Goal: Task Accomplishment & Management: Manage account settings

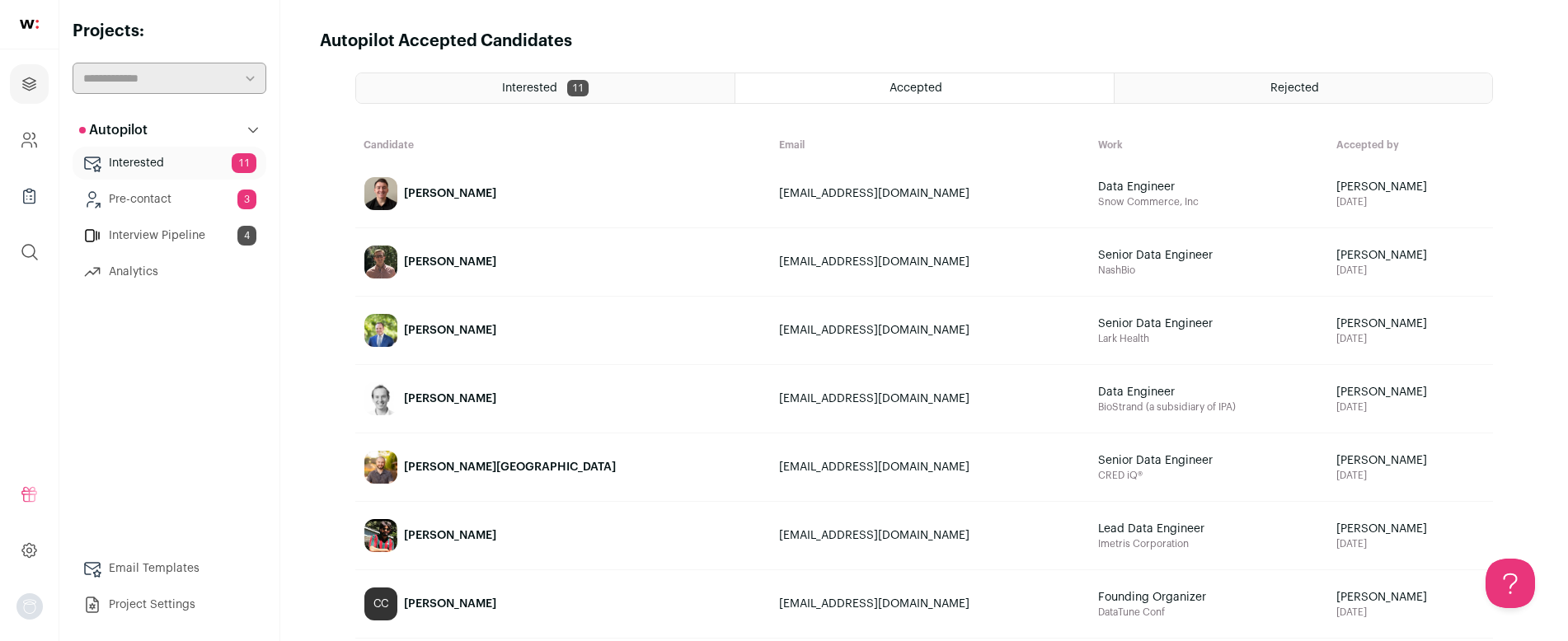
click at [198, 165] on link "Interested 11" at bounding box center [169, 163] width 193 height 33
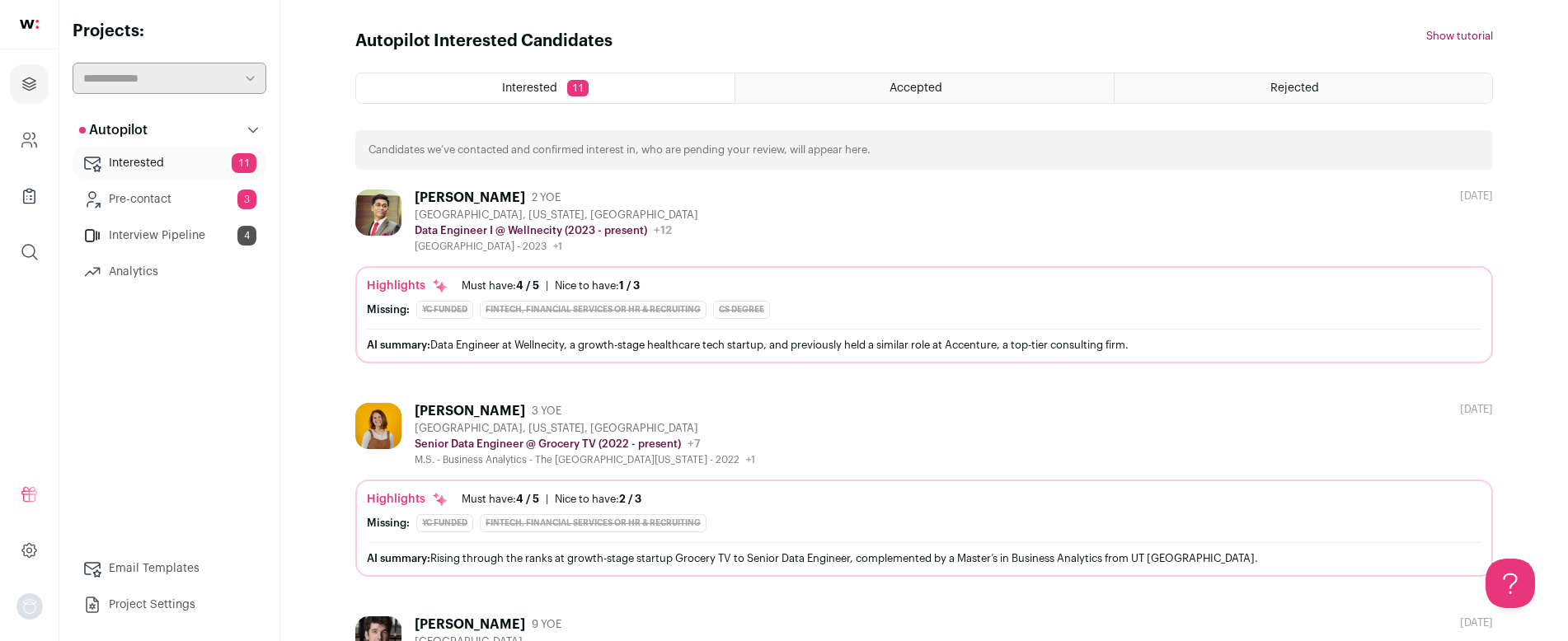
click at [473, 198] on div "Bhuvaneshkumar Jotheeswaran" at bounding box center [470, 197] width 111 height 17
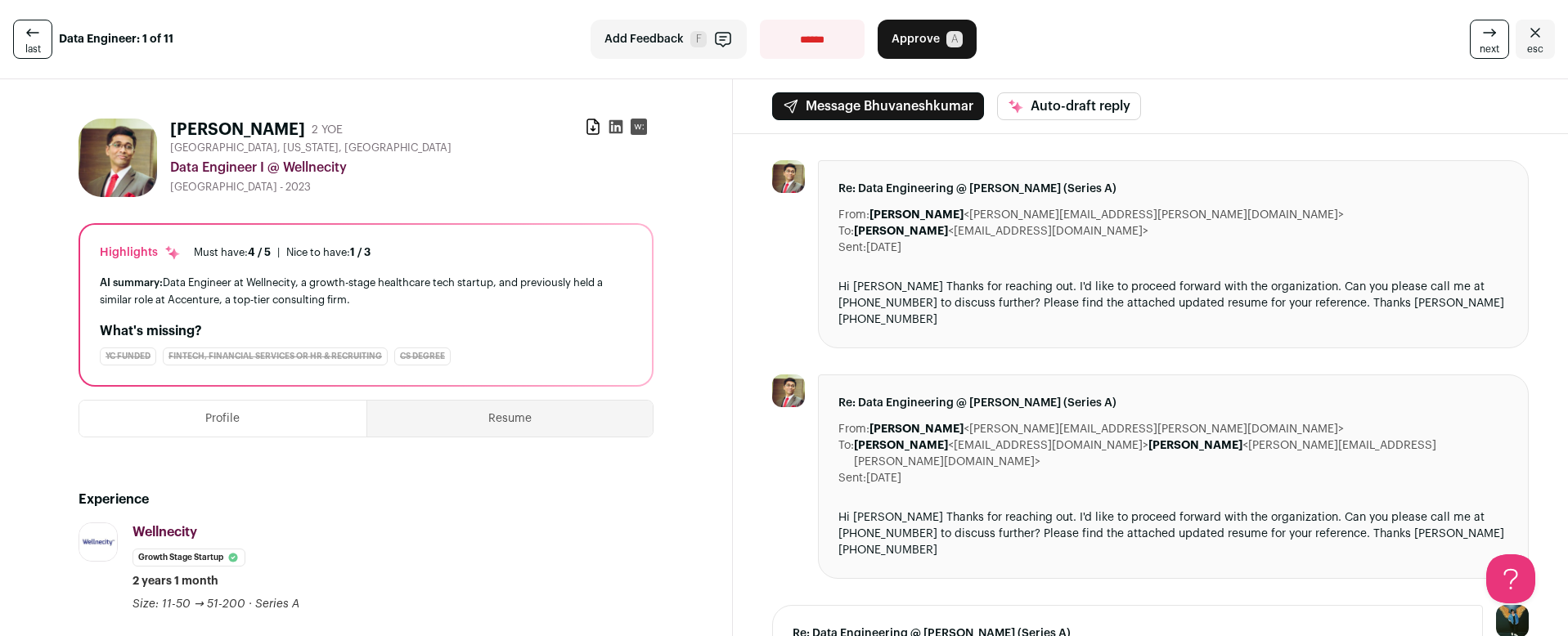
click at [46, 38] on link "last" at bounding box center [33, 39] width 40 height 40
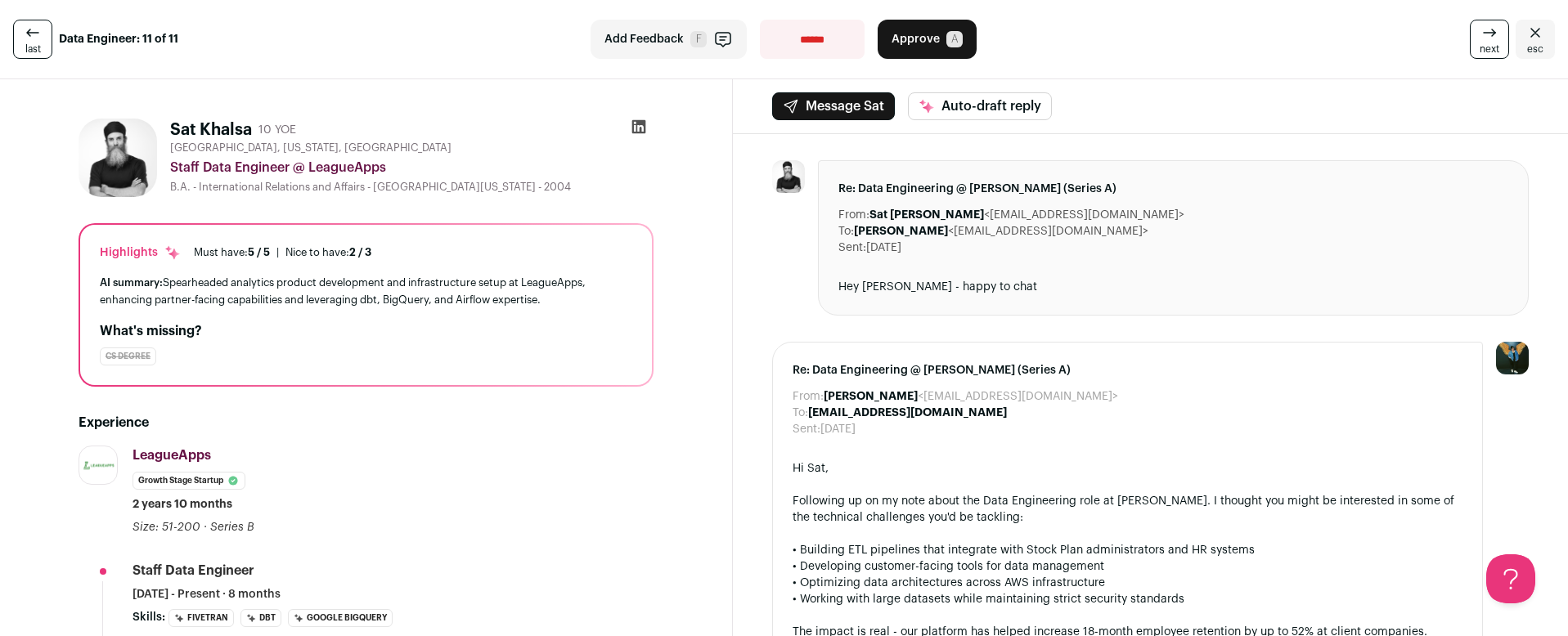
click at [1516, 48] on link "esc" at bounding box center [1535, 39] width 40 height 40
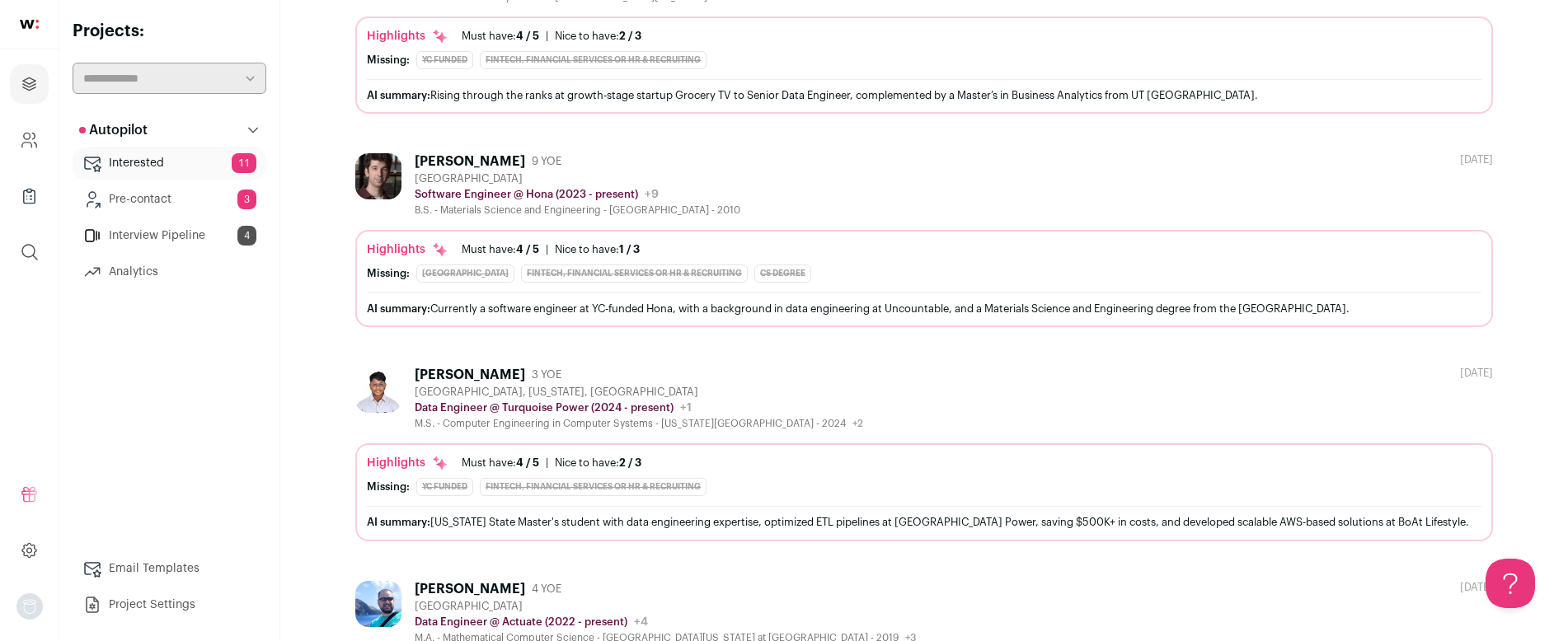
scroll to position [1890, 0]
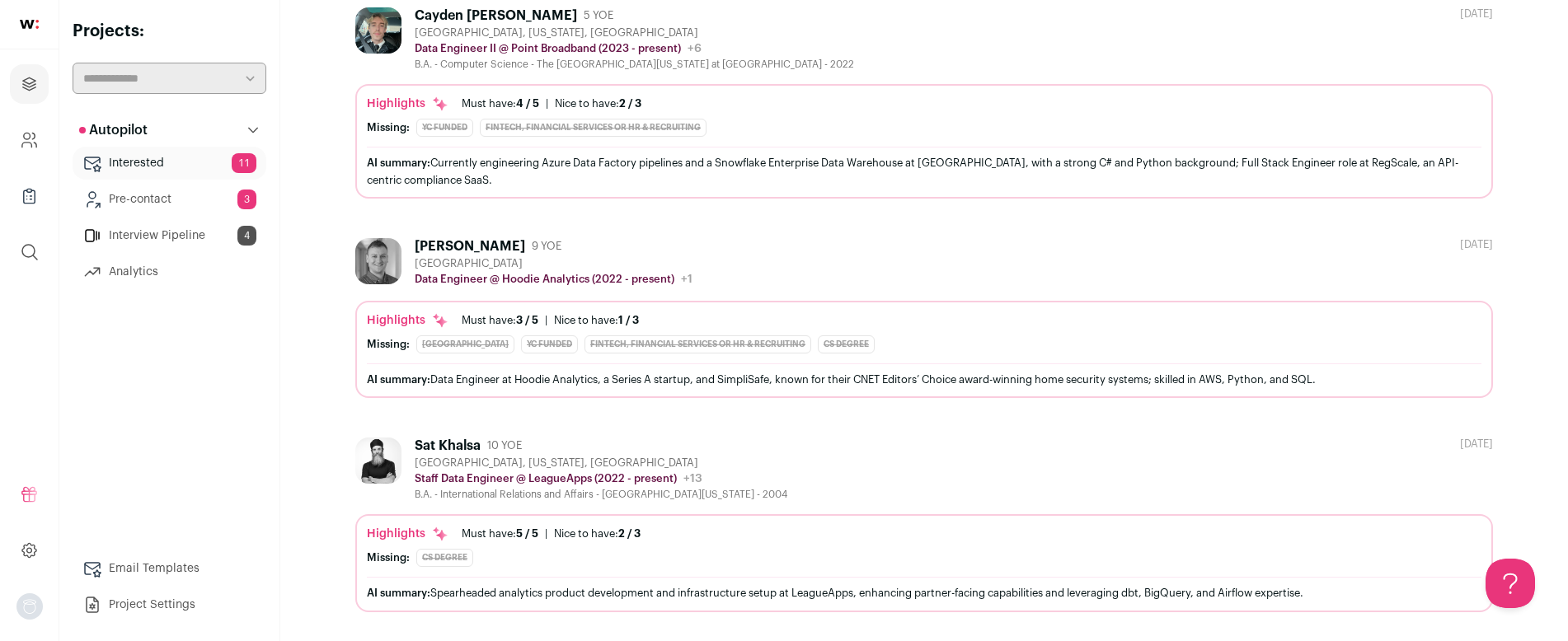
click at [446, 443] on div "Sat Khalsa" at bounding box center [448, 446] width 66 height 17
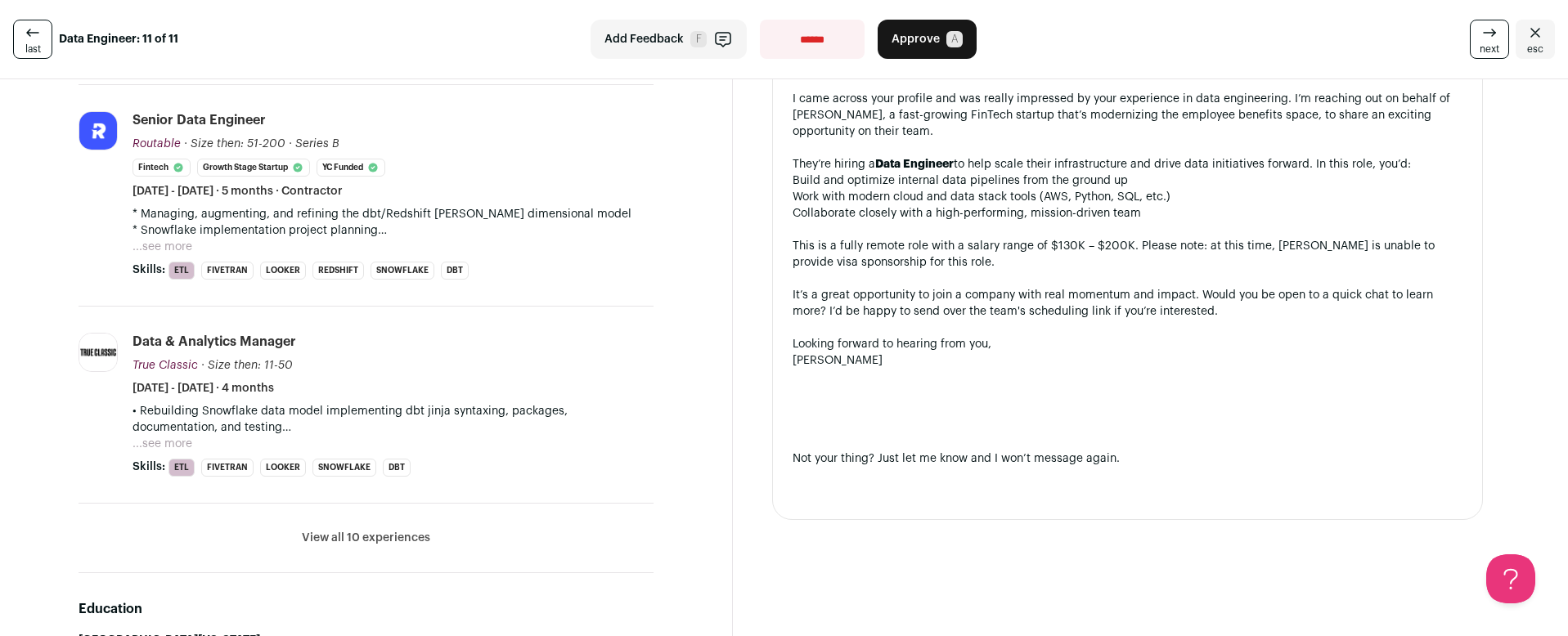
scroll to position [887, 0]
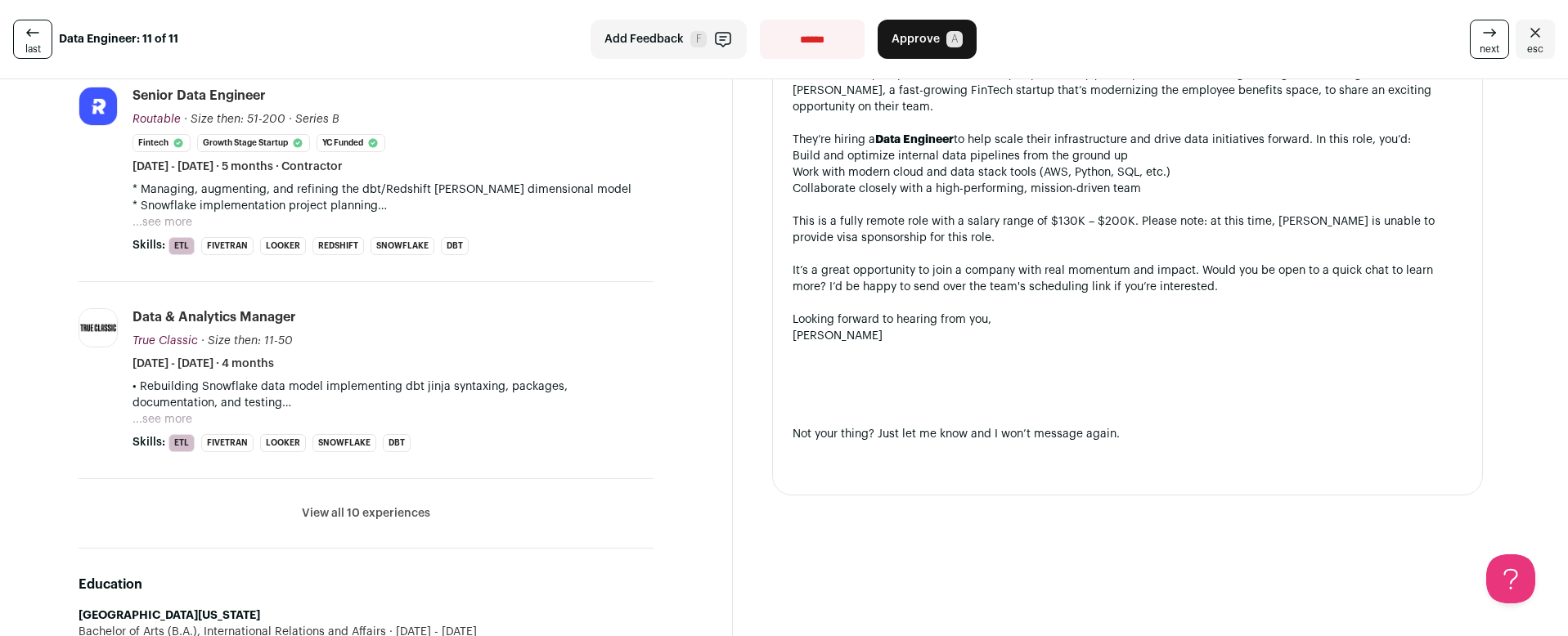
click at [415, 510] on button "View all 10 experiences" at bounding box center [365, 513] width 128 height 16
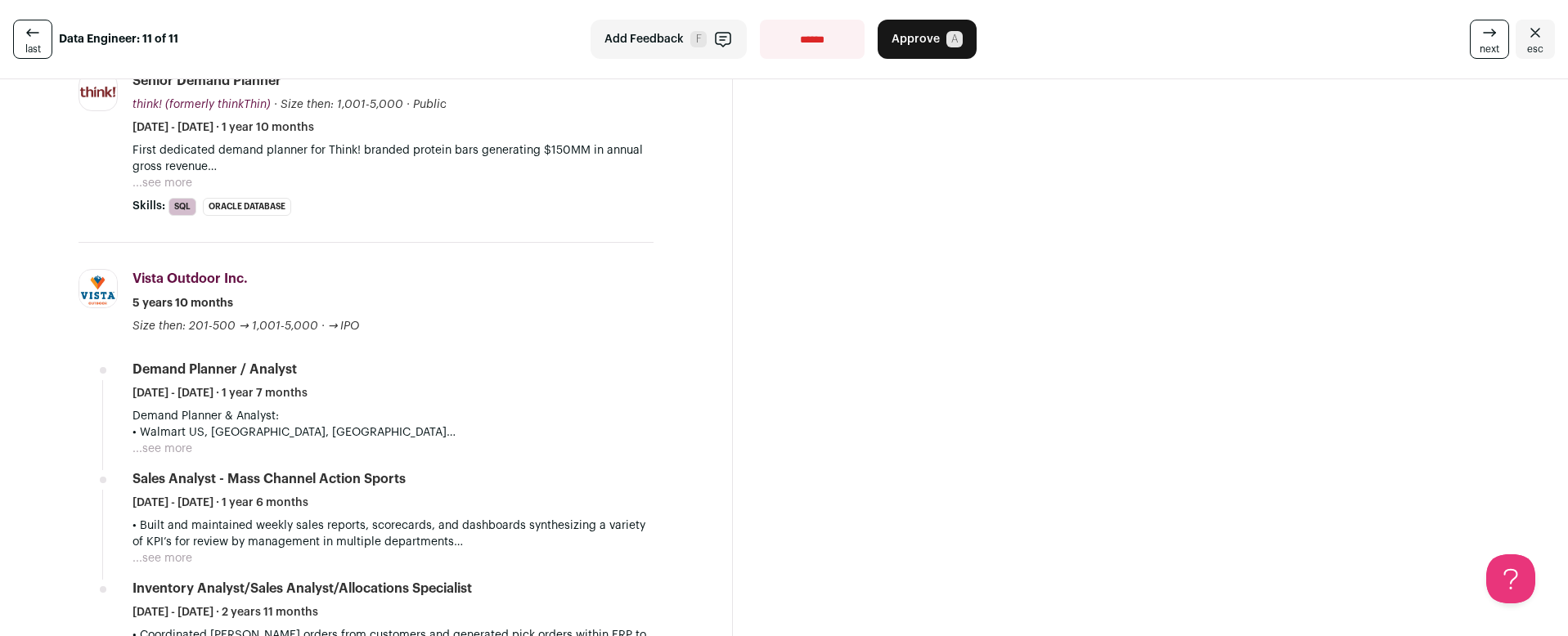
scroll to position [1418, 0]
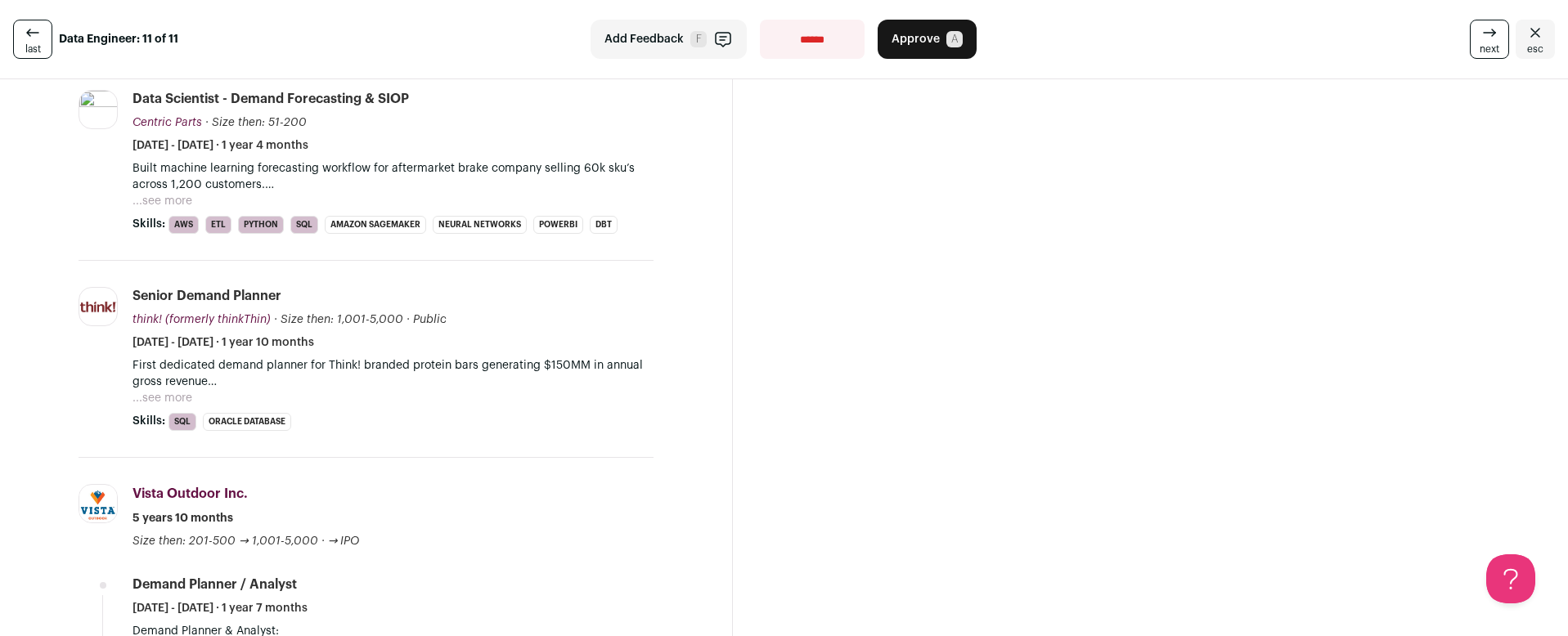
click at [816, 54] on select "**********" at bounding box center [812, 39] width 105 height 40
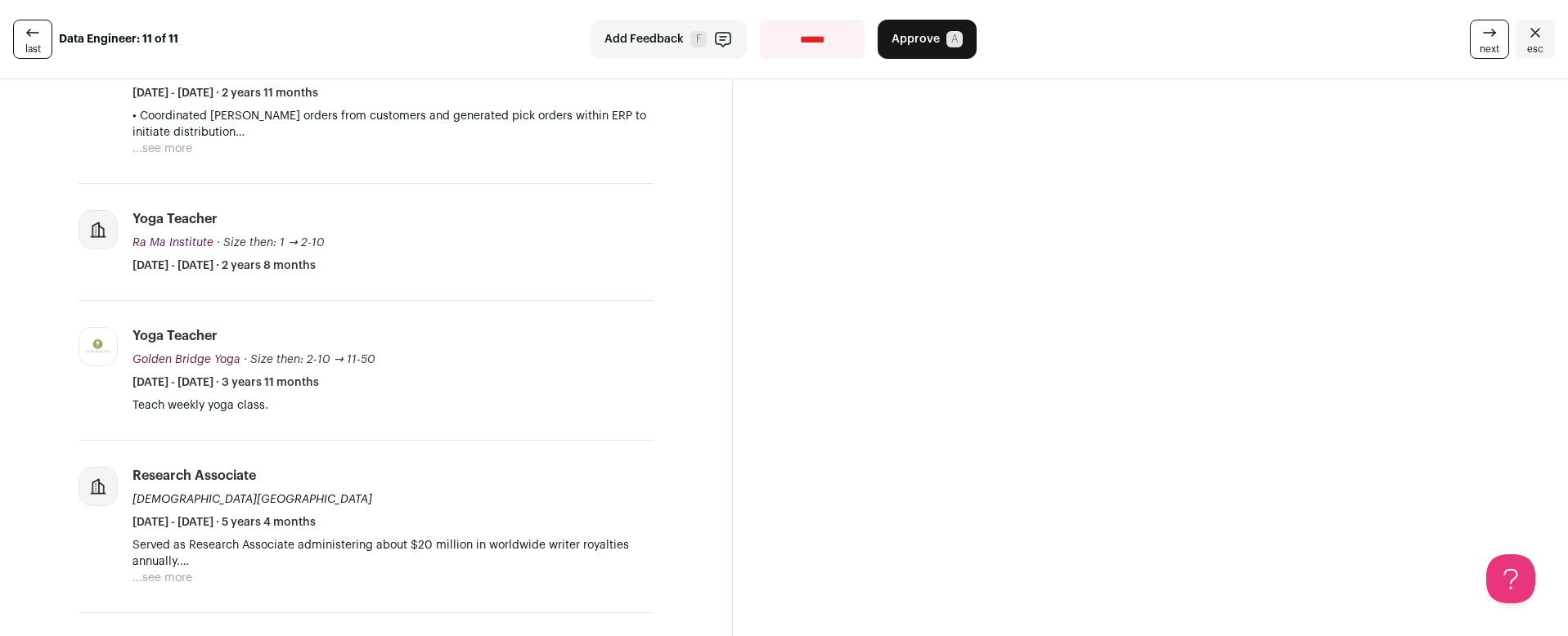
scroll to position [2176, 0]
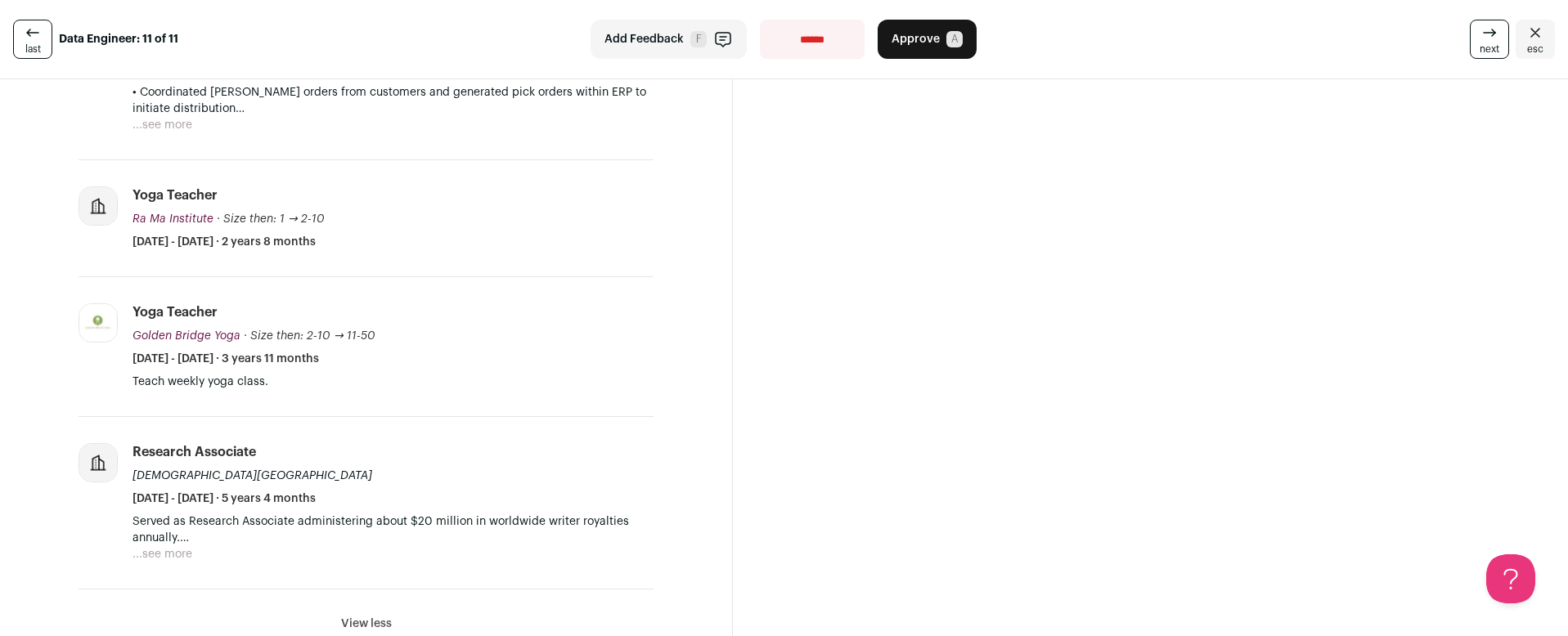
click at [818, 34] on select "**********" at bounding box center [812, 39] width 105 height 40
select select "**********"
click at [760, 19] on select "**********" at bounding box center [812, 39] width 105 height 40
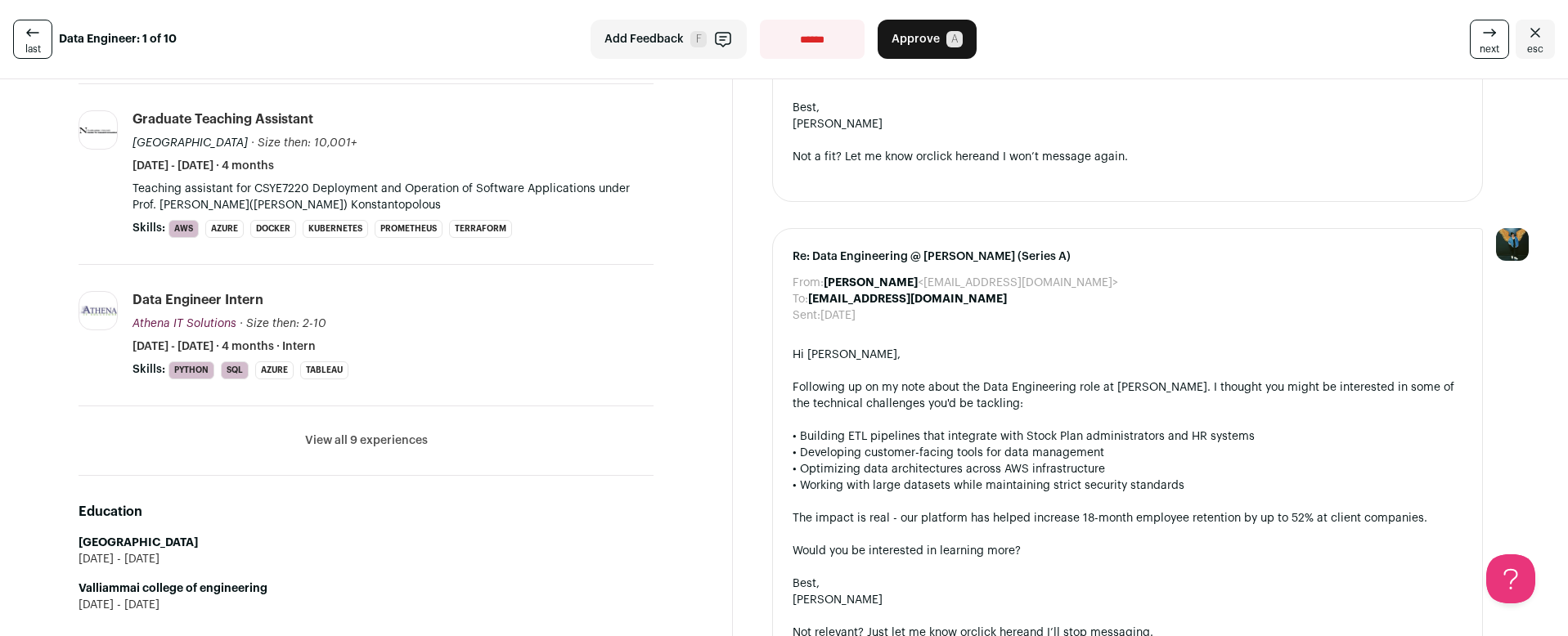
scroll to position [807, 0]
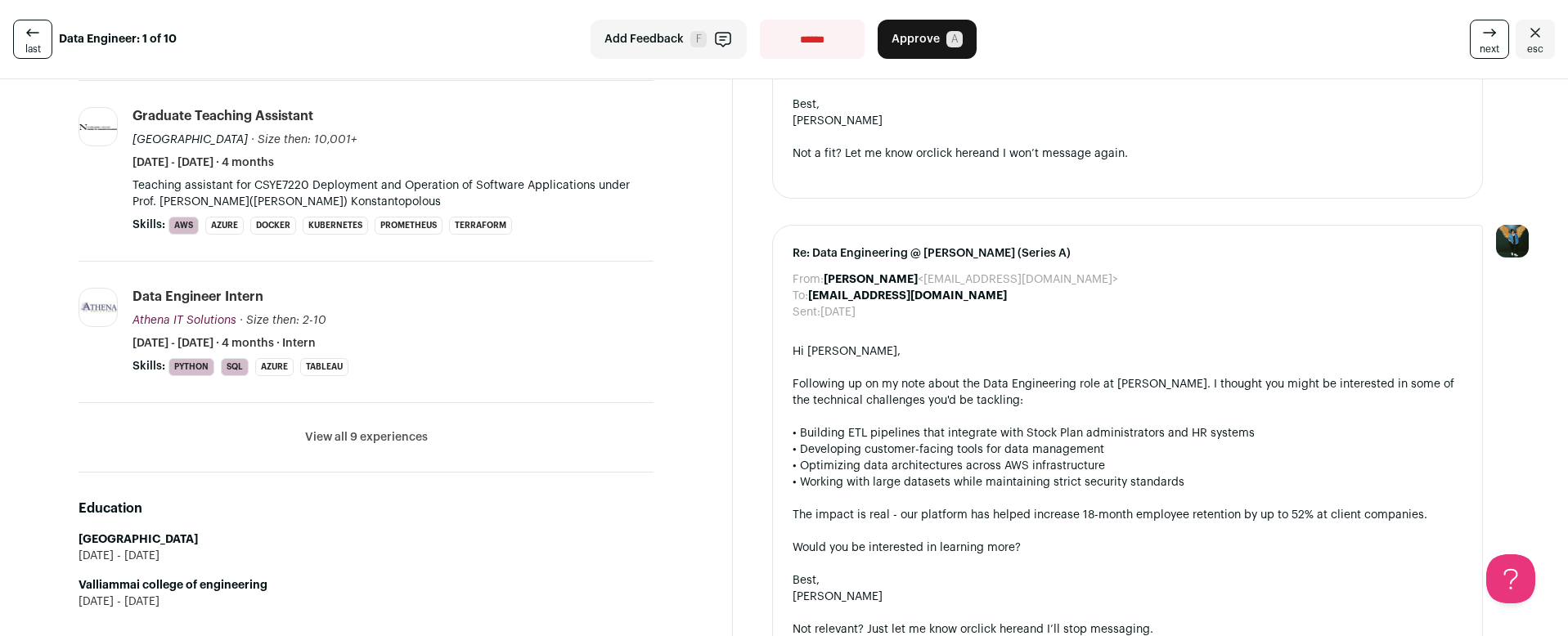
click at [785, 39] on select "**********" at bounding box center [812, 39] width 105 height 40
select select "**********"
click at [760, 19] on select "**********" at bounding box center [812, 39] width 105 height 40
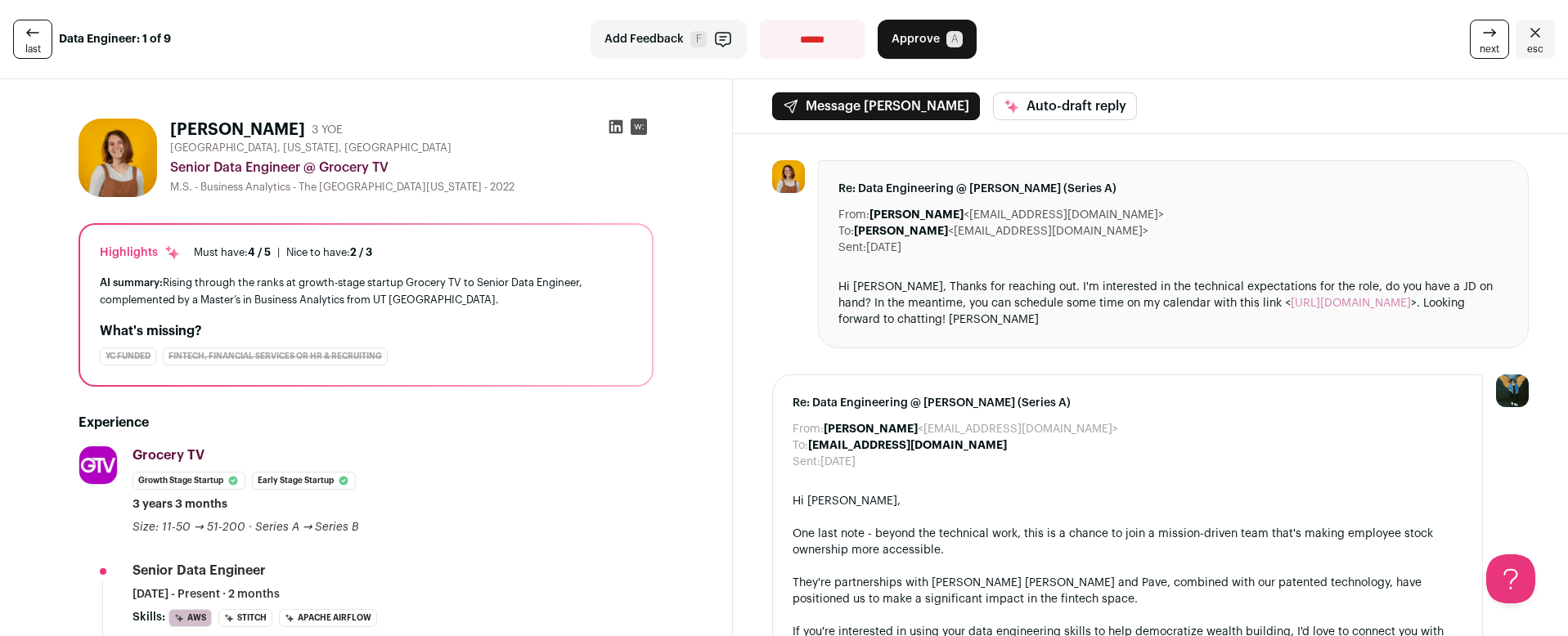
click at [1526, 35] on icon "Close" at bounding box center [1535, 33] width 19 height 19
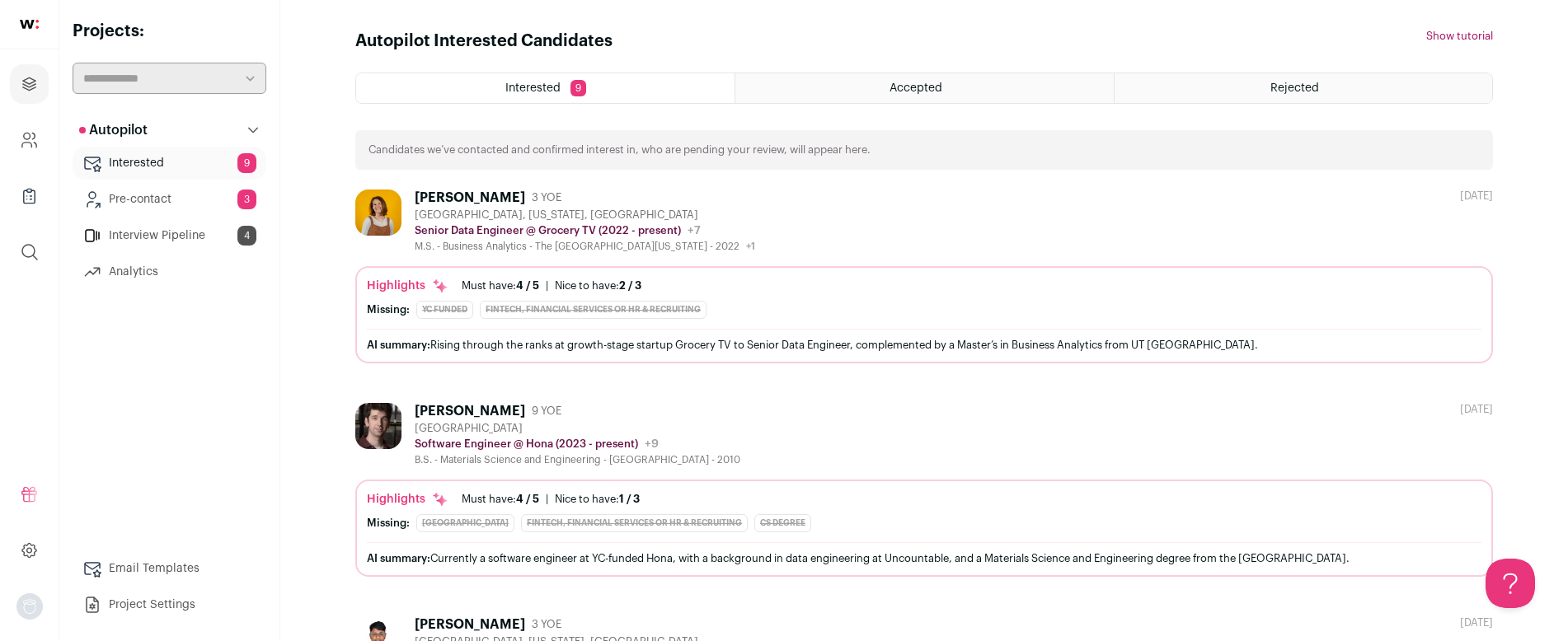
click at [505, 195] on div "[PERSON_NAME]" at bounding box center [470, 197] width 111 height 17
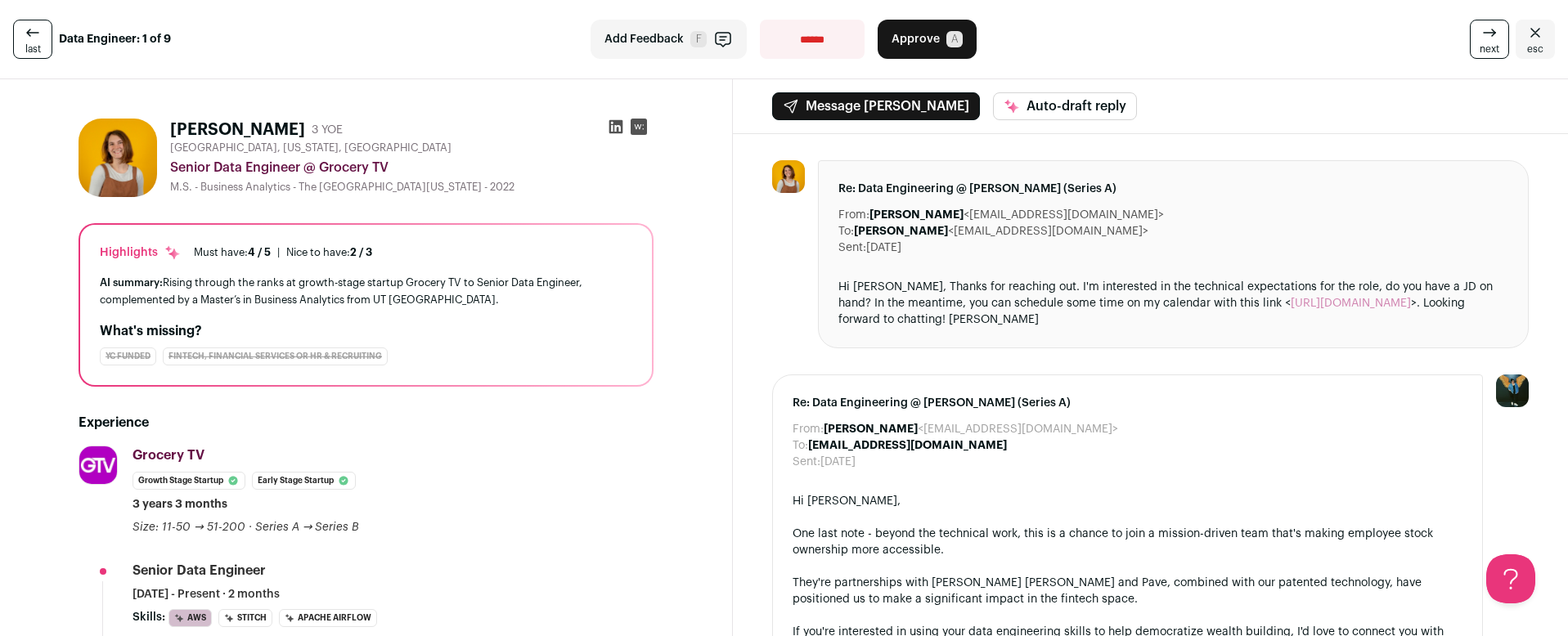
click at [1516, 32] on link "esc" at bounding box center [1535, 39] width 40 height 40
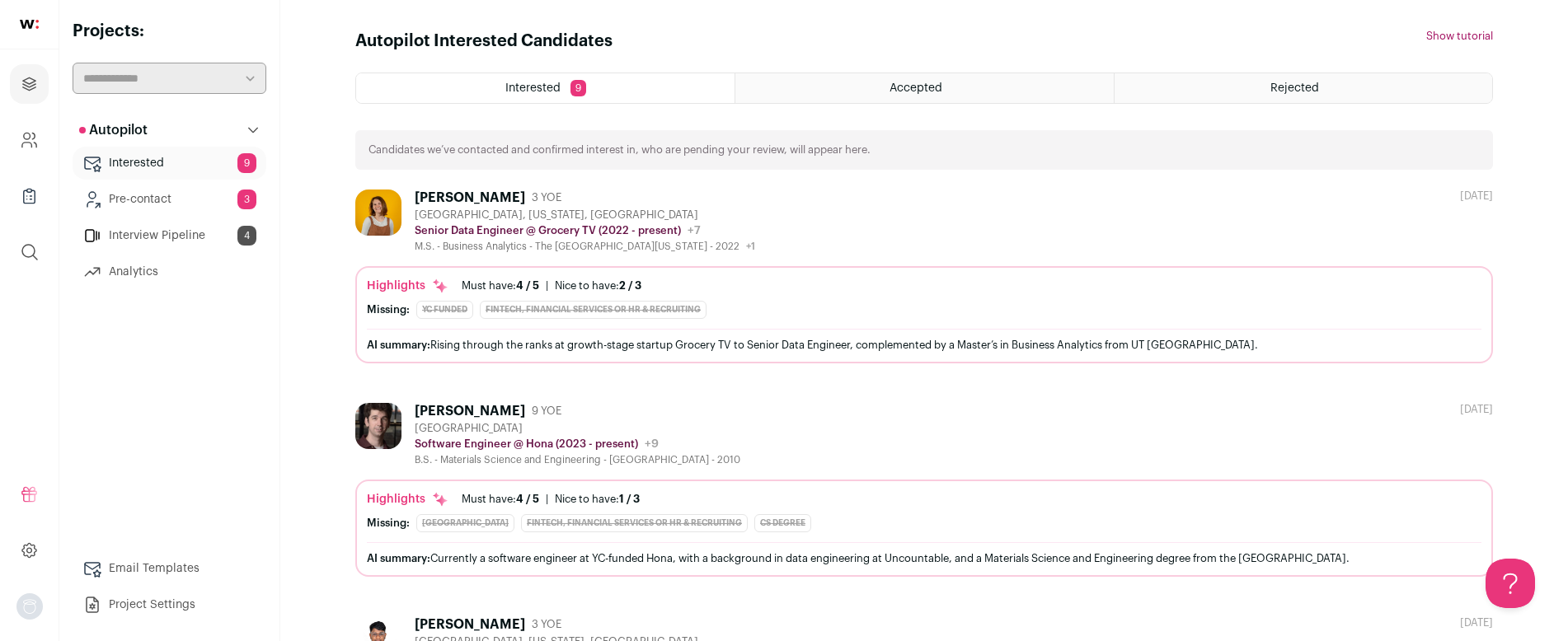
click at [562, 89] on div "Interested 9" at bounding box center [545, 88] width 378 height 30
click at [184, 197] on link "Pre-contact 3" at bounding box center [169, 199] width 193 height 33
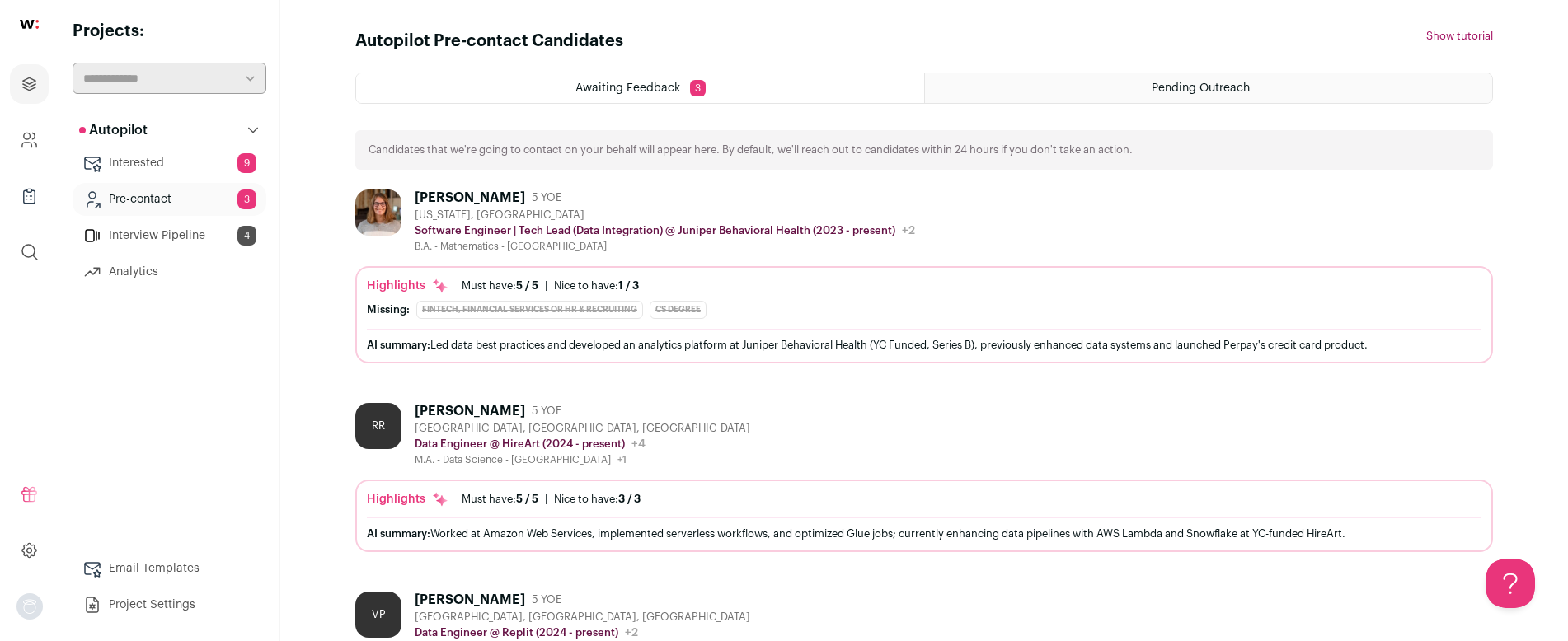
click at [176, 164] on link "Interested 9" at bounding box center [169, 163] width 193 height 33
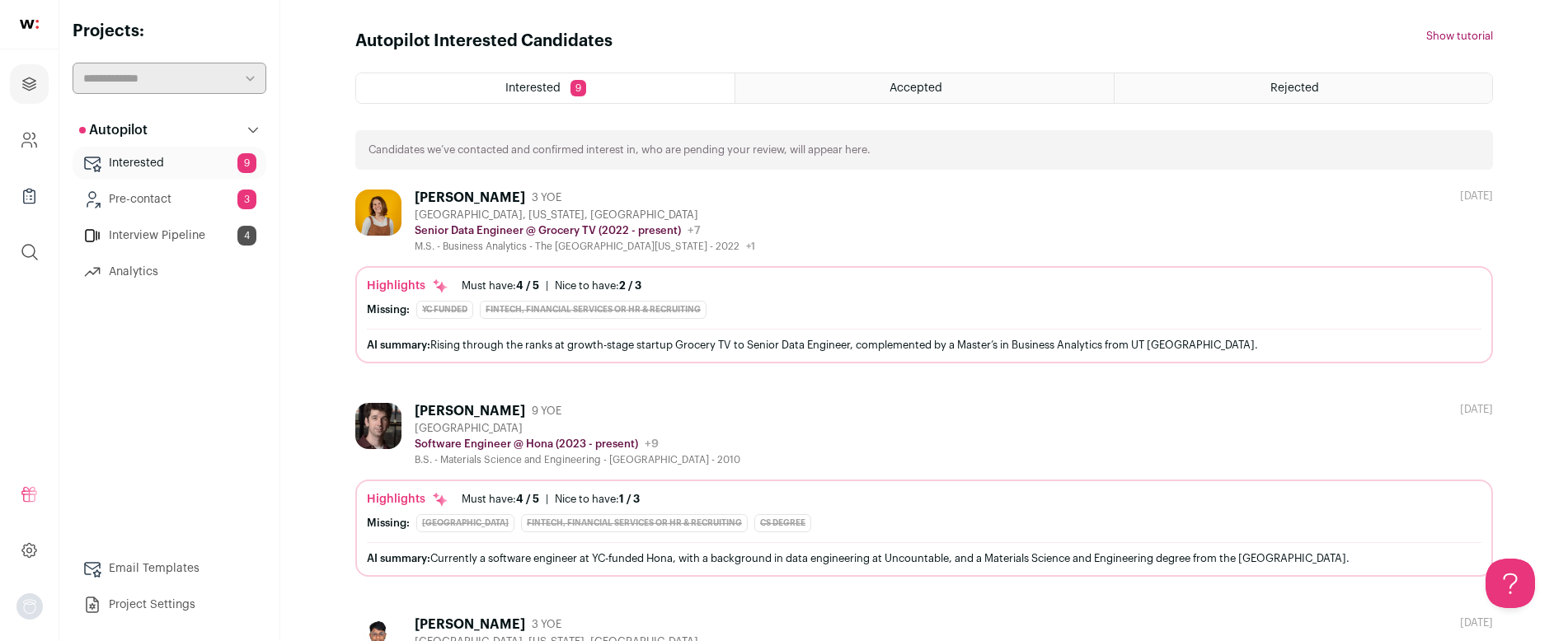
click at [449, 193] on div "[PERSON_NAME]" at bounding box center [470, 197] width 111 height 17
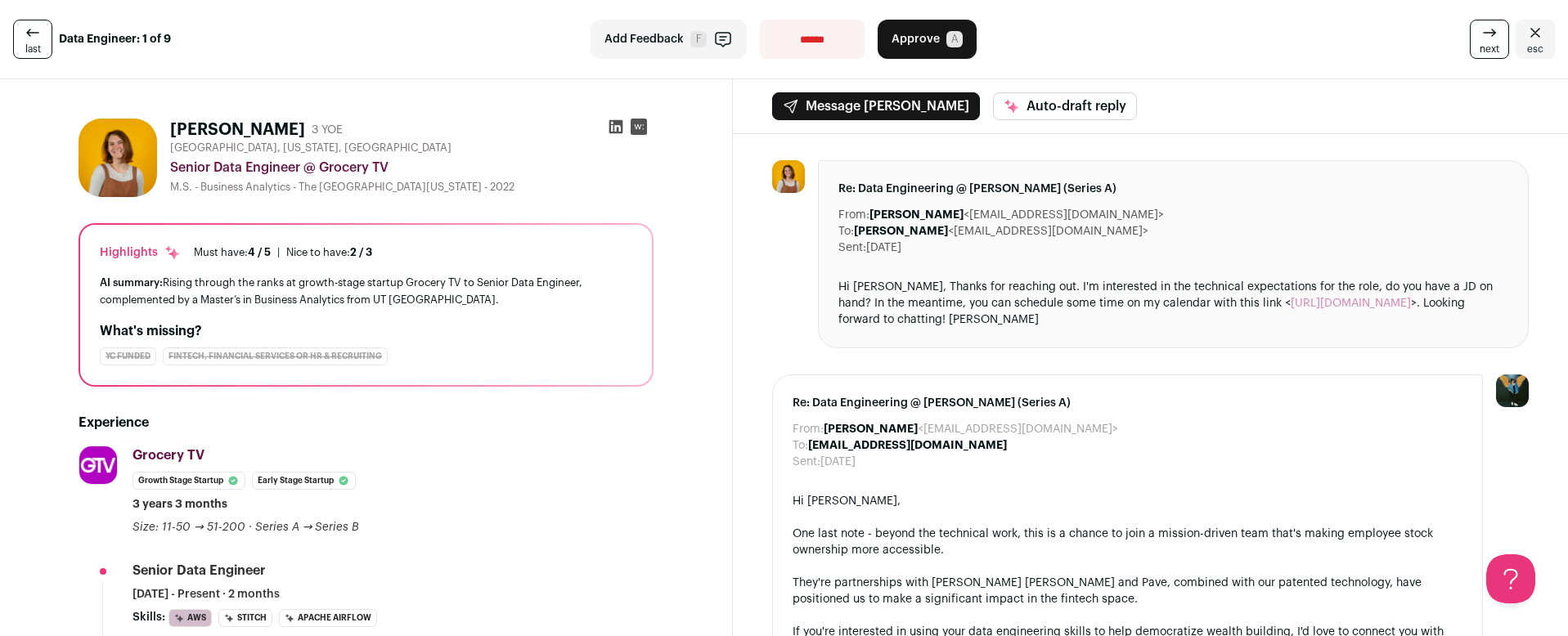
click at [1533, 34] on link "esc" at bounding box center [1535, 39] width 40 height 40
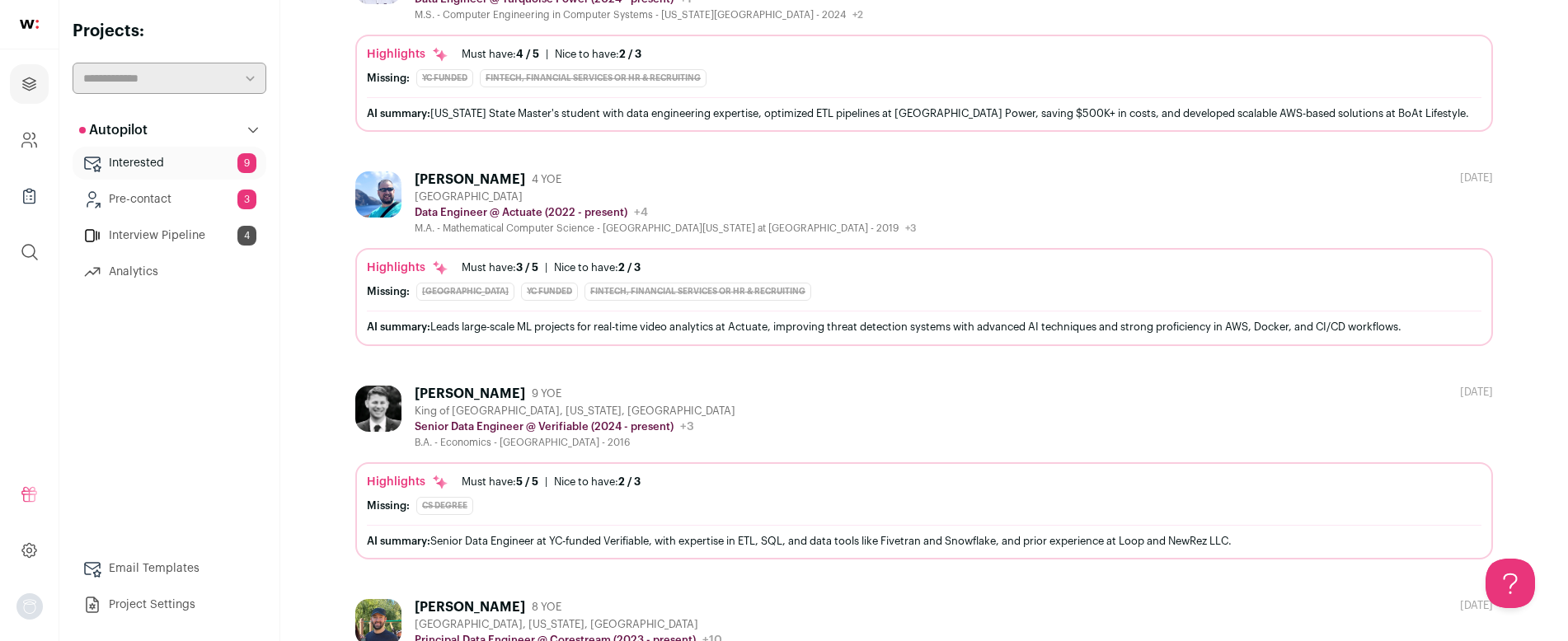
scroll to position [1464, 0]
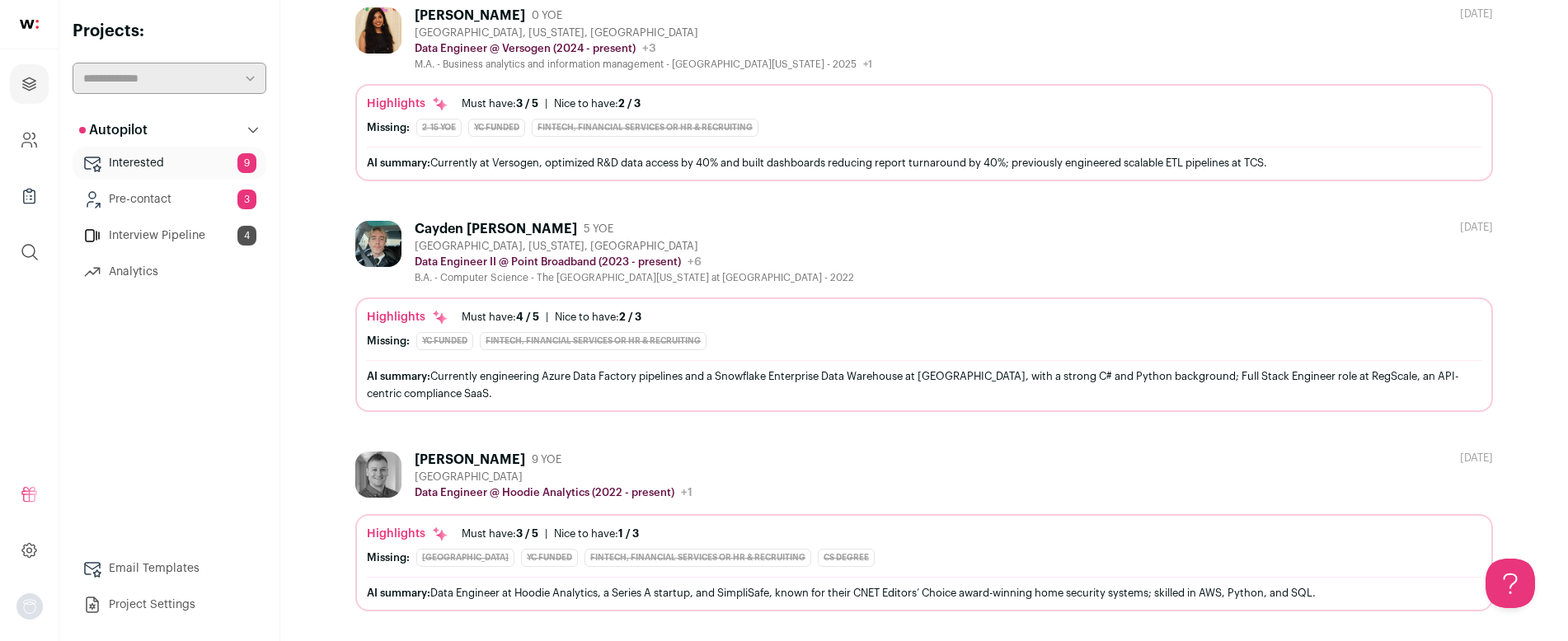
click at [458, 459] on div "Jordan Davie" at bounding box center [470, 459] width 111 height 17
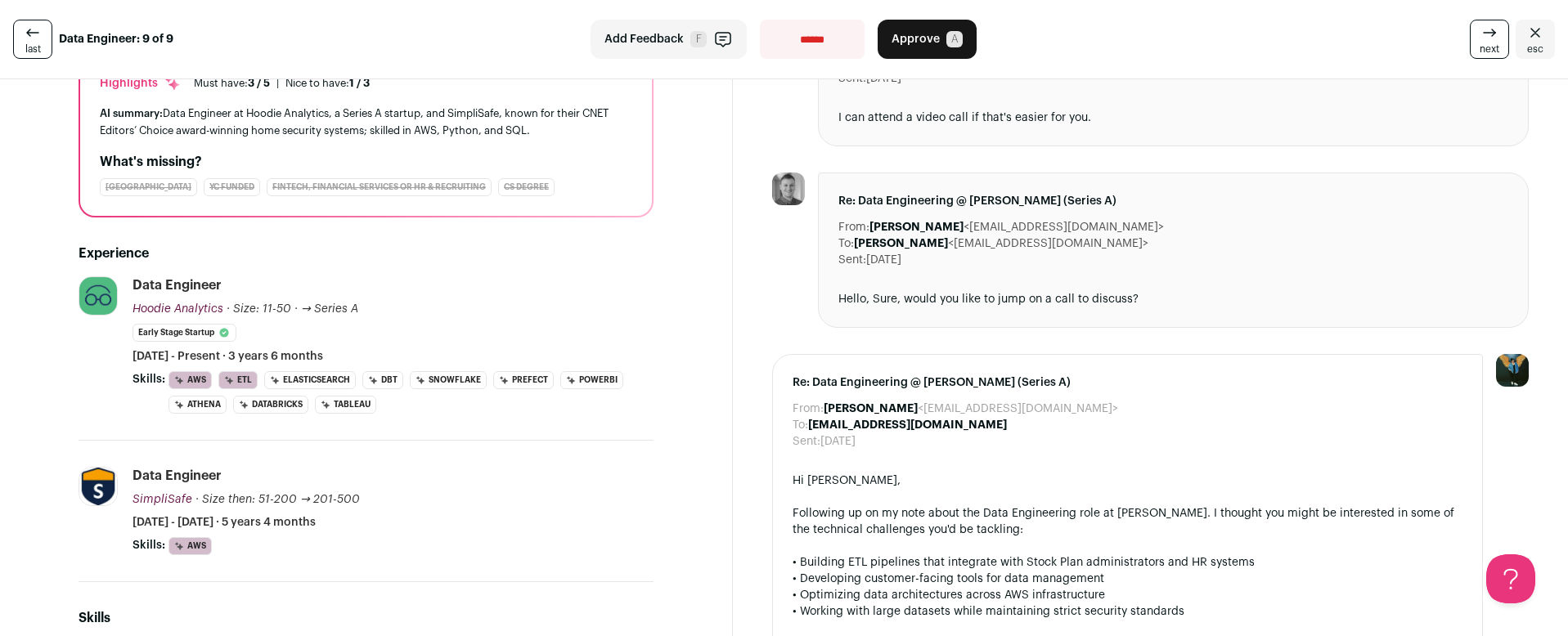
scroll to position [151, 0]
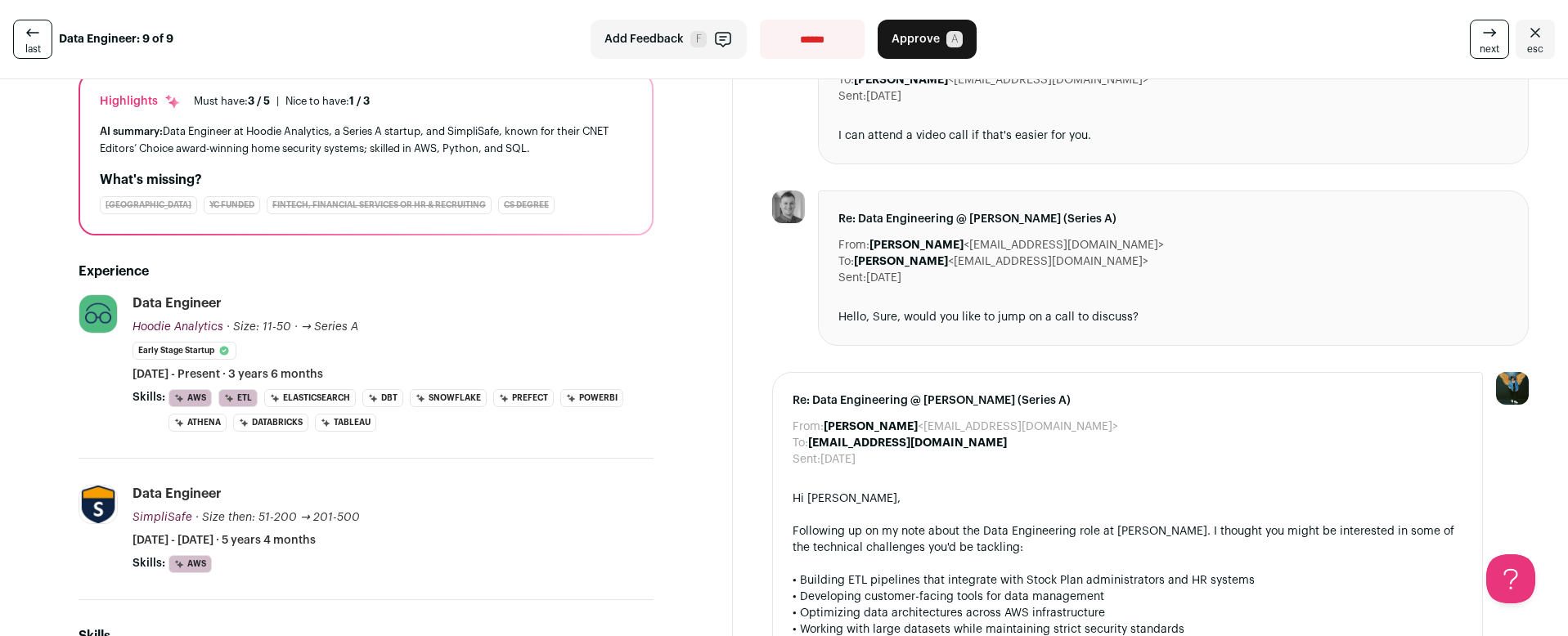
click at [909, 51] on button "Approve A" at bounding box center [927, 39] width 99 height 40
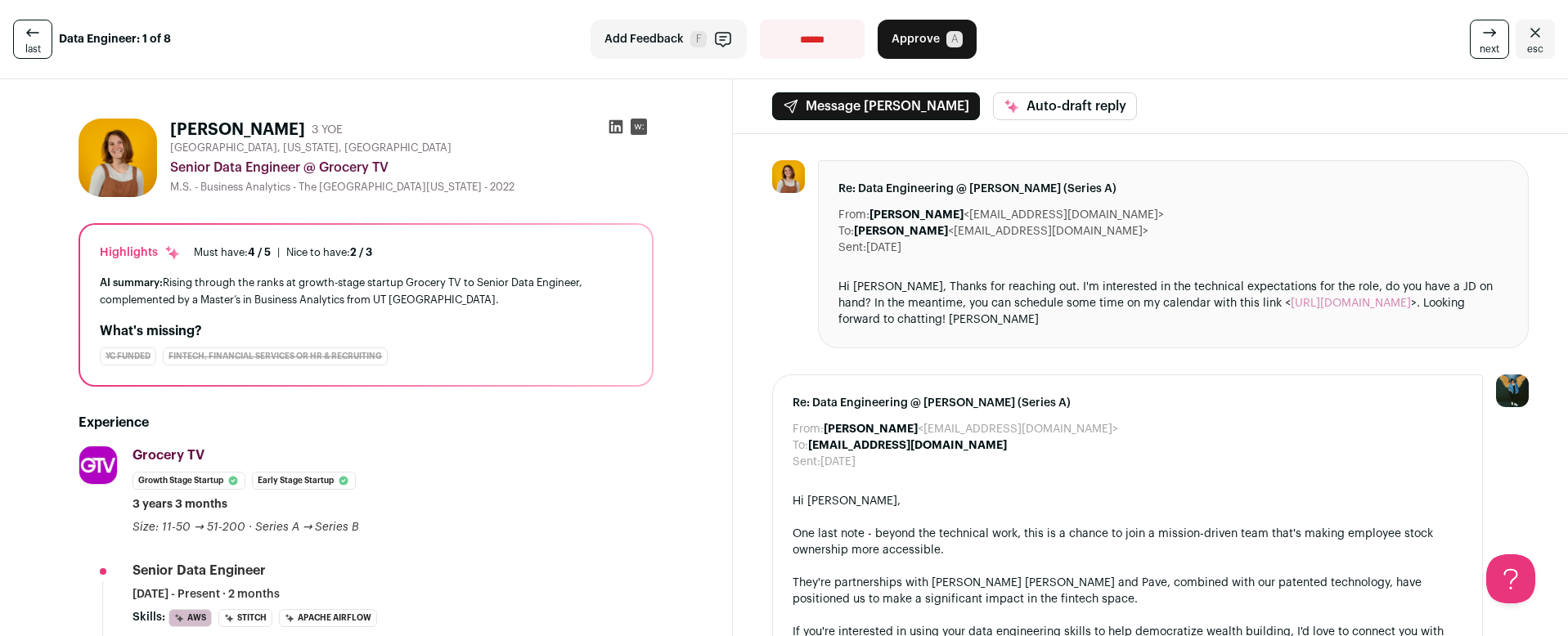
click at [1526, 35] on icon "Close" at bounding box center [1535, 33] width 19 height 19
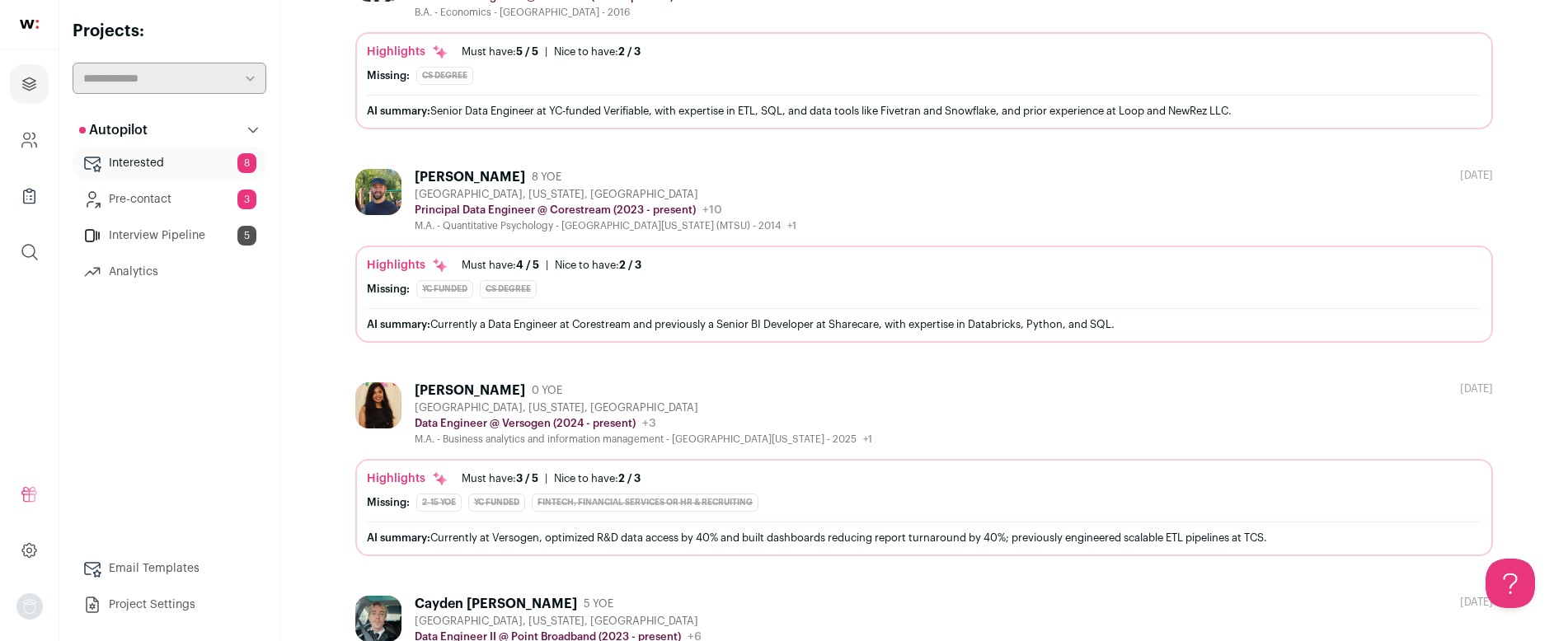
scroll to position [1264, 0]
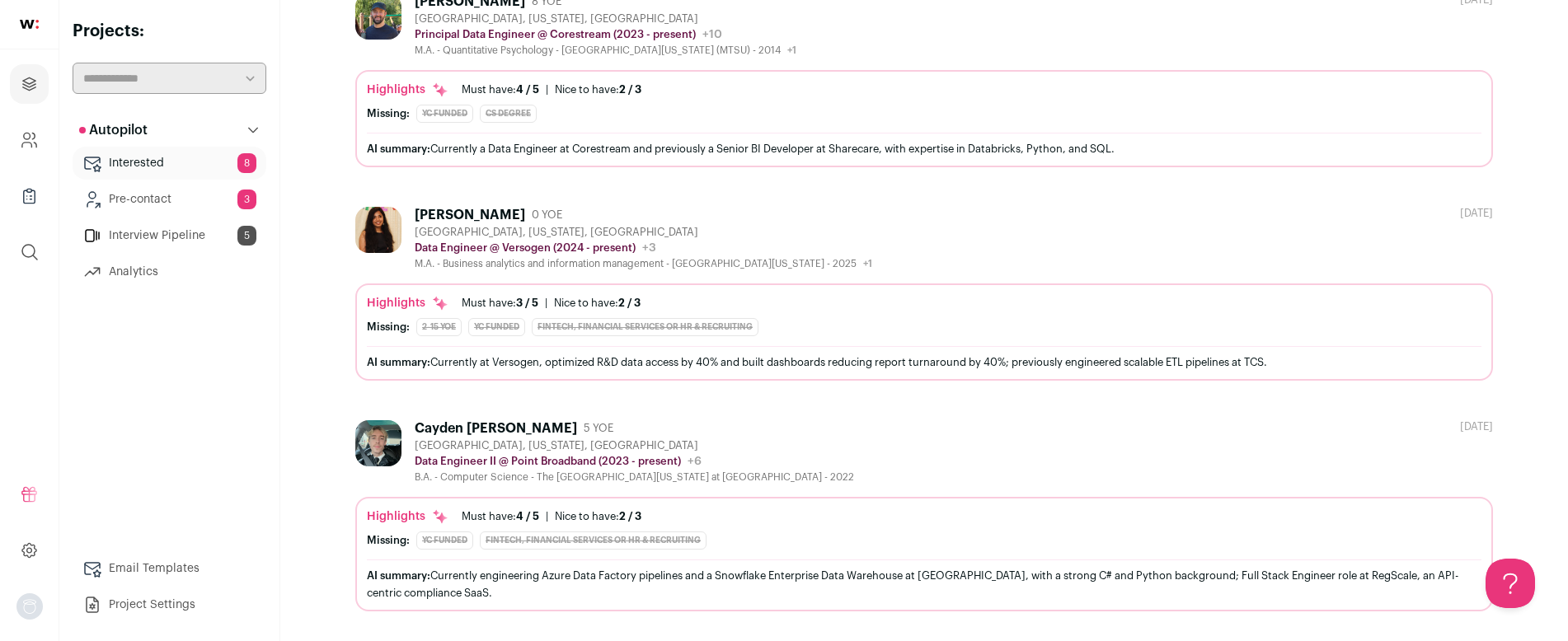
click at [492, 425] on div "Cayden [PERSON_NAME]" at bounding box center [495, 428] width 162 height 17
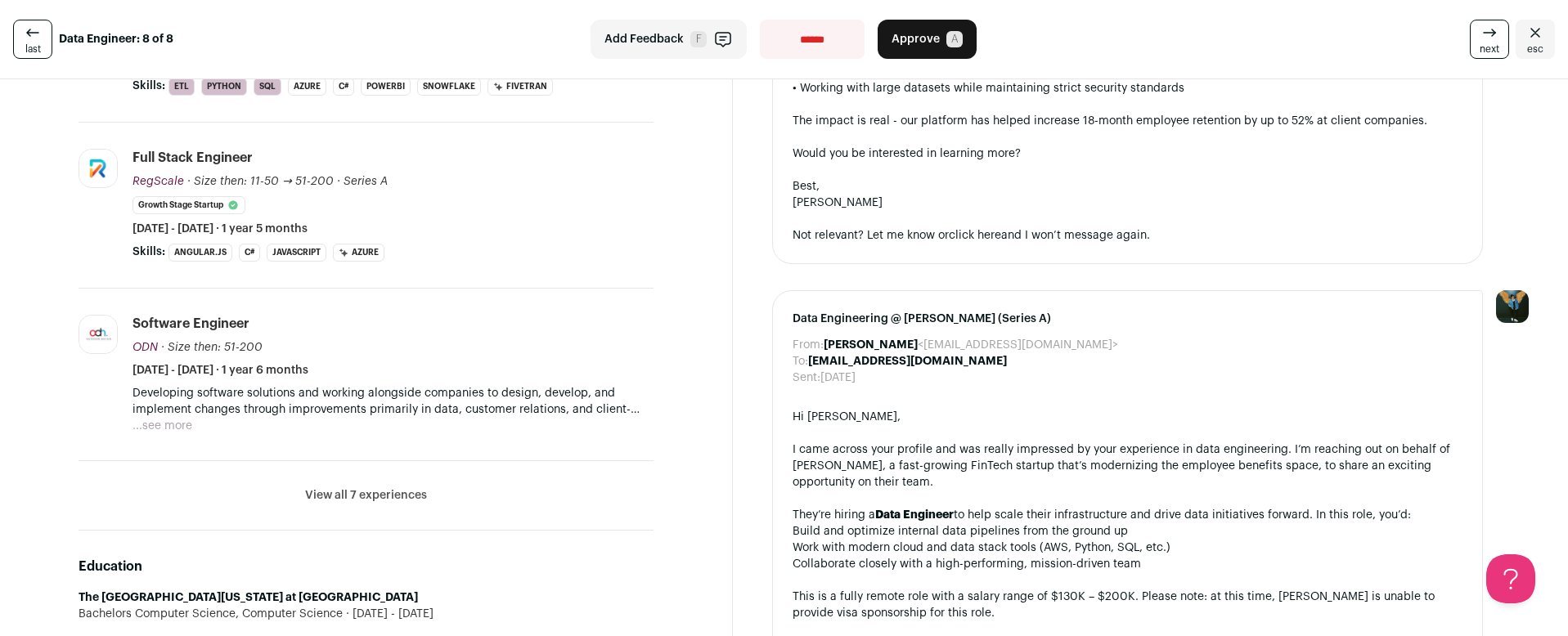
scroll to position [511, 0]
click at [359, 491] on button "View all 7 experiences" at bounding box center [365, 495] width 122 height 16
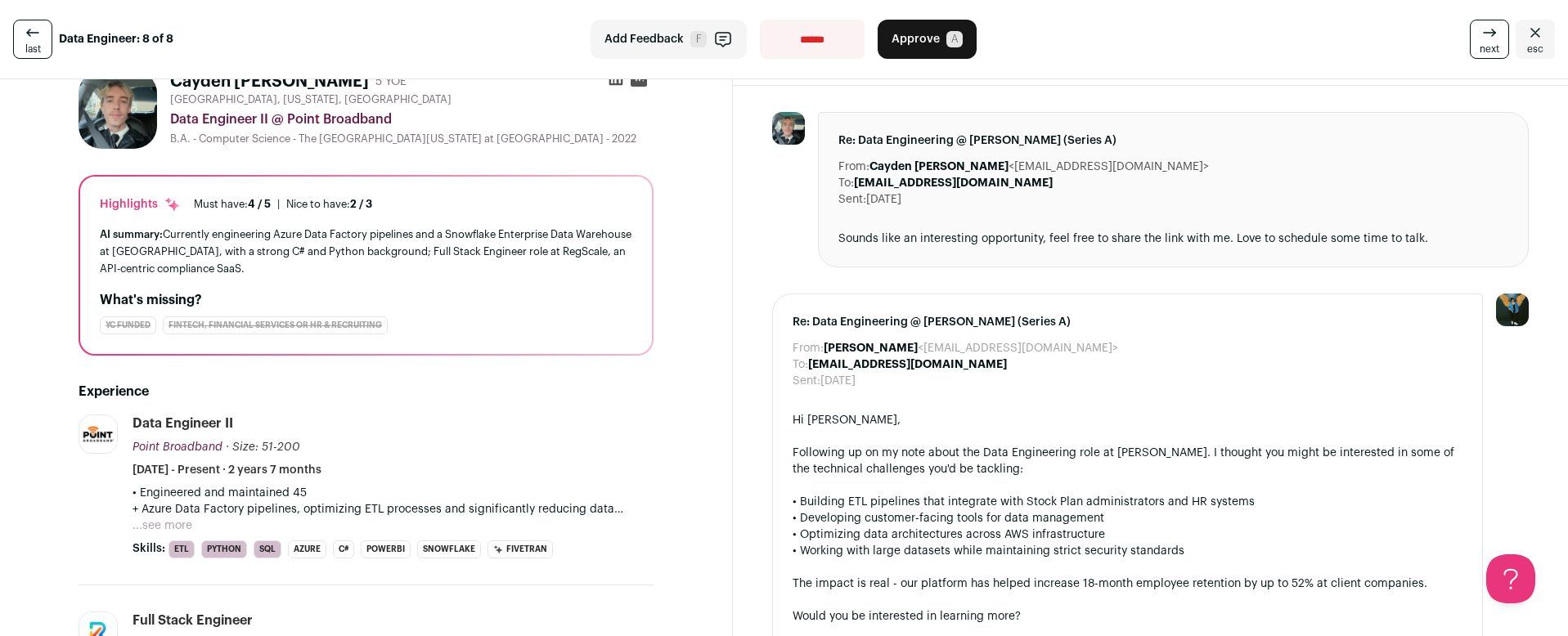
scroll to position [0, 0]
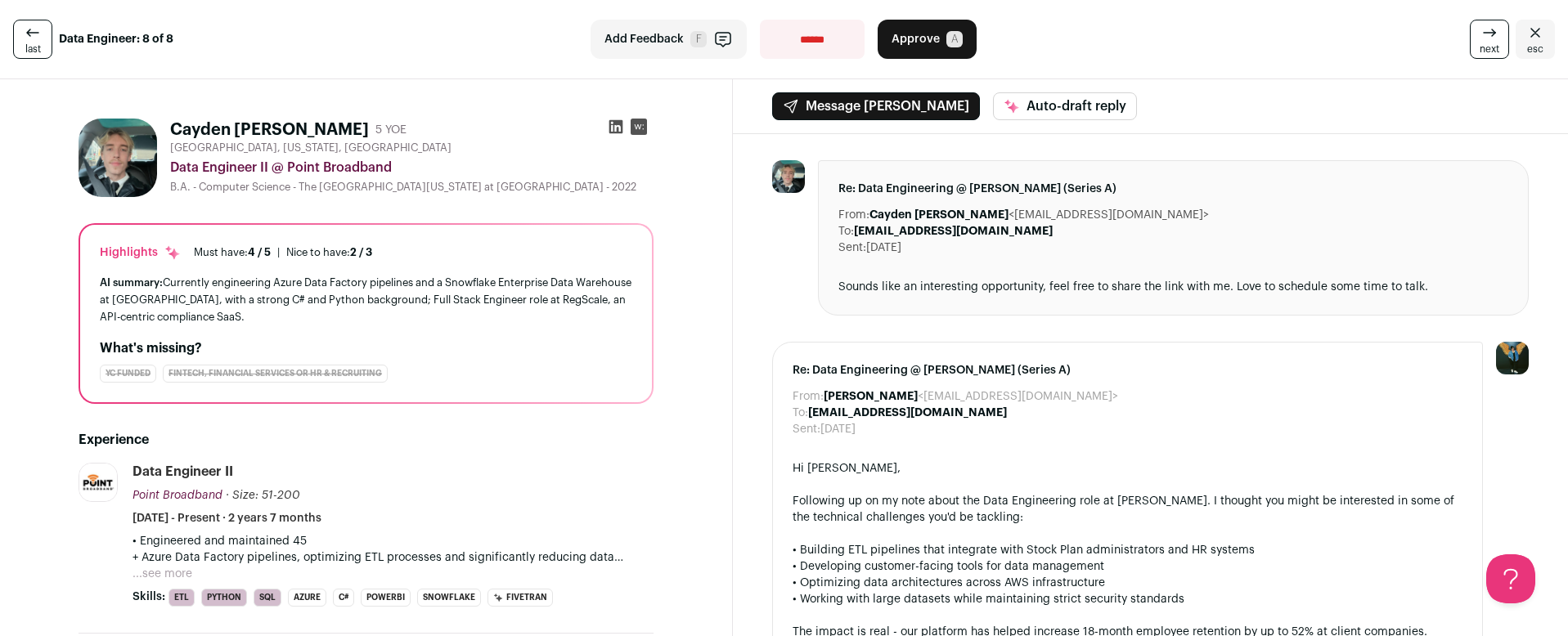
click at [828, 19] on div "**********" at bounding box center [784, 40] width 1568 height 79
click at [828, 26] on select "**********" at bounding box center [812, 39] width 105 height 40
select select "**********"
click at [760, 19] on select "**********" at bounding box center [812, 39] width 105 height 40
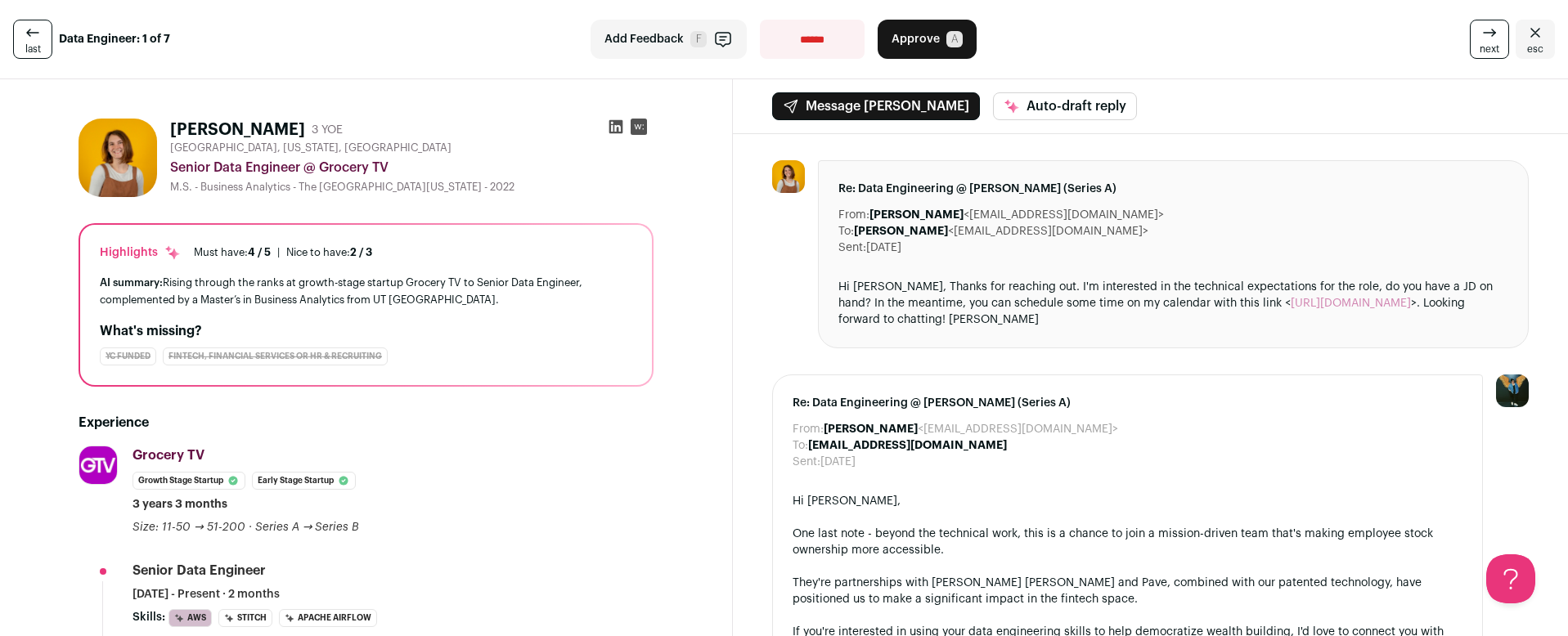
click at [1529, 34] on icon "Close" at bounding box center [1535, 33] width 19 height 19
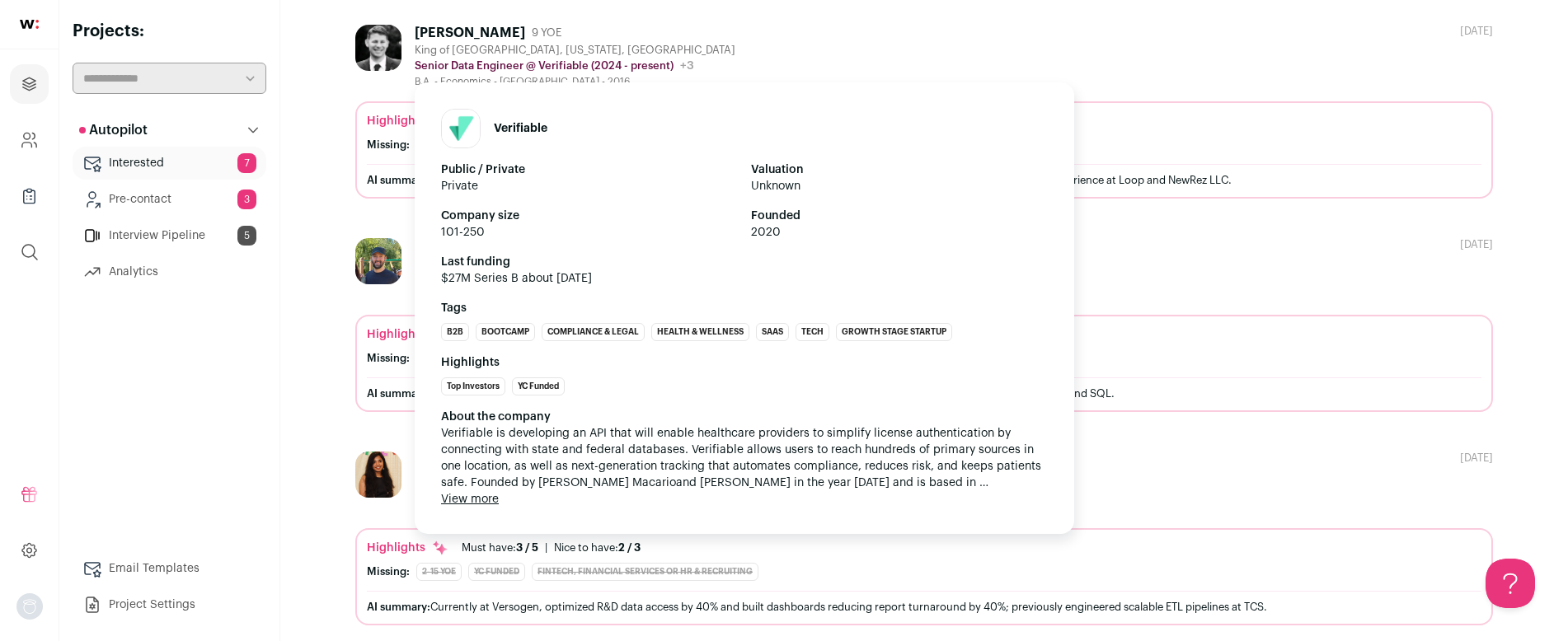
scroll to position [1033, 0]
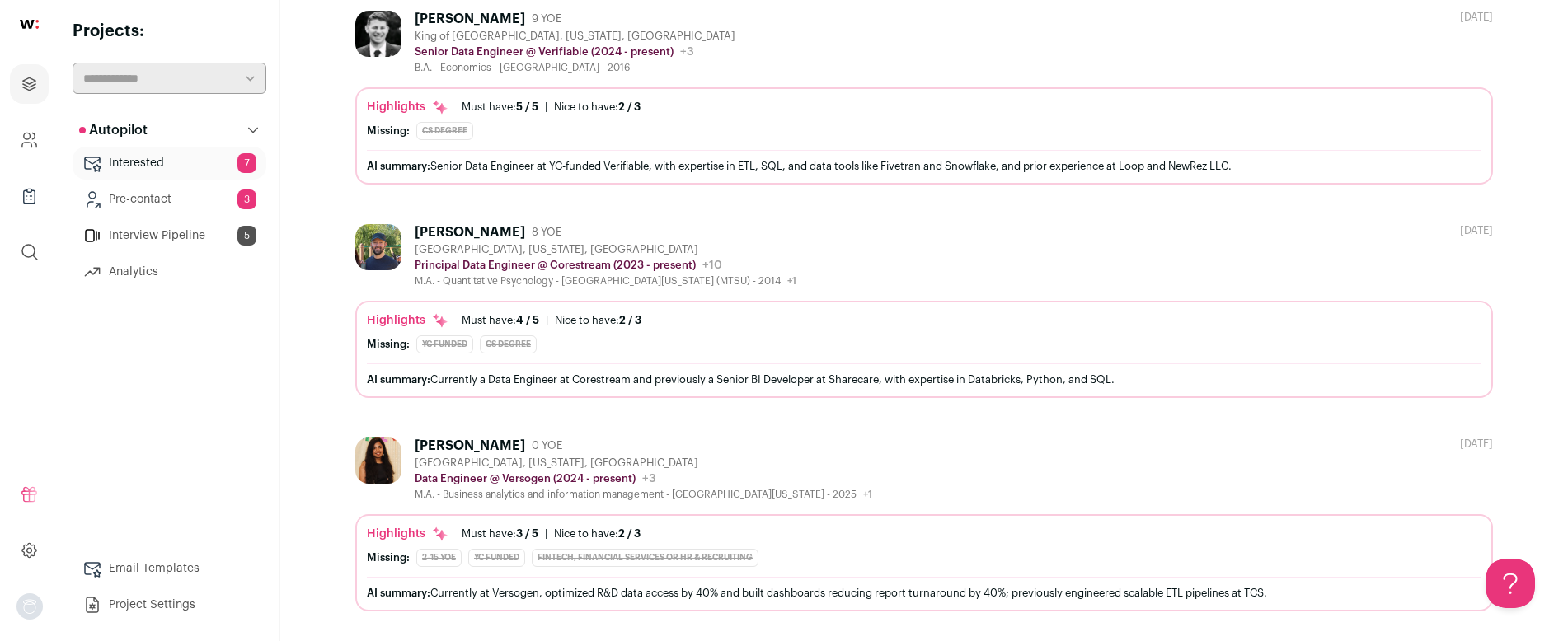
click at [459, 446] on div "Anusha Patcha" at bounding box center [470, 446] width 111 height 17
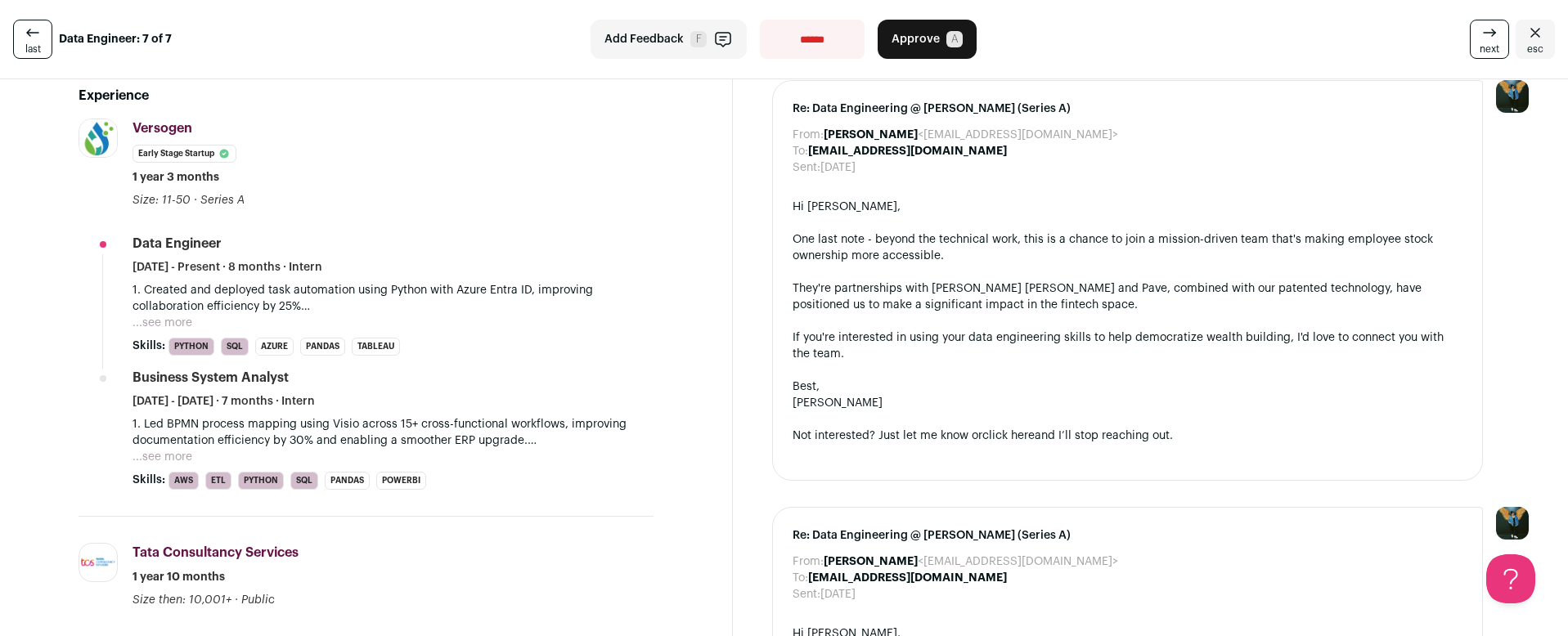
scroll to position [328, 0]
click at [827, 49] on select "**********" at bounding box center [812, 39] width 105 height 40
select select "**********"
click at [760, 19] on select "**********" at bounding box center [812, 39] width 105 height 40
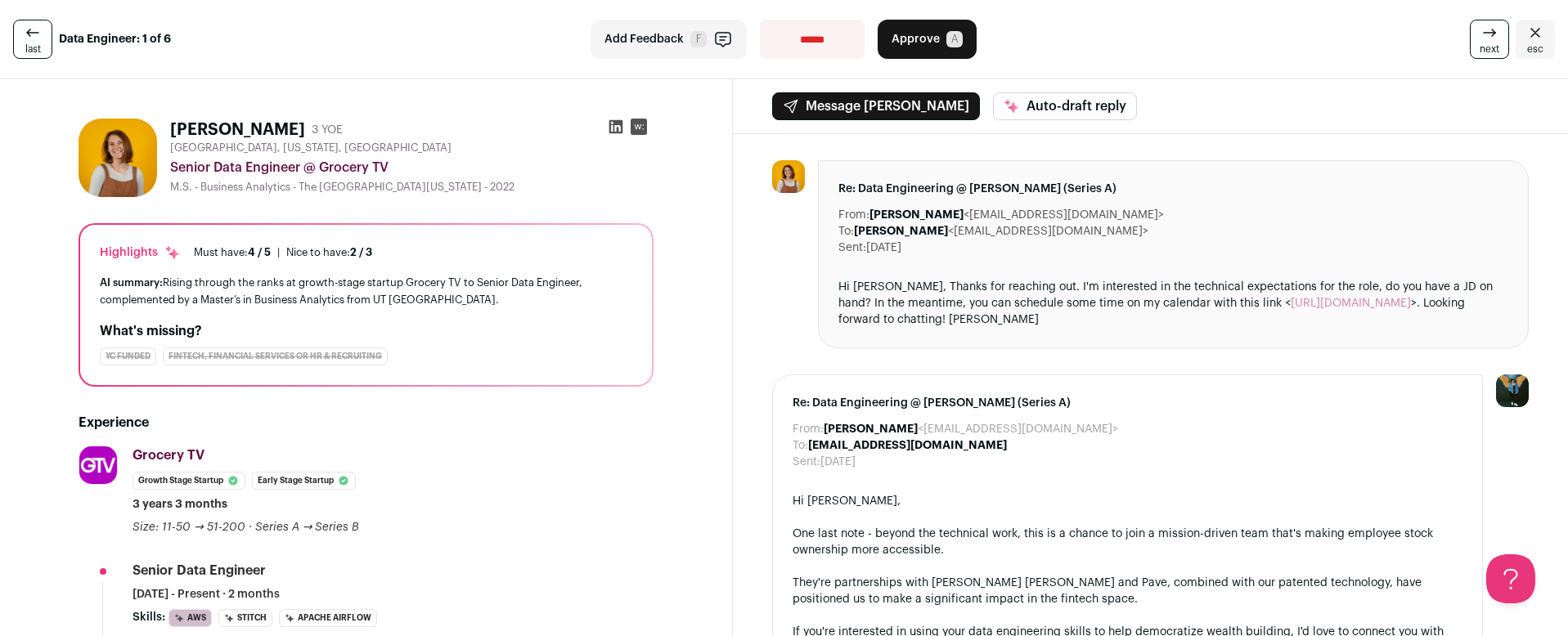
click at [1537, 42] on link "esc" at bounding box center [1535, 39] width 40 height 40
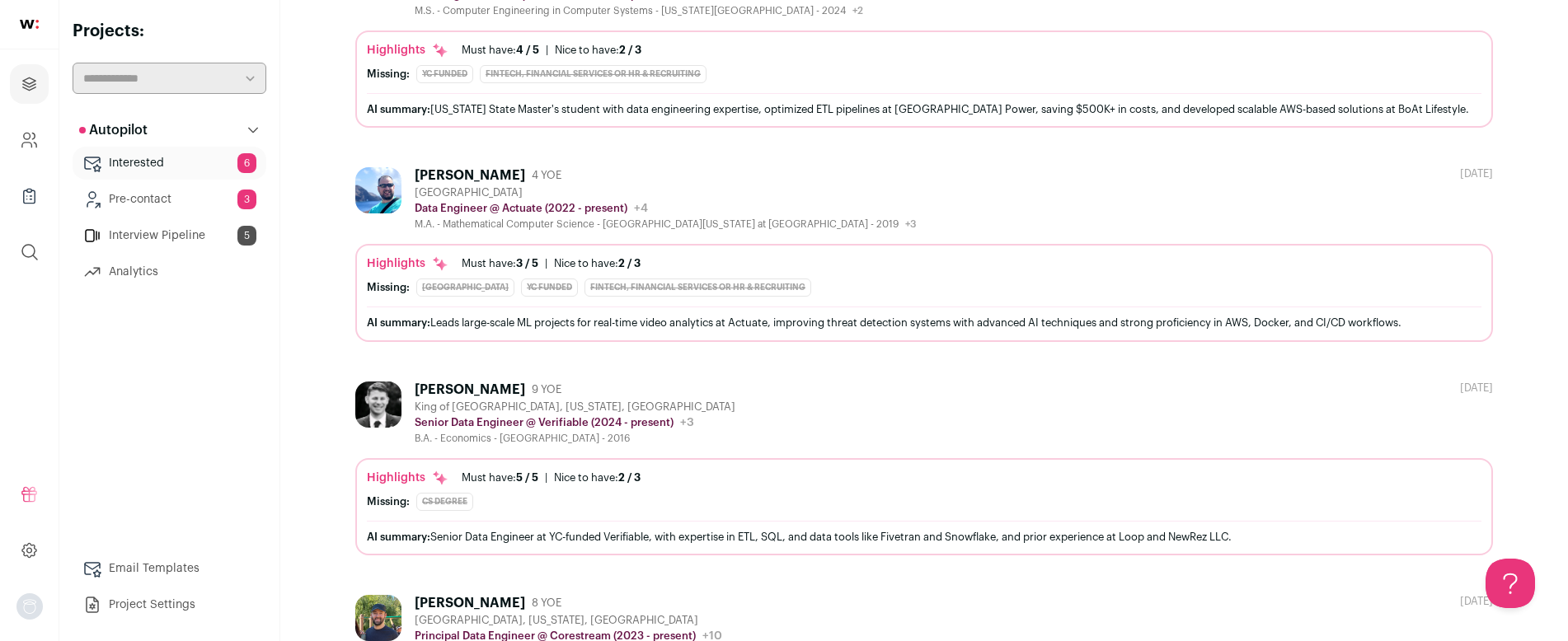
scroll to position [820, 0]
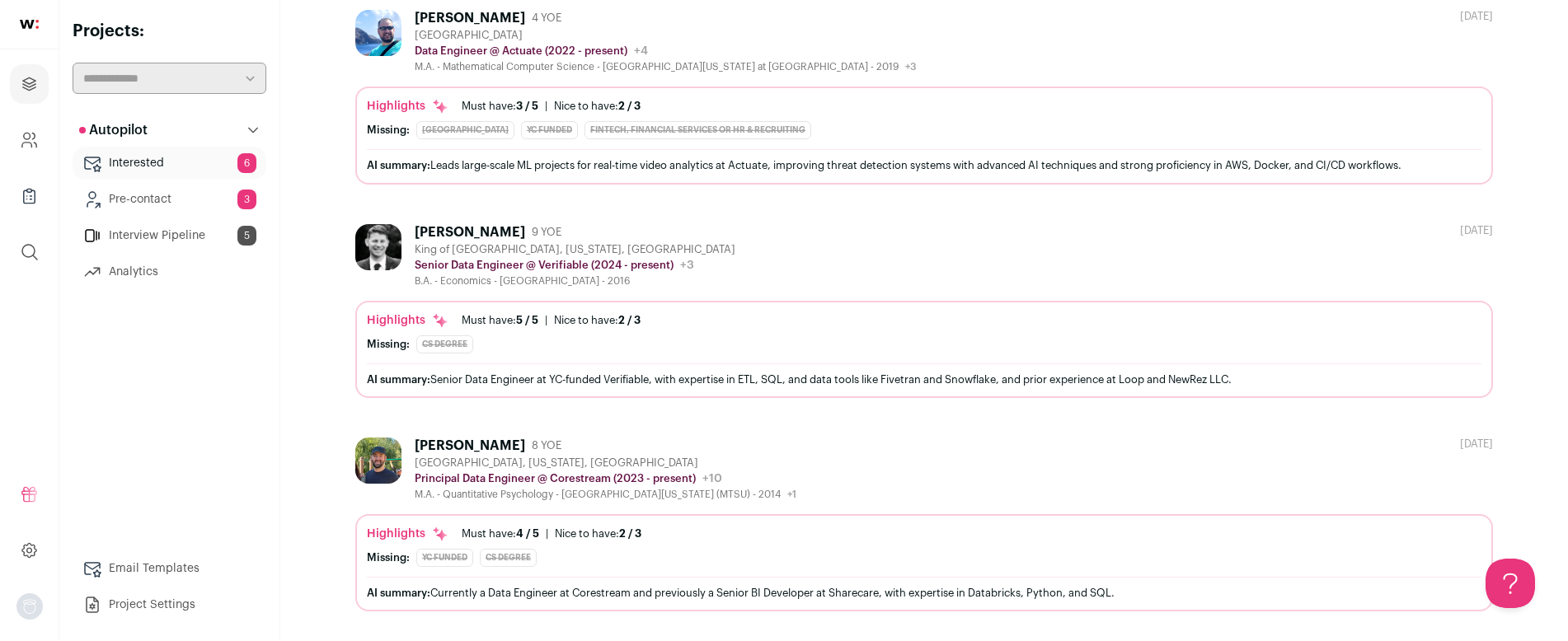
click at [447, 444] on div "James Ma" at bounding box center [470, 446] width 111 height 17
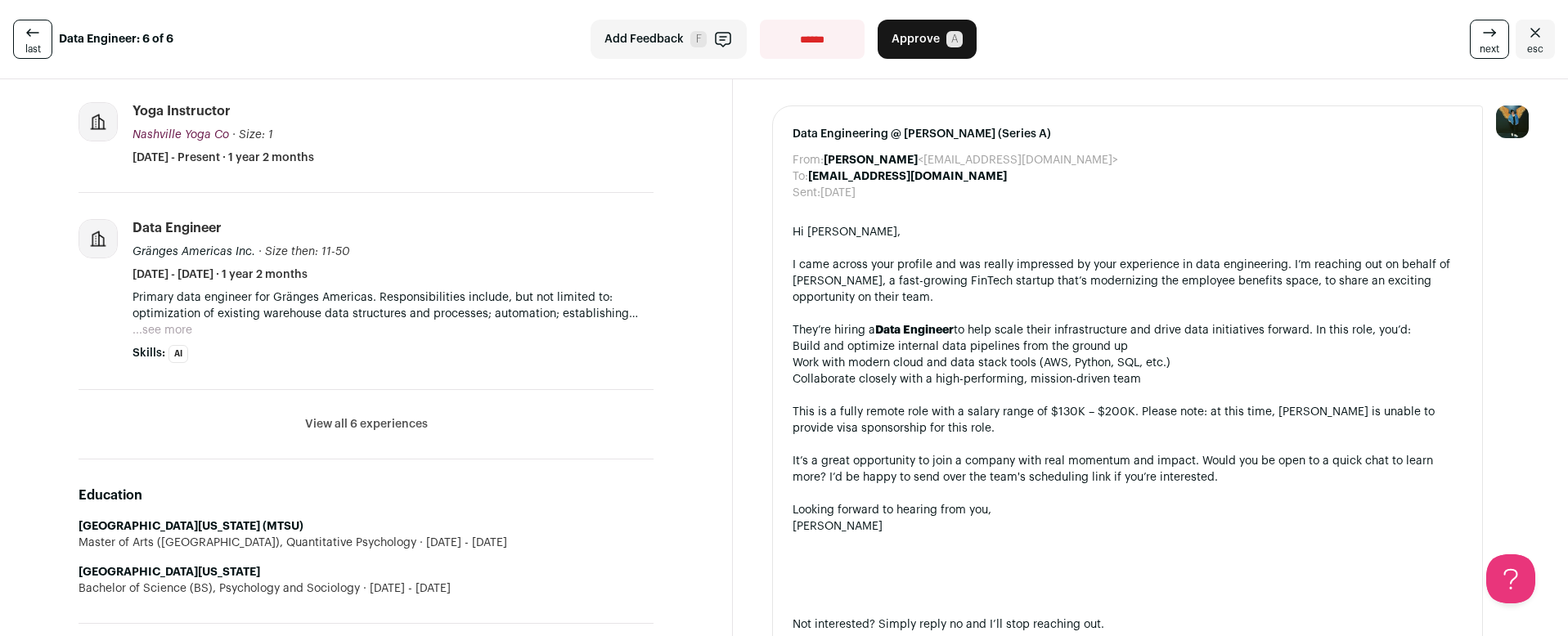
scroll to position [715, 0]
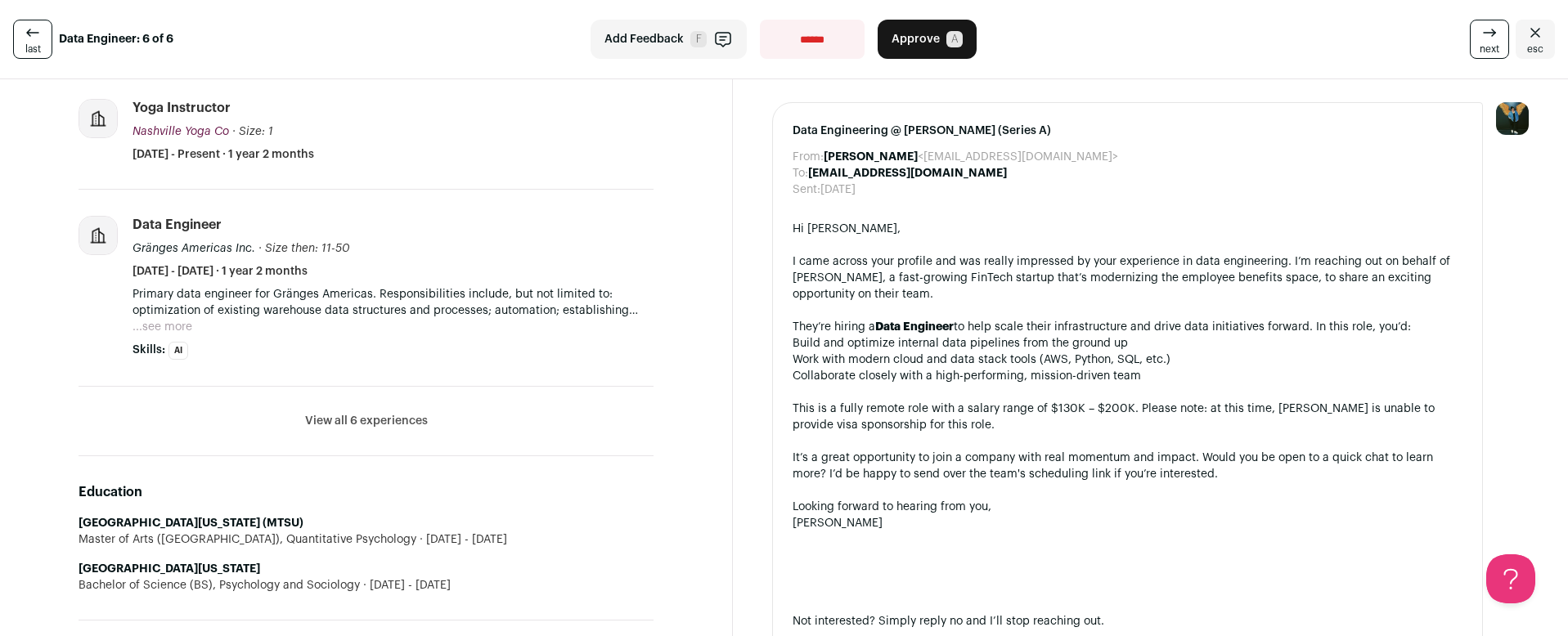
click at [338, 418] on button "View all 6 experiences" at bounding box center [365, 420] width 122 height 16
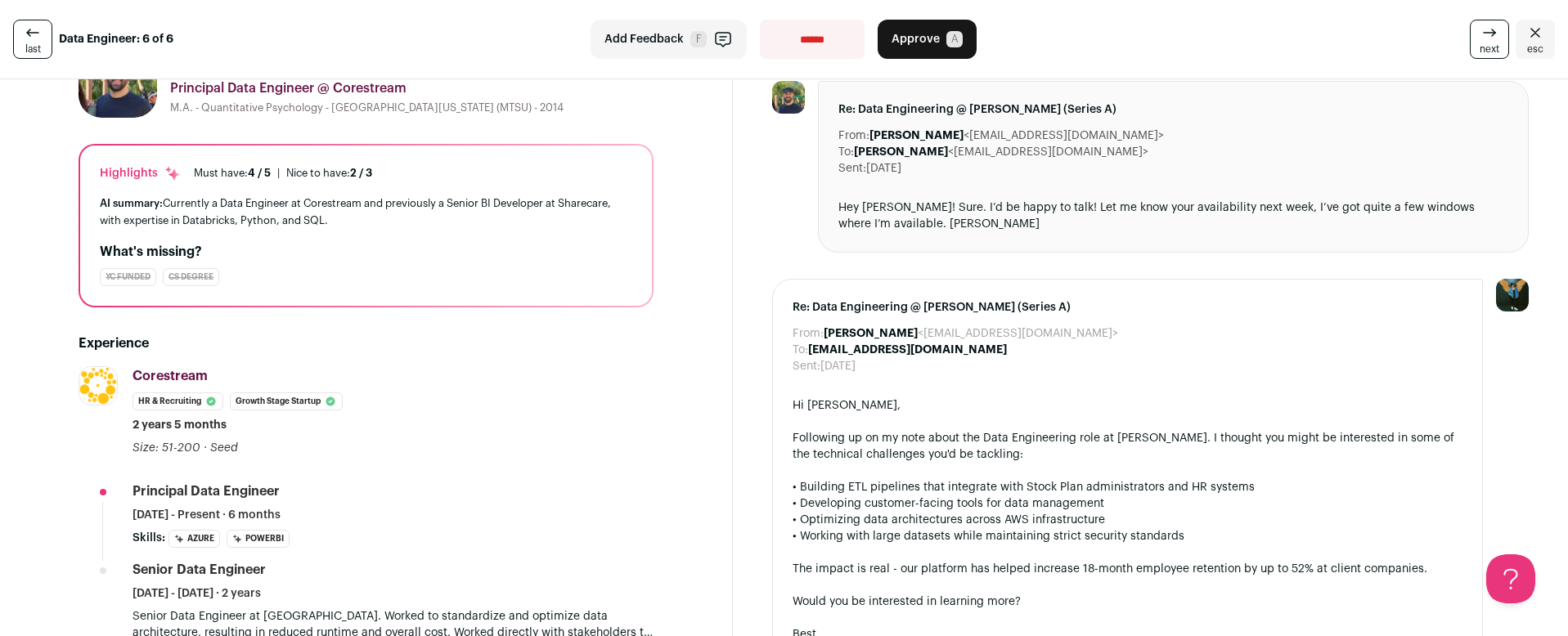
scroll to position [61, 0]
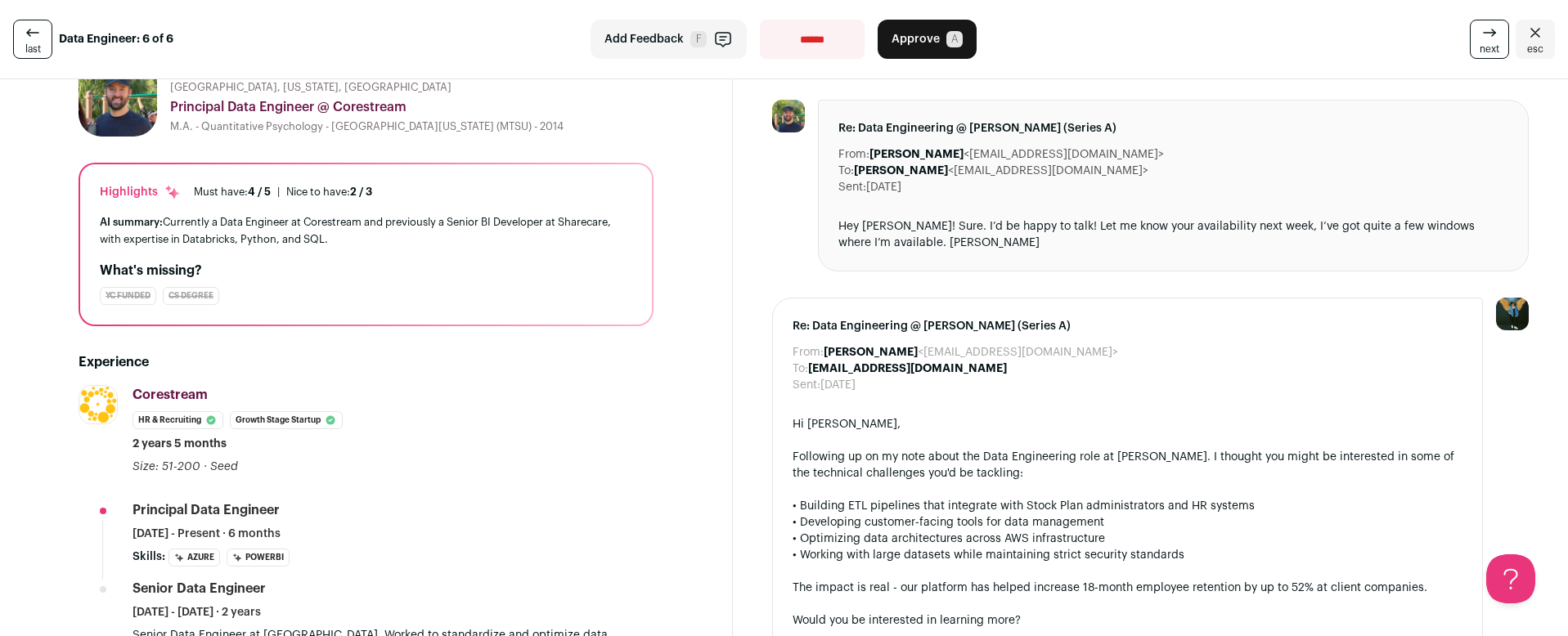
click at [905, 47] on button "Approve A" at bounding box center [927, 39] width 99 height 40
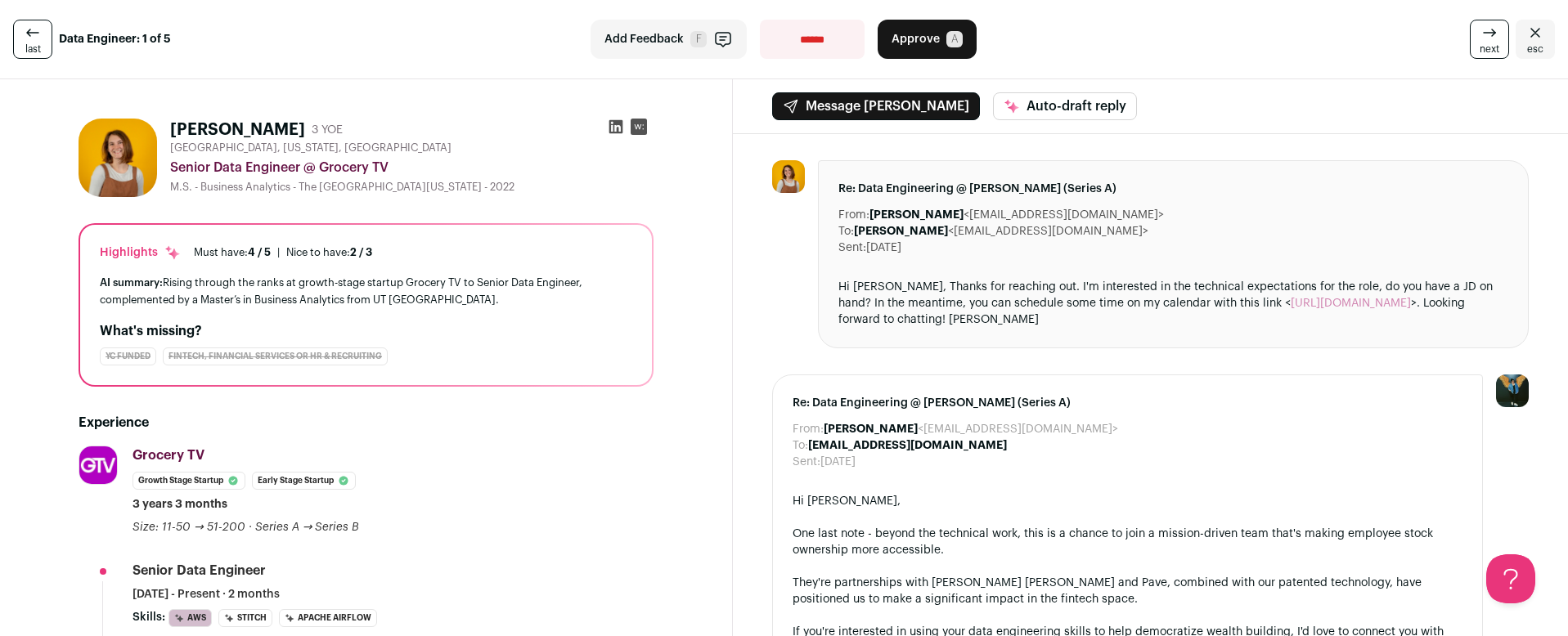
click at [1516, 34] on link "esc" at bounding box center [1535, 39] width 40 height 40
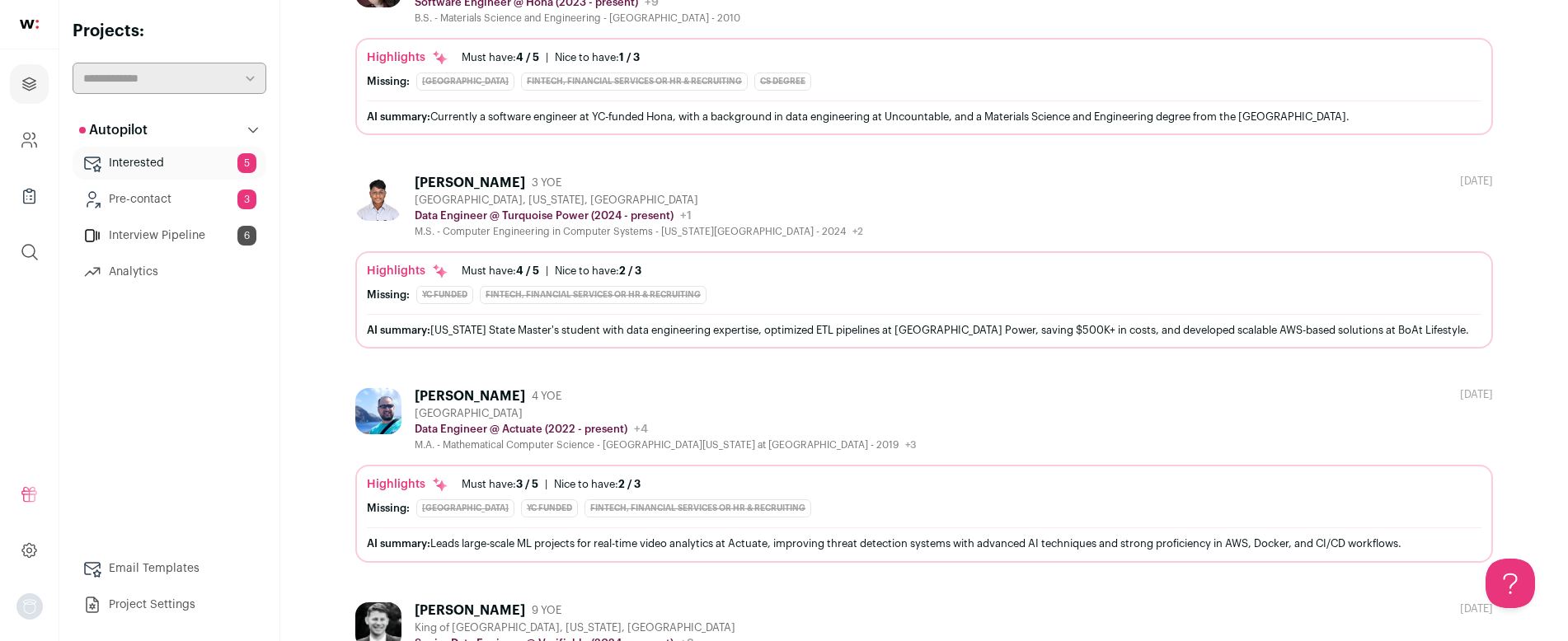
scroll to position [606, 0]
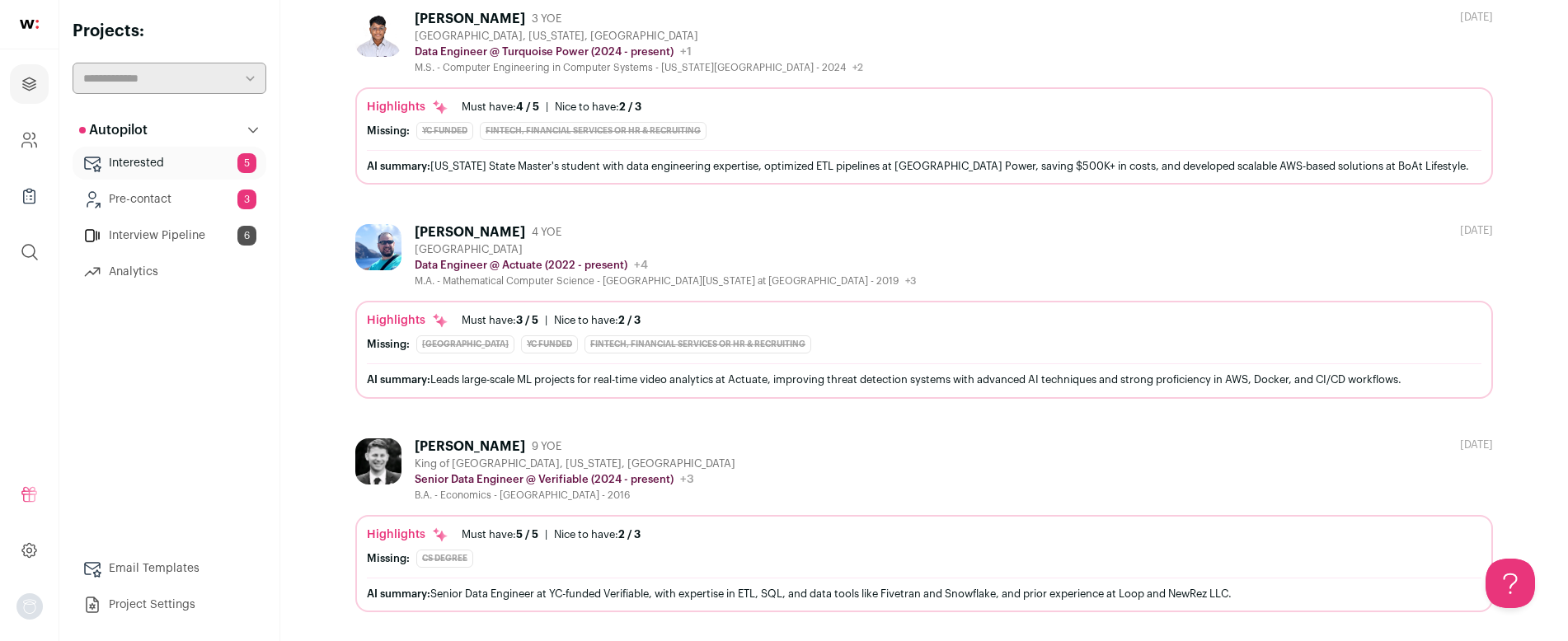
click at [505, 446] on div "[PERSON_NAME]" at bounding box center [470, 446] width 111 height 17
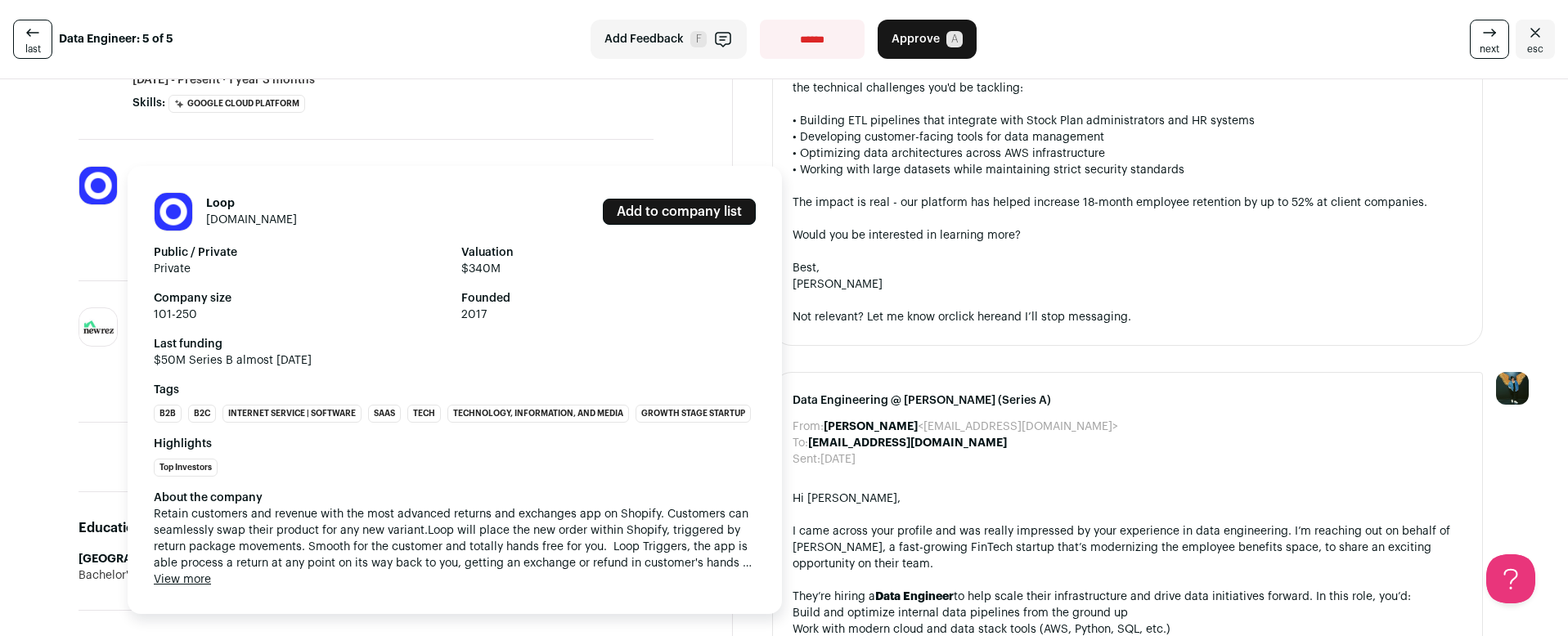
scroll to position [472, 0]
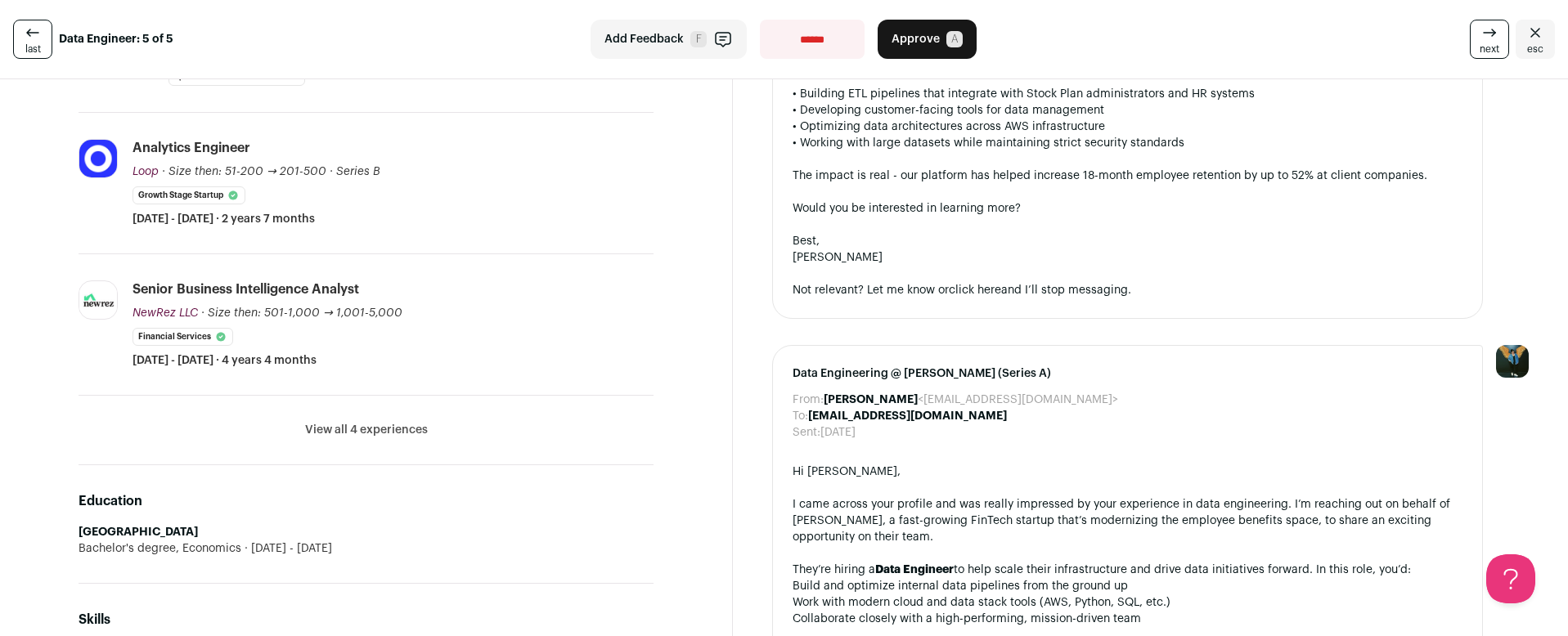
click at [410, 429] on button "View all 4 experiences" at bounding box center [365, 430] width 122 height 16
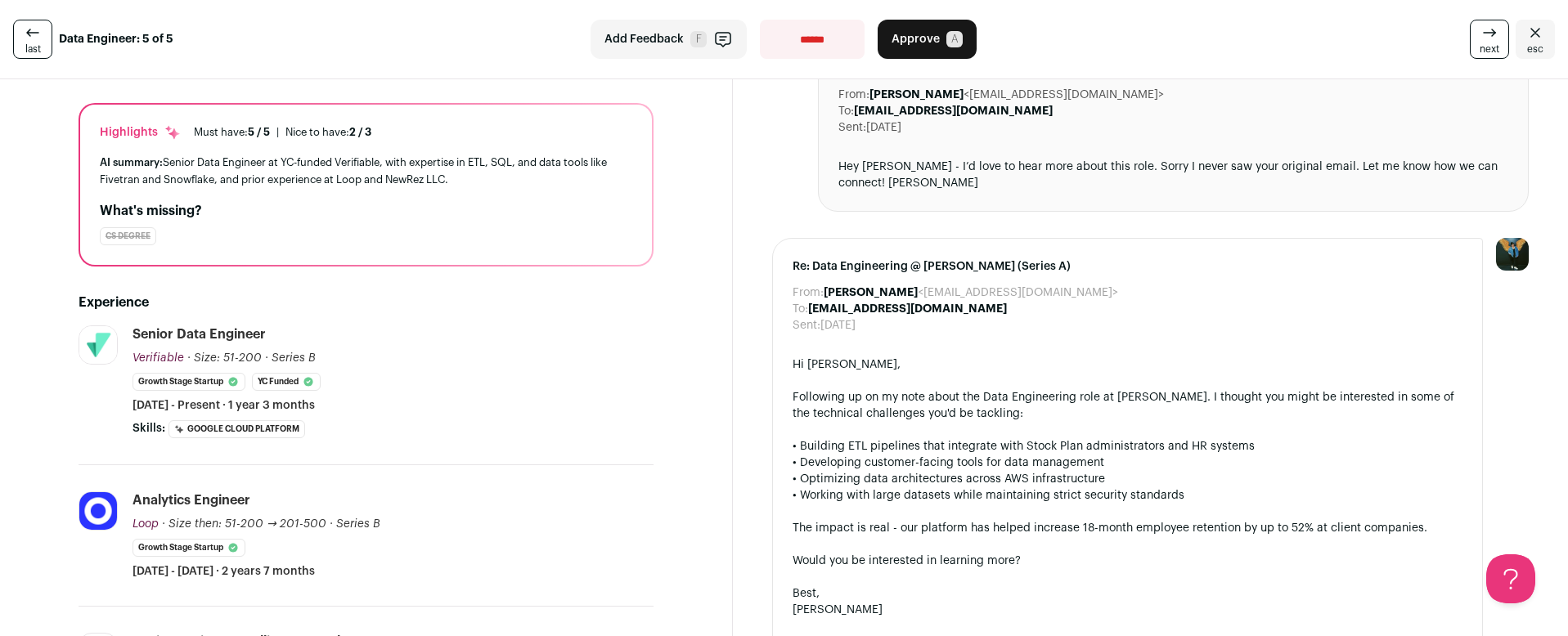
scroll to position [120, 0]
click at [803, 45] on select "**********" at bounding box center [812, 39] width 105 height 40
select select "**********"
click at [760, 19] on select "**********" at bounding box center [812, 39] width 105 height 40
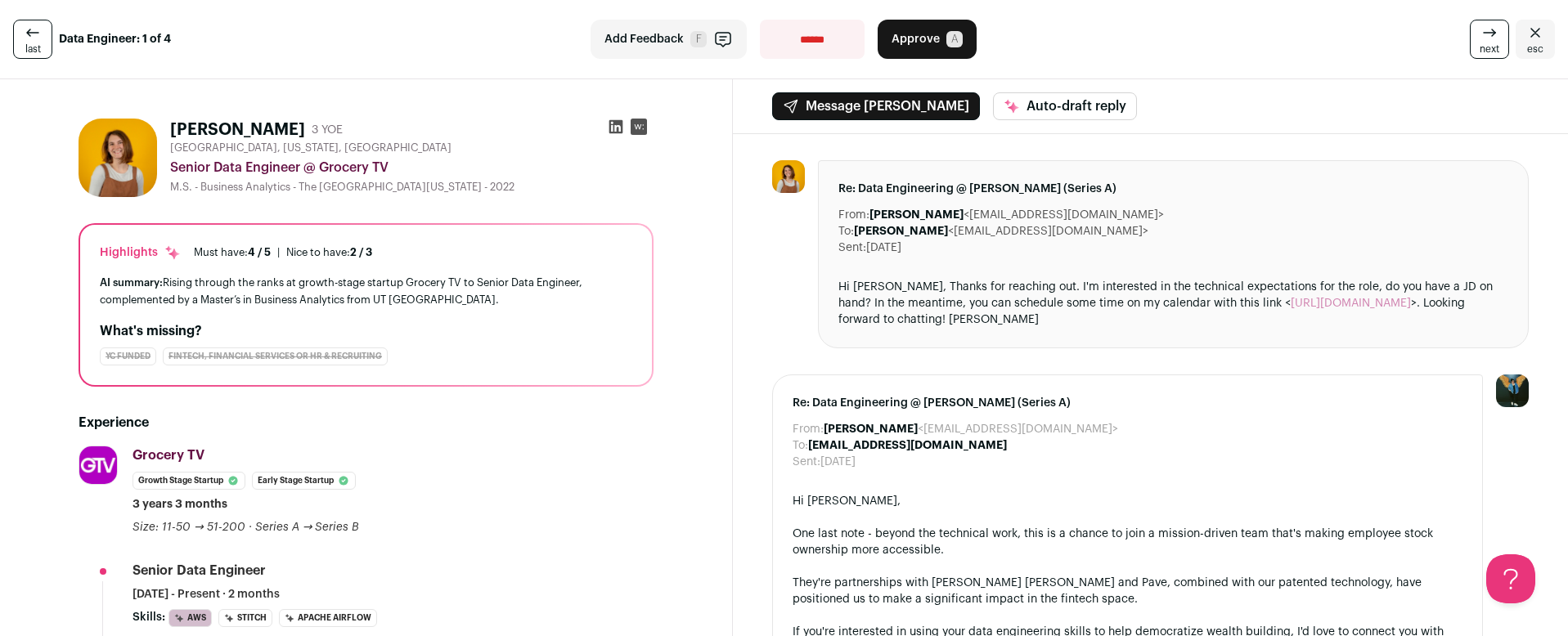
click at [1526, 40] on icon "Close" at bounding box center [1535, 33] width 19 height 19
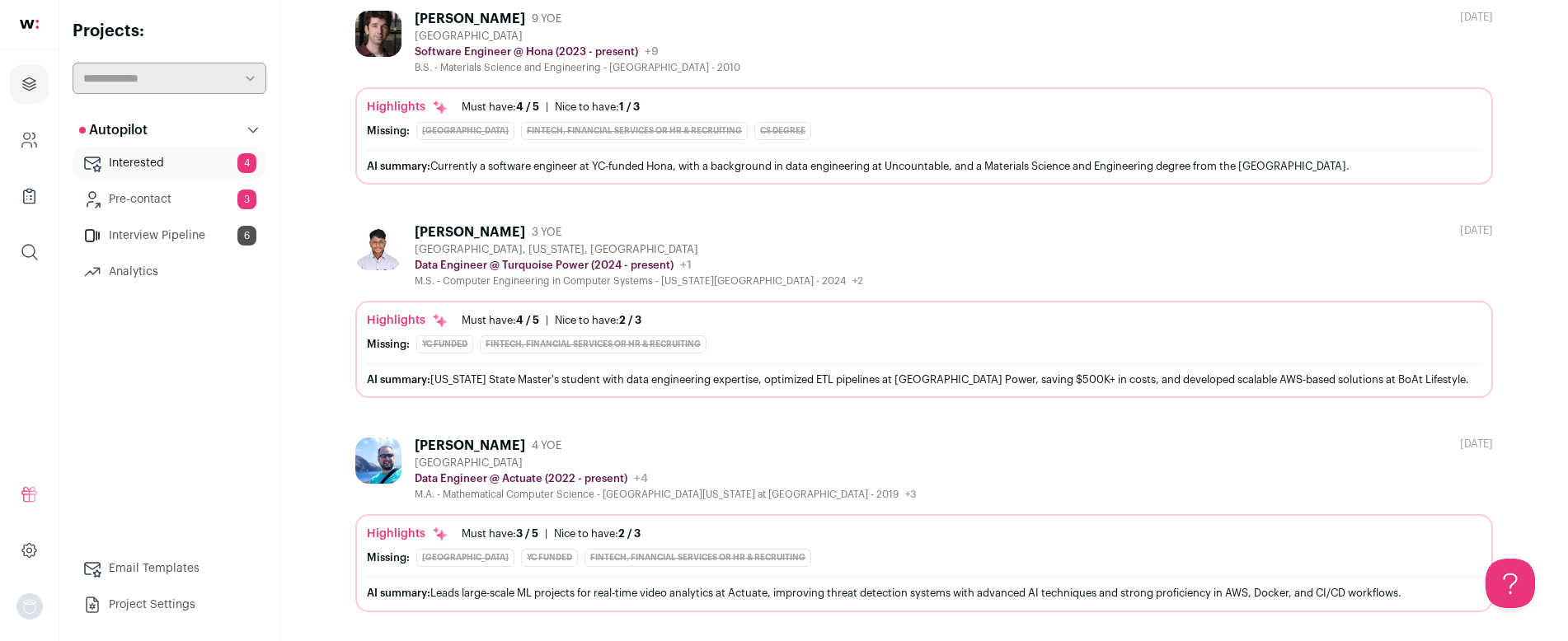
scroll to position [392, 0]
click at [506, 445] on div "[PERSON_NAME]" at bounding box center [470, 446] width 111 height 17
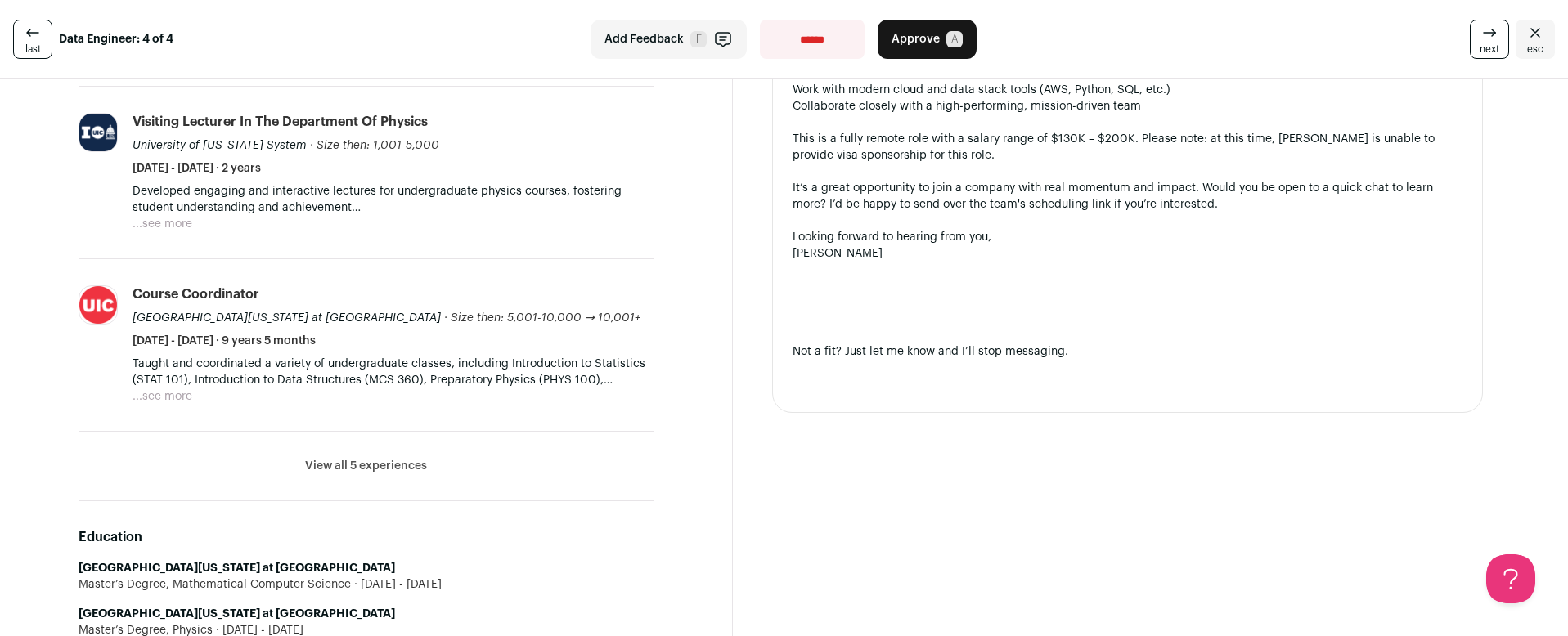
scroll to position [596, 0]
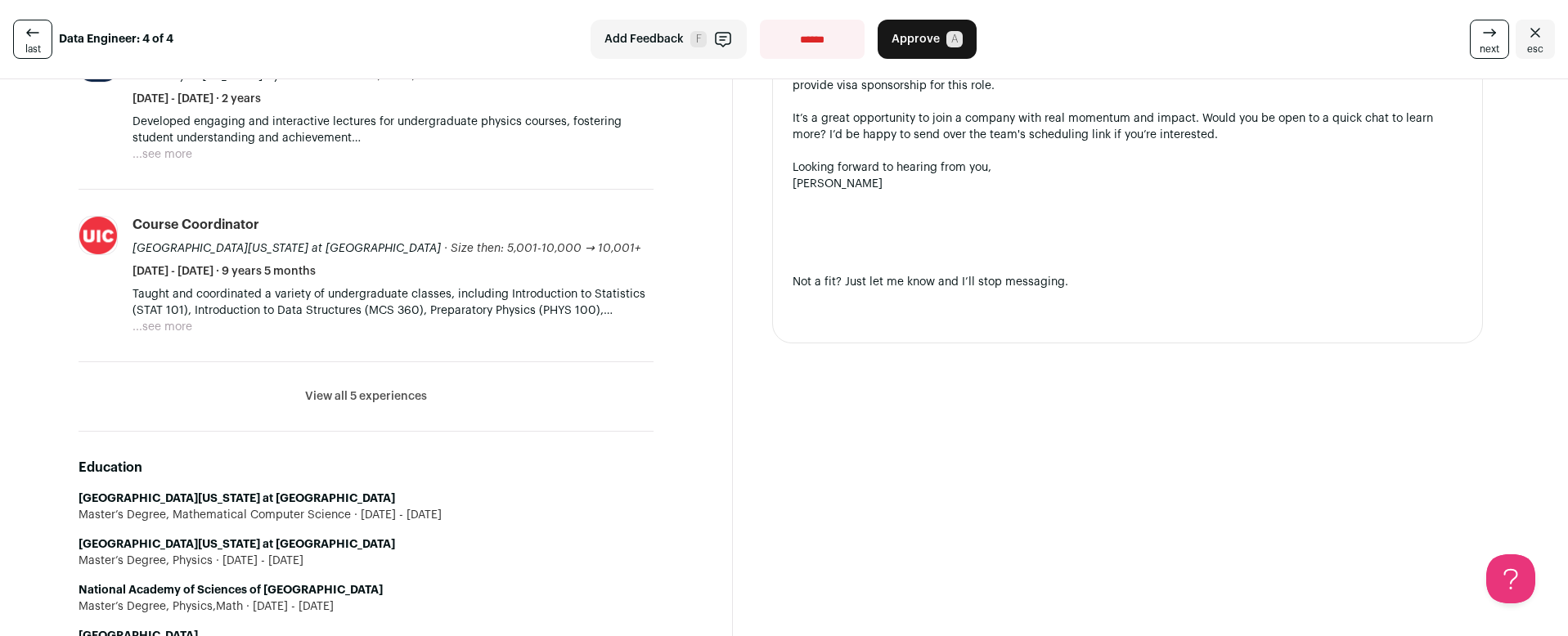
click at [413, 388] on button "View all 5 experiences" at bounding box center [365, 396] width 122 height 16
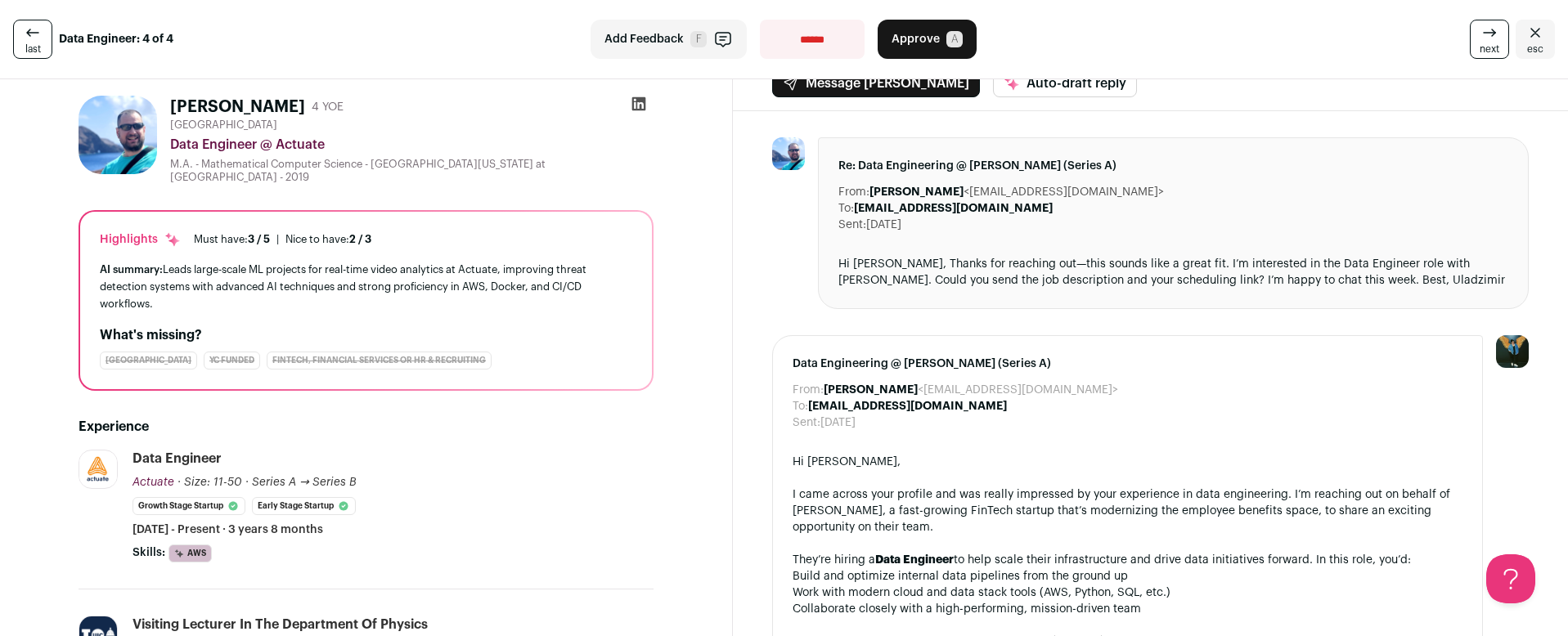
scroll to position [0, 0]
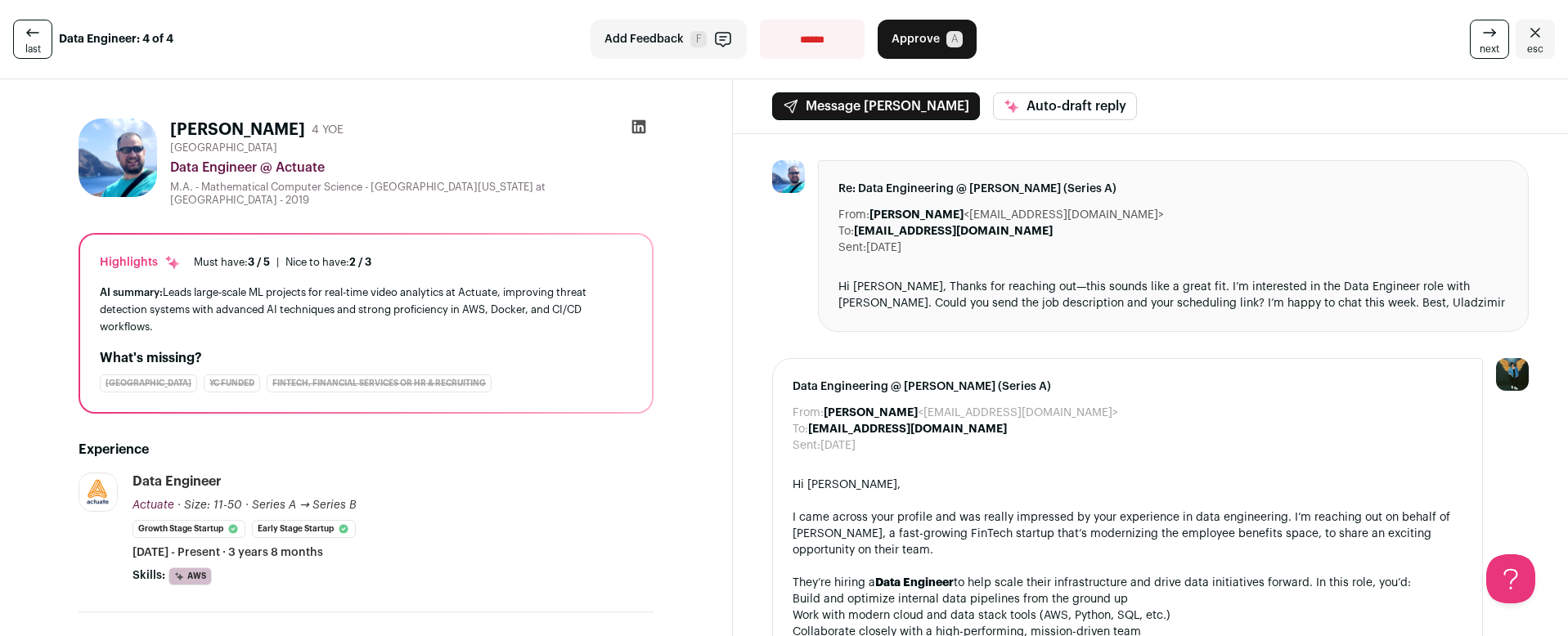
click at [901, 40] on span "Approve" at bounding box center [916, 39] width 48 height 16
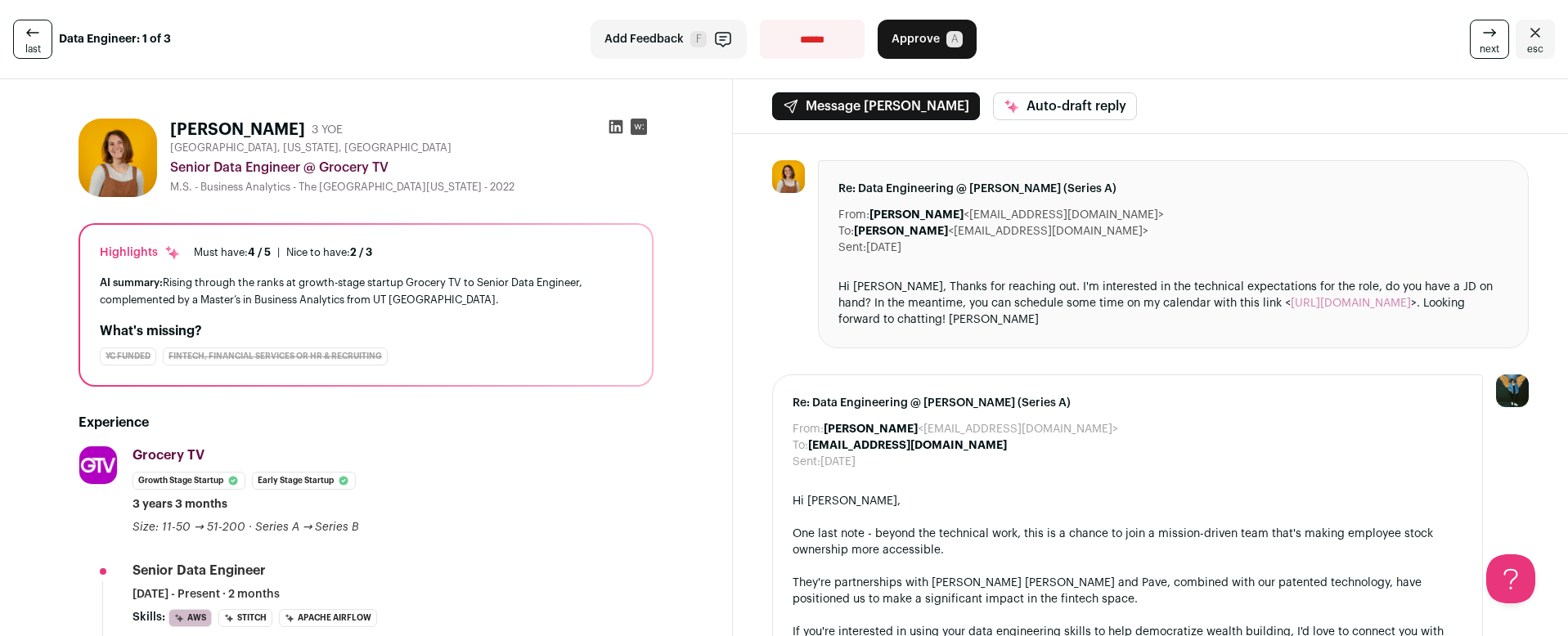
click at [1526, 38] on icon "Close" at bounding box center [1535, 33] width 19 height 19
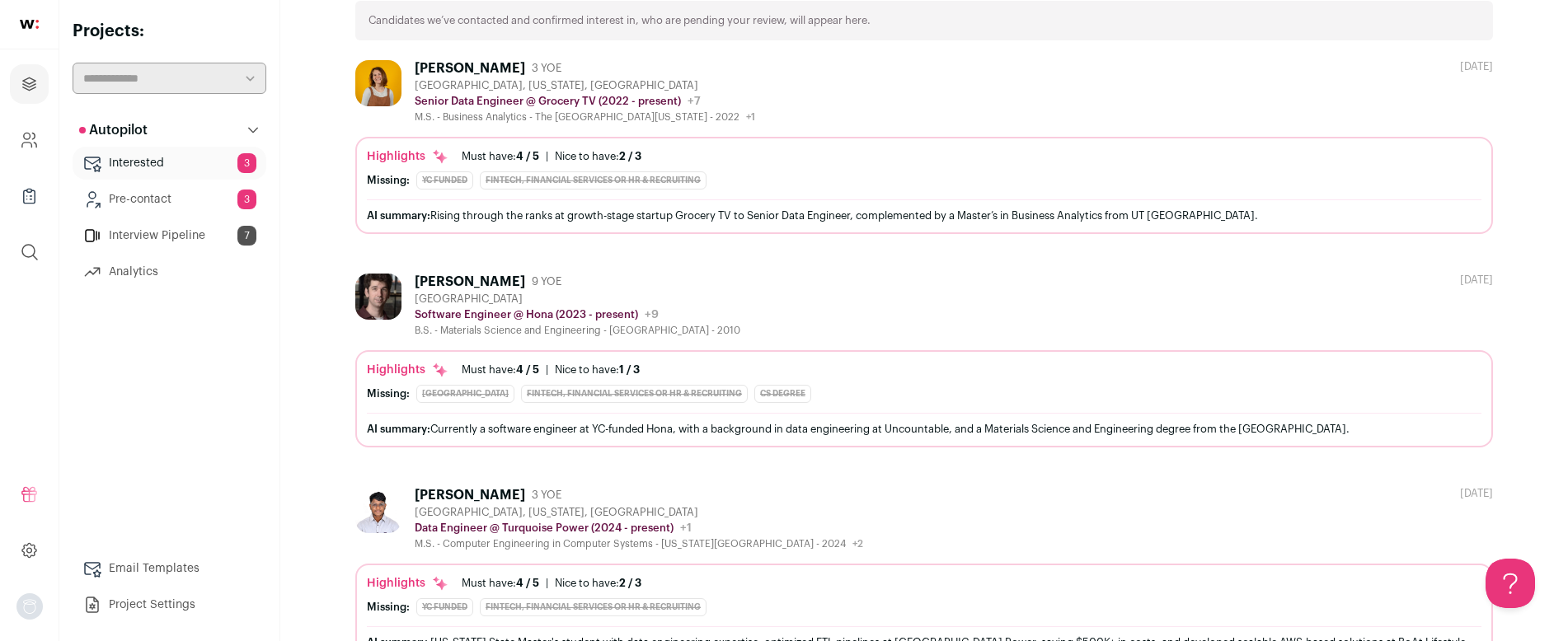
scroll to position [179, 0]
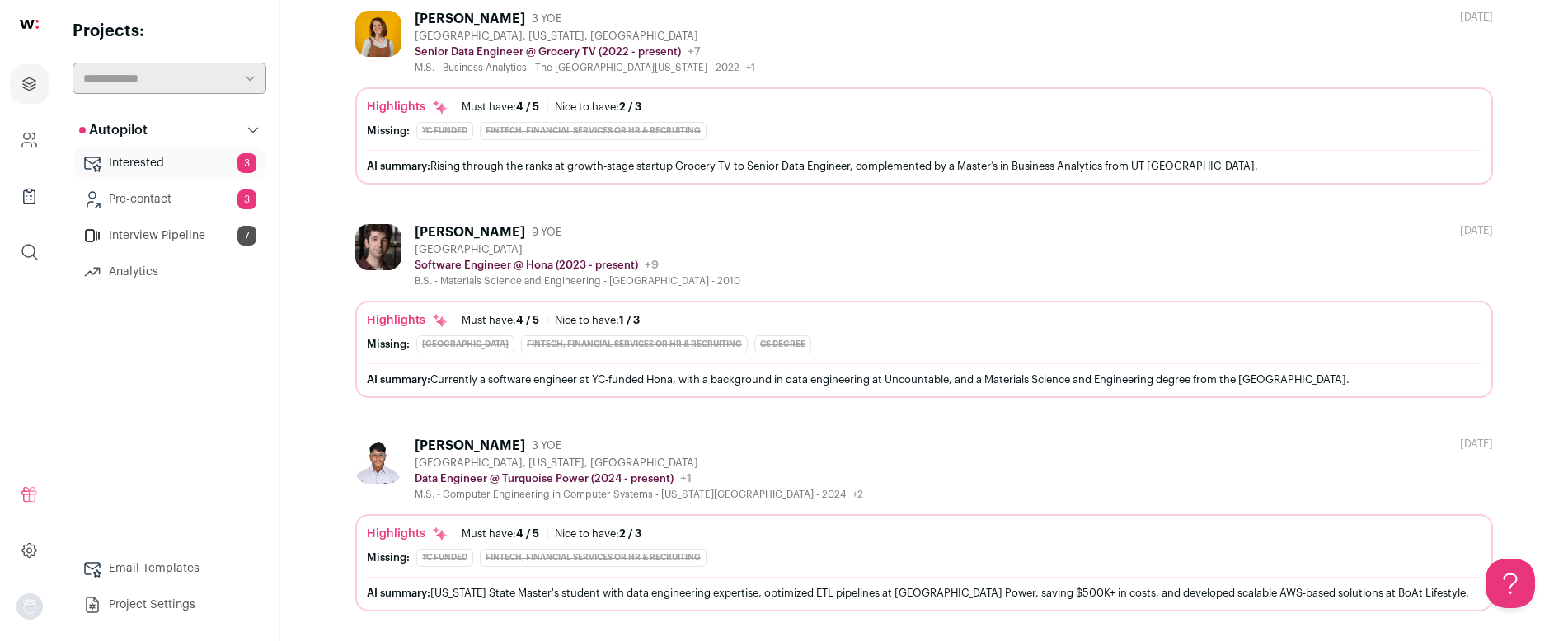
click at [517, 443] on div "[PERSON_NAME]" at bounding box center [470, 446] width 111 height 17
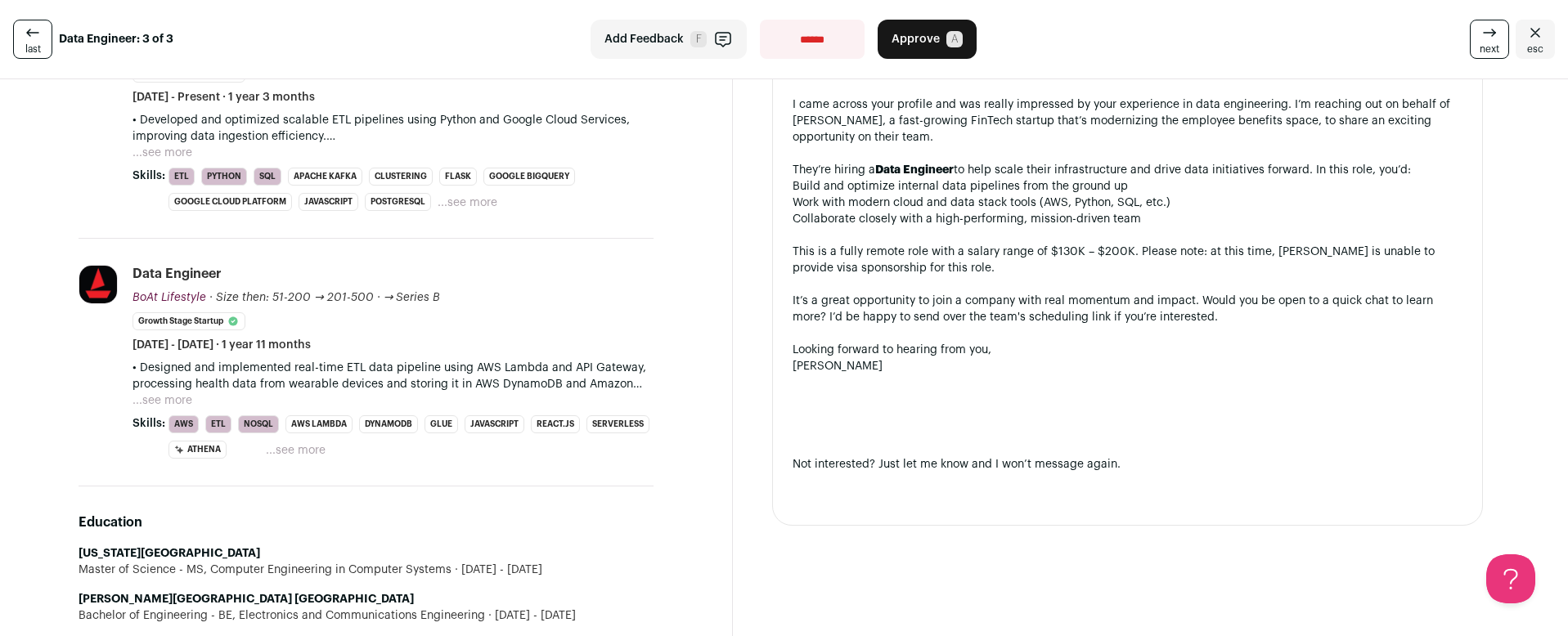
scroll to position [407, 0]
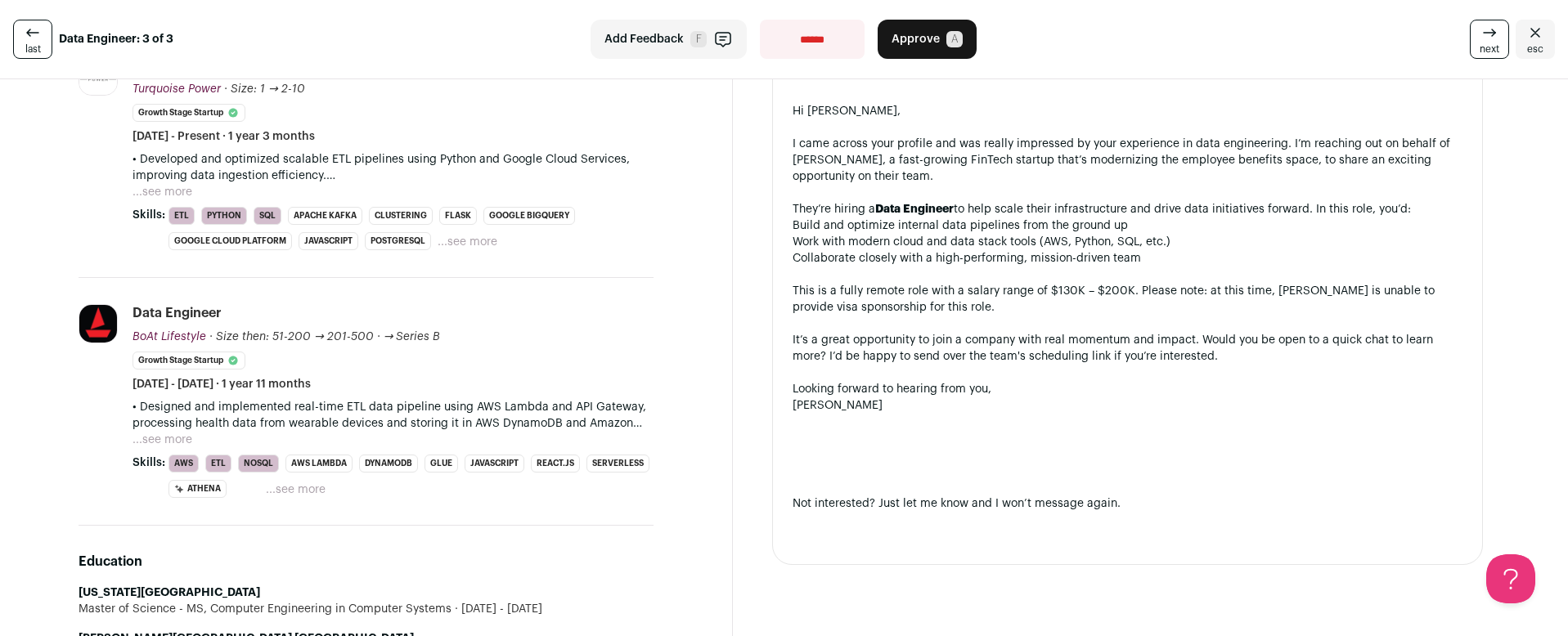
click at [308, 482] on button "...see more" at bounding box center [296, 490] width 60 height 16
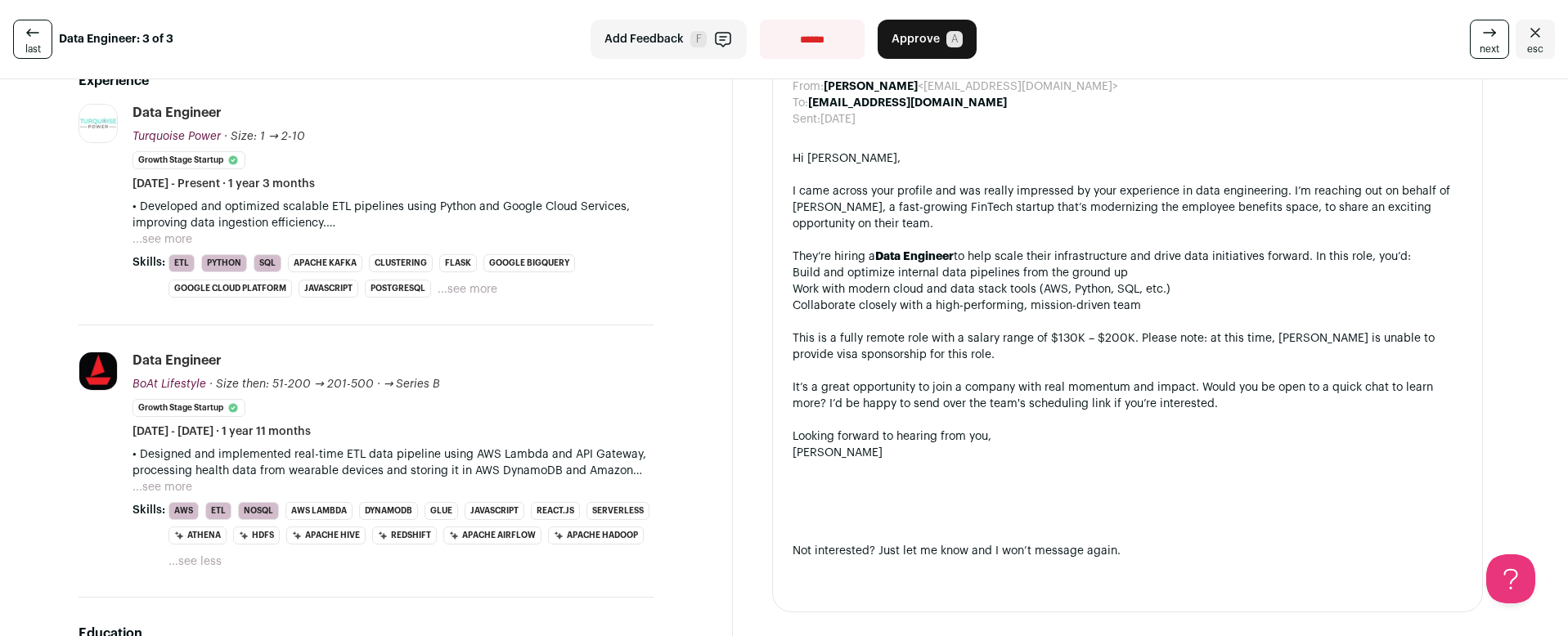
scroll to position [349, 0]
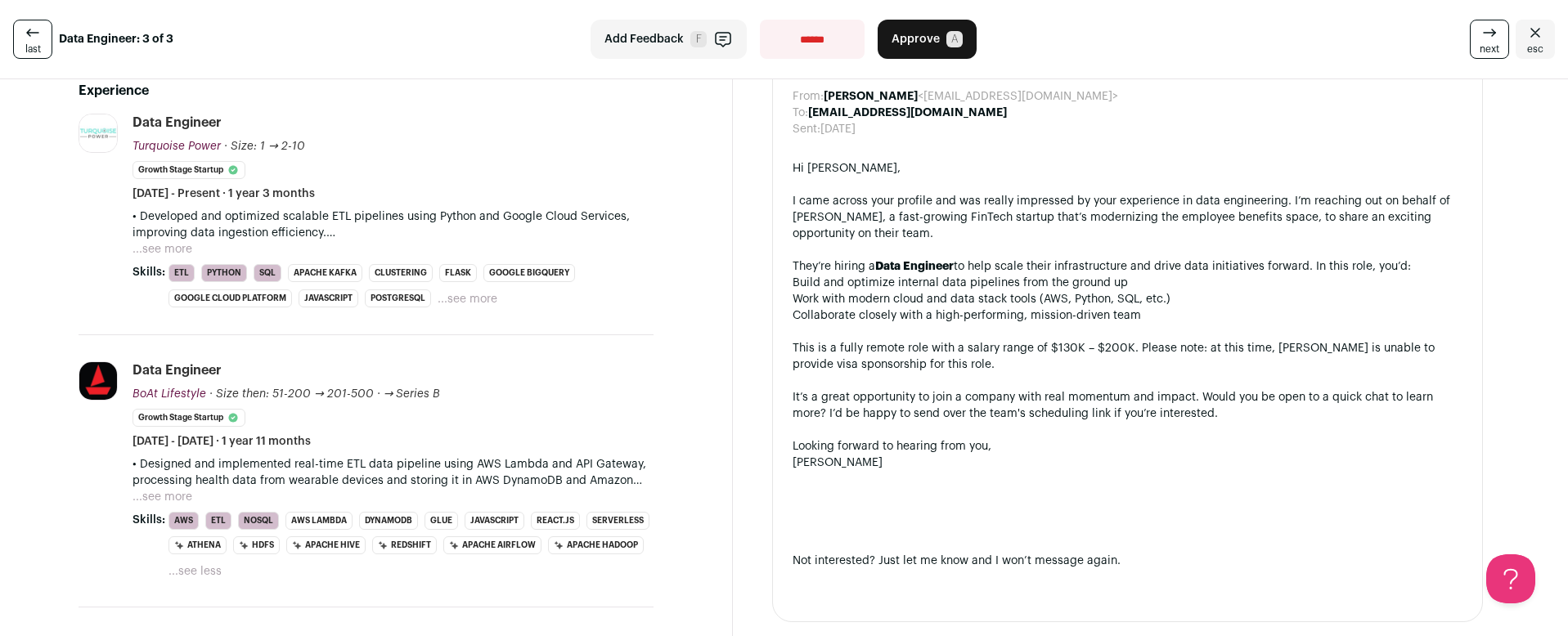
click at [174, 241] on button "...see more" at bounding box center [162, 249] width 60 height 16
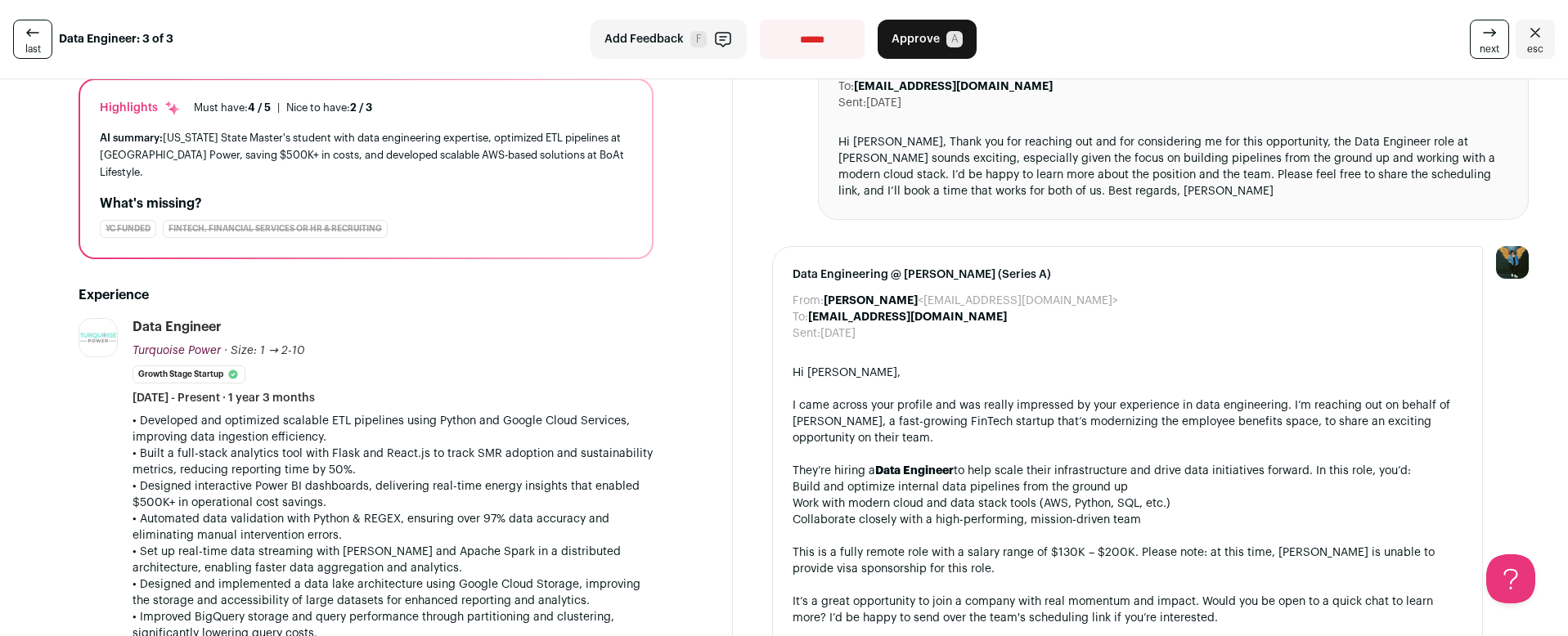
scroll to position [144, 0]
click at [796, 45] on select "**********" at bounding box center [812, 39] width 105 height 40
select select "**********"
click at [760, 19] on select "**********" at bounding box center [812, 39] width 105 height 40
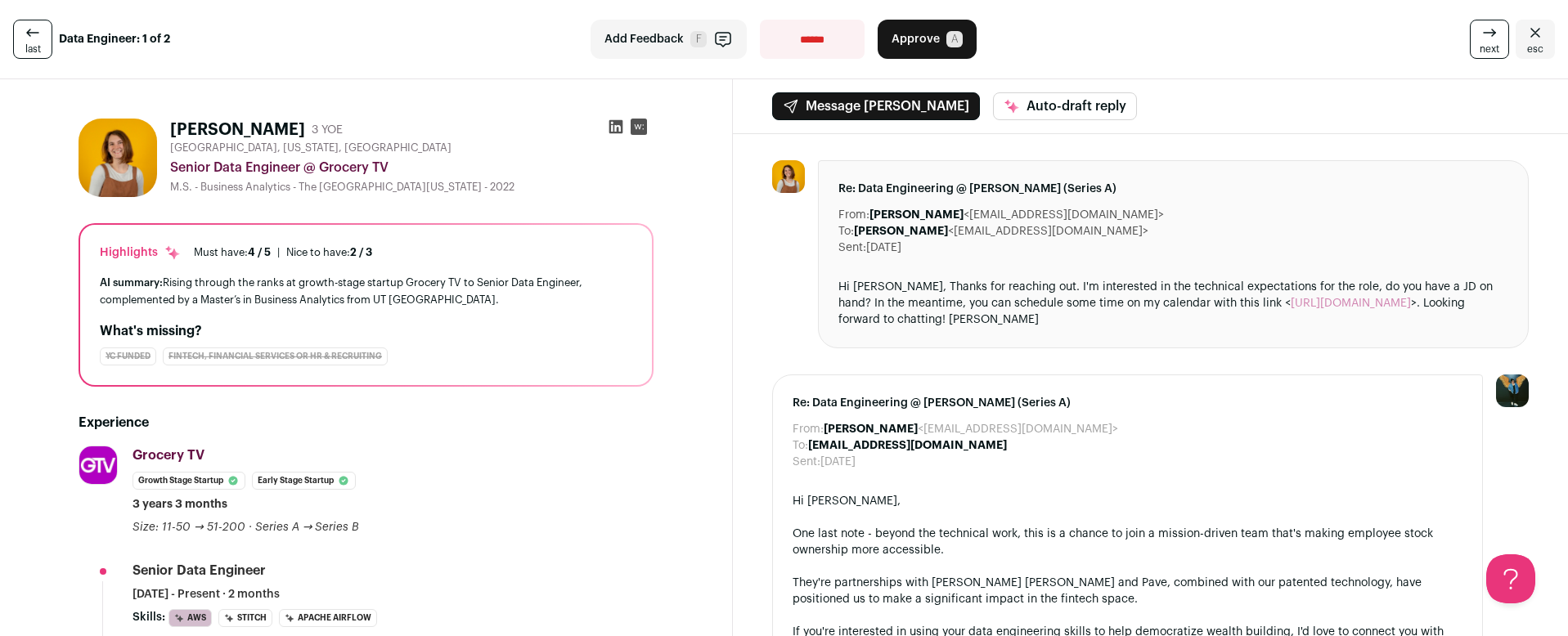
click at [1516, 51] on link "esc" at bounding box center [1535, 39] width 40 height 40
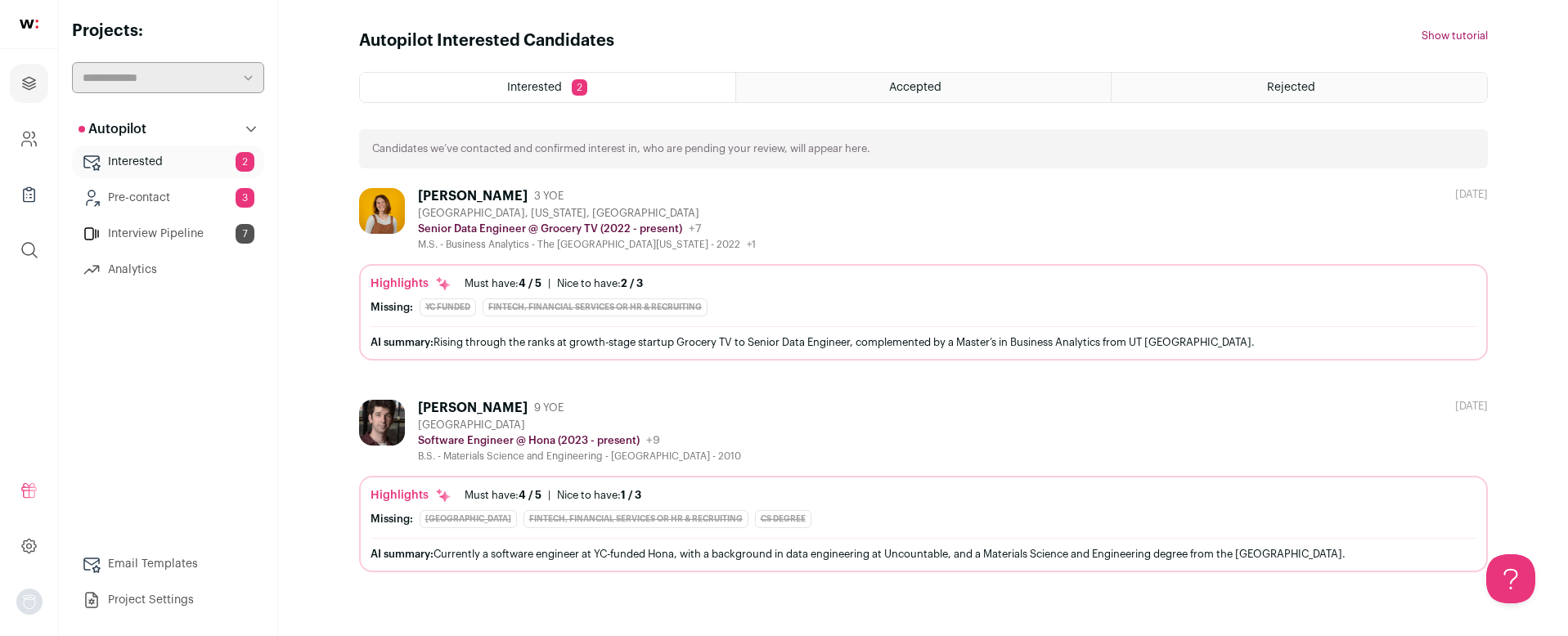
click at [491, 409] on div "[PERSON_NAME]" at bounding box center [473, 408] width 110 height 16
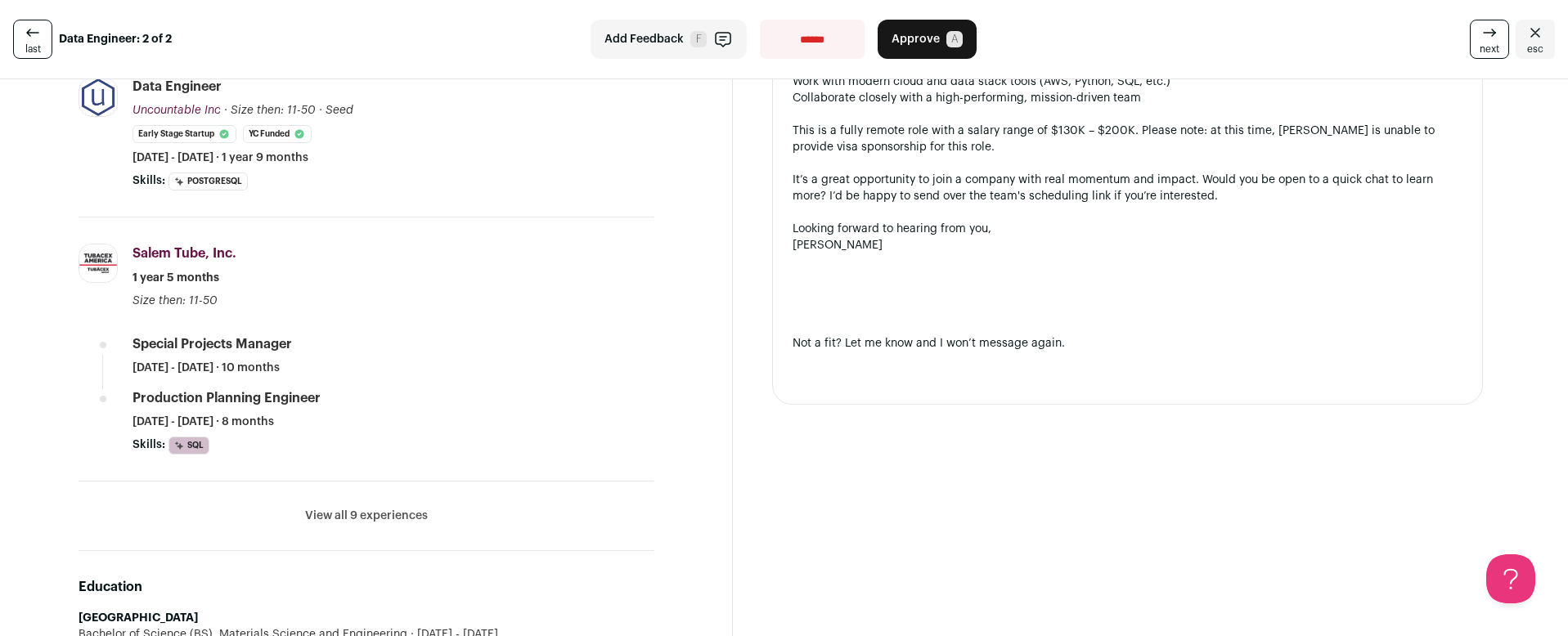
scroll to position [736, 0]
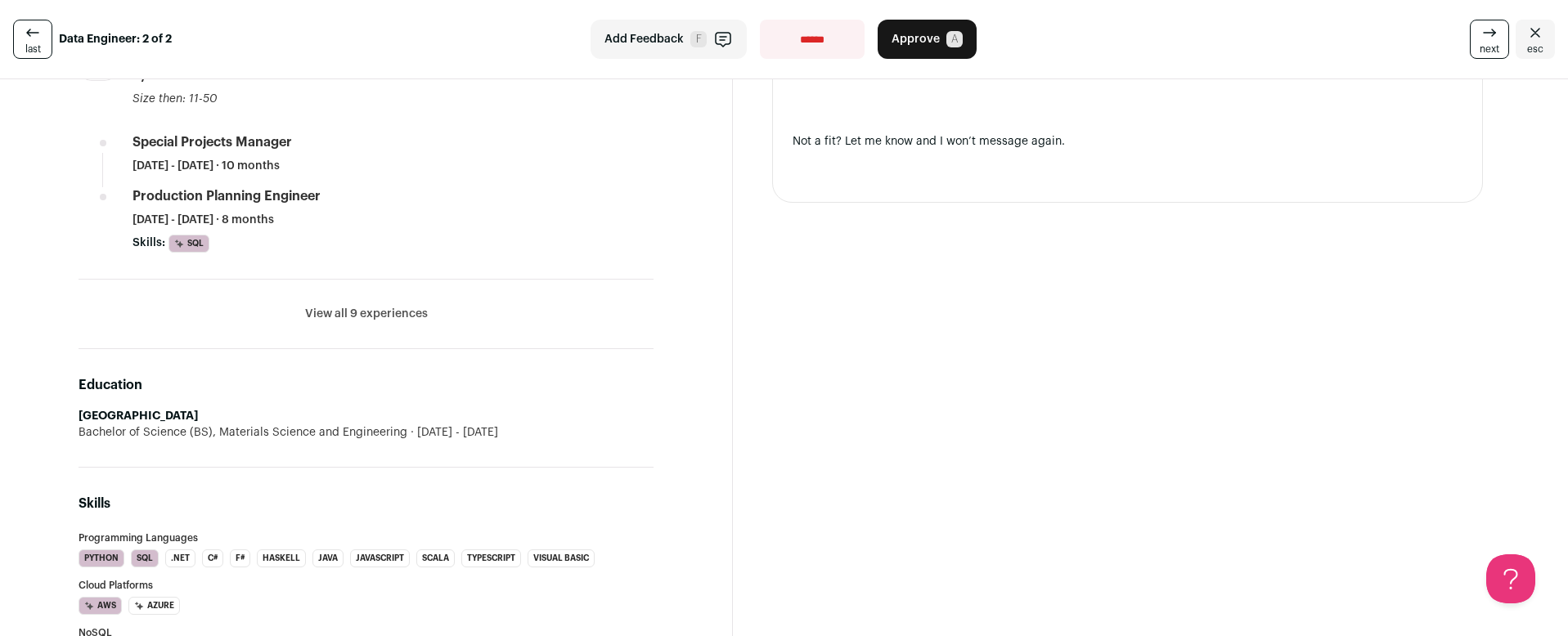
click at [366, 315] on button "View all 9 experiences" at bounding box center [365, 313] width 122 height 16
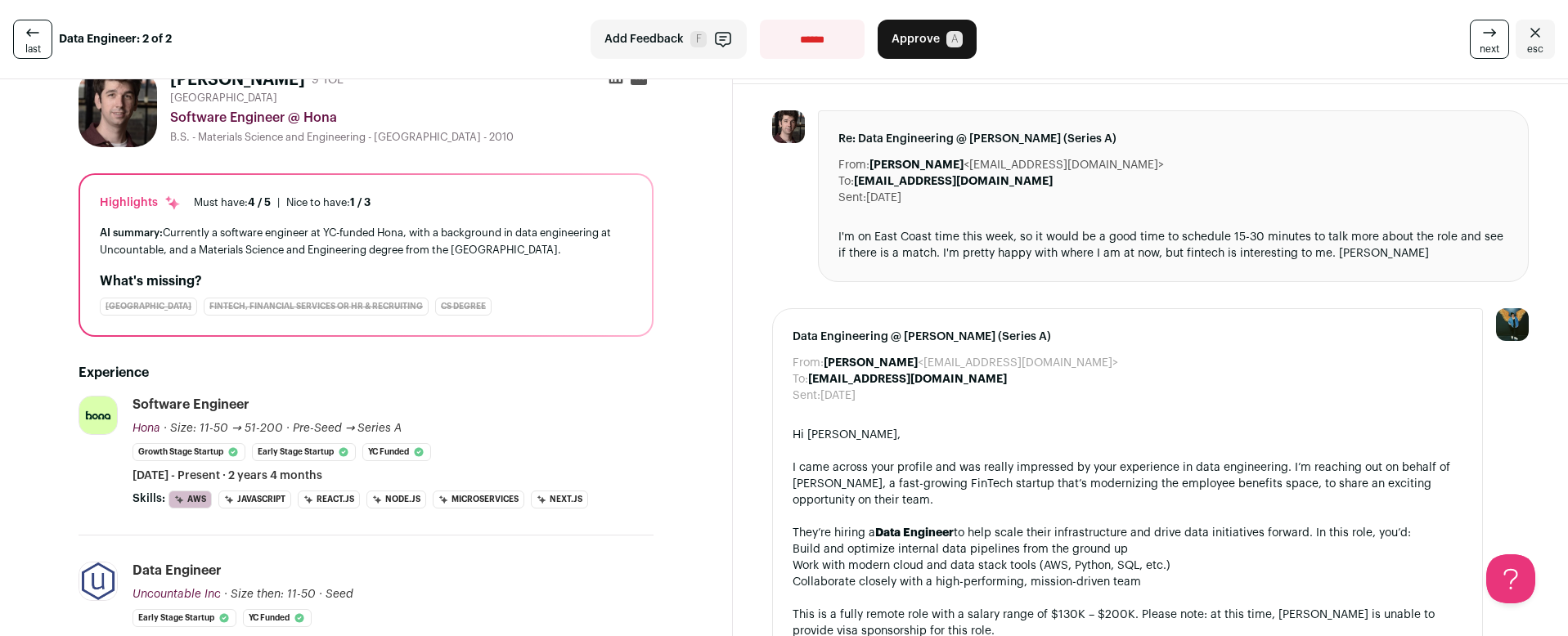
scroll to position [9, 0]
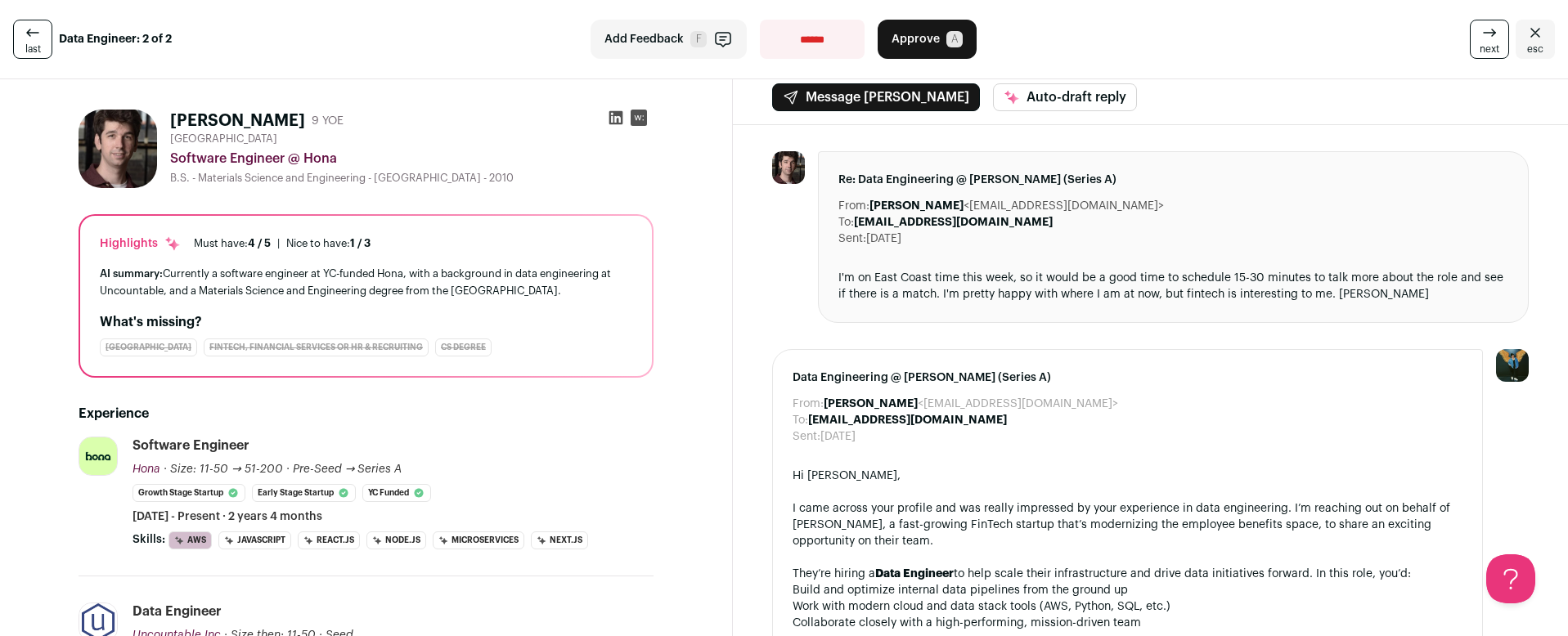
click at [947, 40] on span "A" at bounding box center [955, 39] width 16 height 16
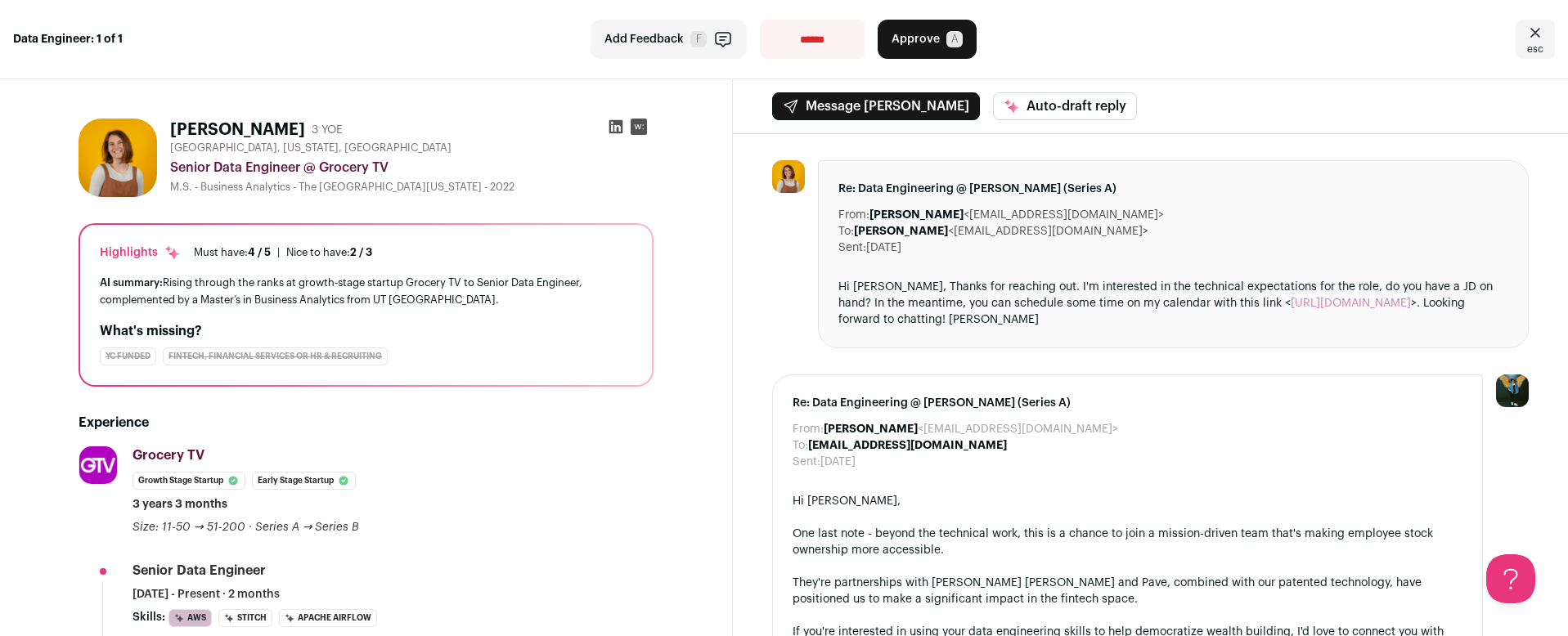
click at [1526, 35] on icon "Close" at bounding box center [1535, 33] width 19 height 19
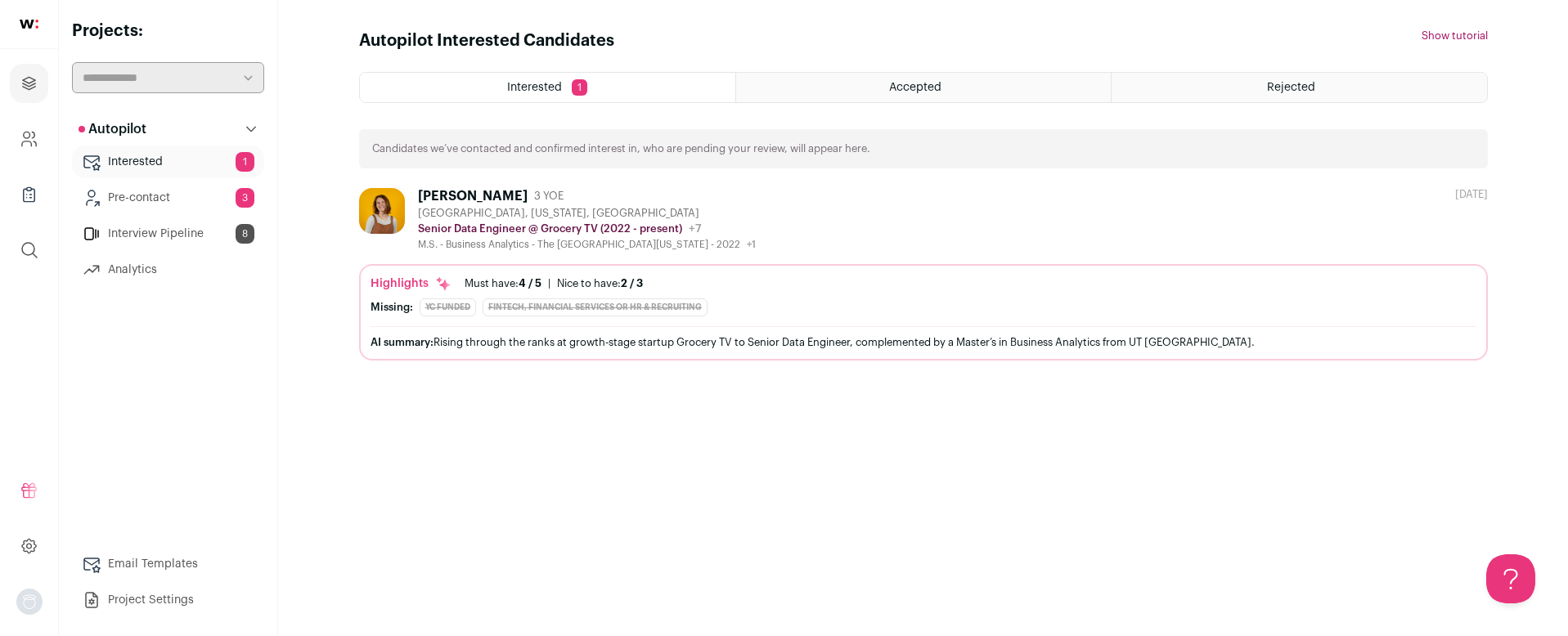
click at [141, 189] on link "Pre-contact 3" at bounding box center [168, 198] width 192 height 33
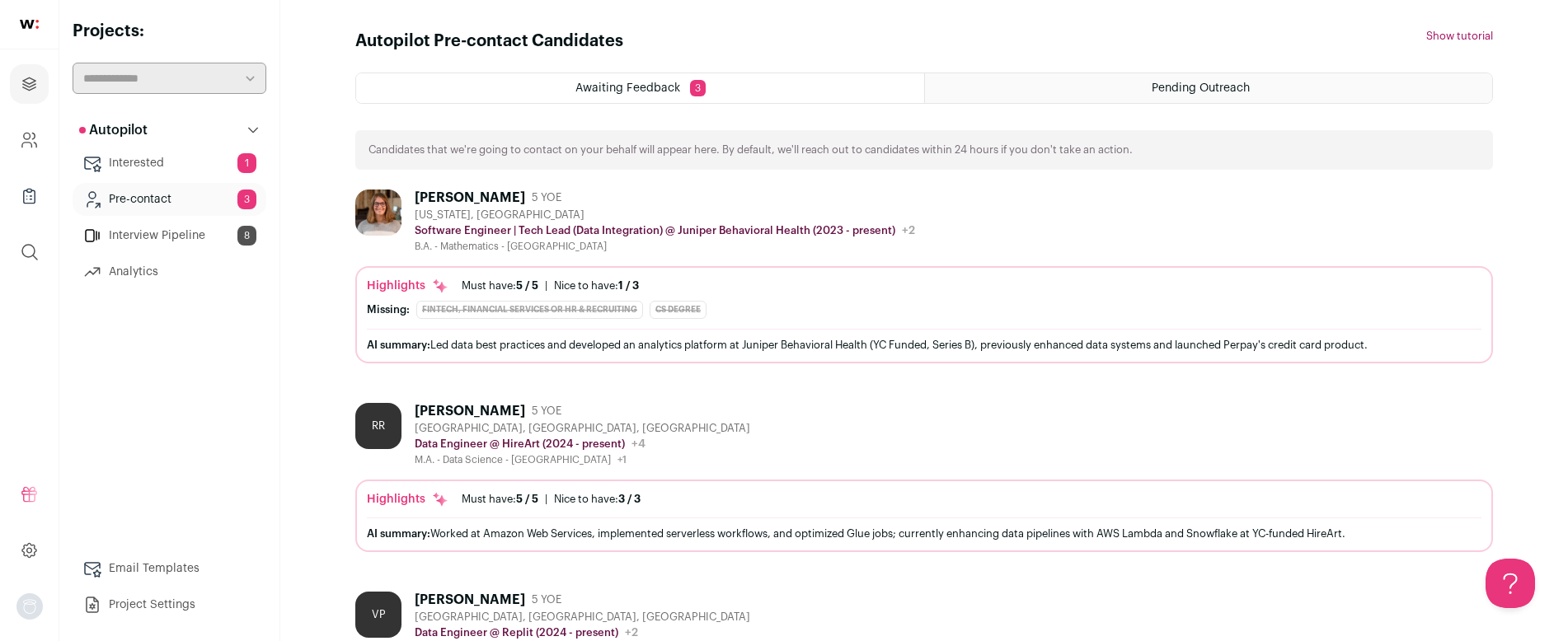
click at [598, 201] on div "[PERSON_NAME] 5 YOE" at bounding box center [665, 197] width 500 height 17
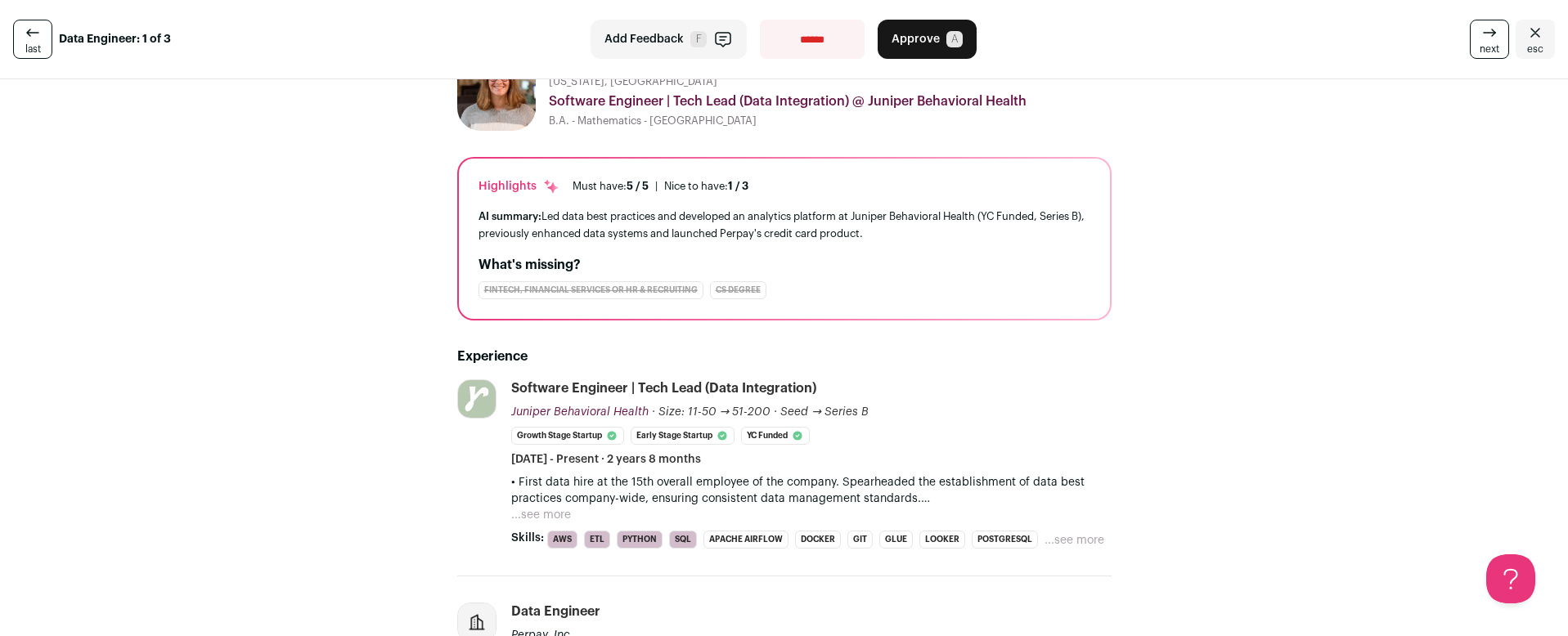
scroll to position [72, 0]
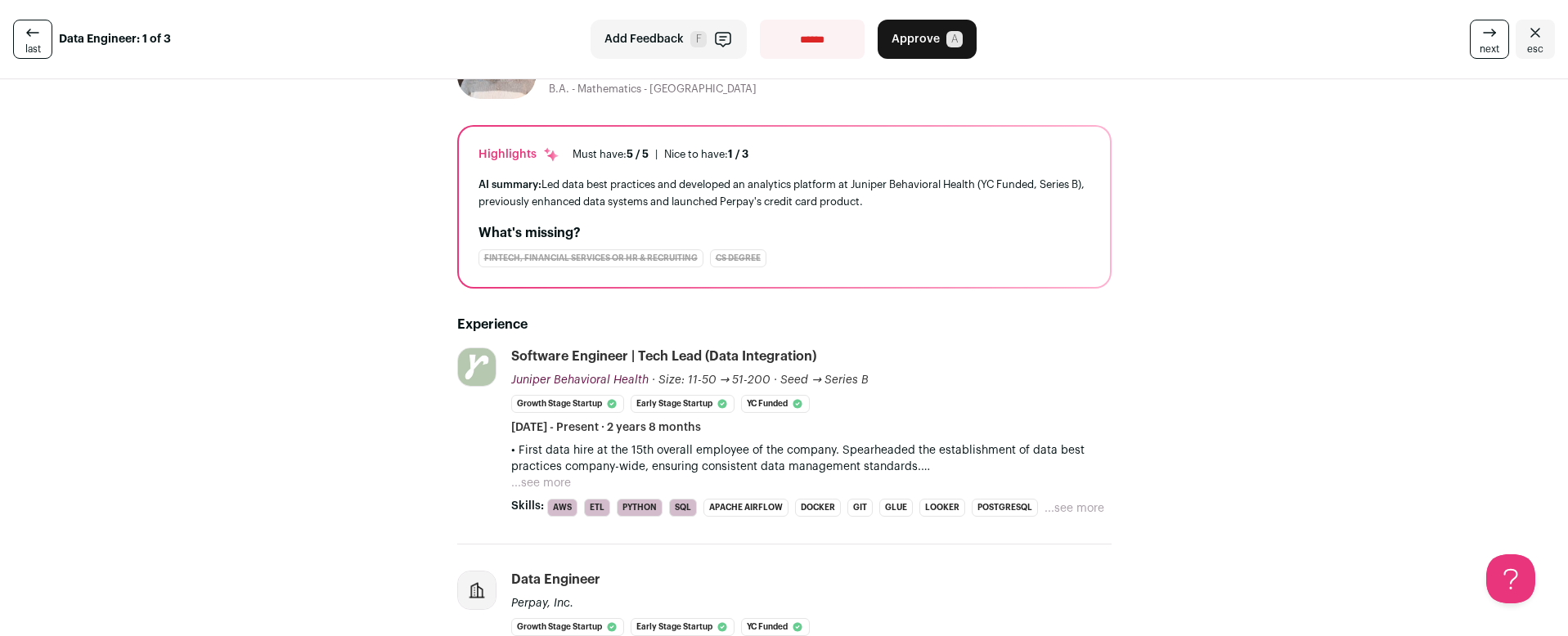
click at [550, 483] on button "...see more" at bounding box center [541, 483] width 60 height 16
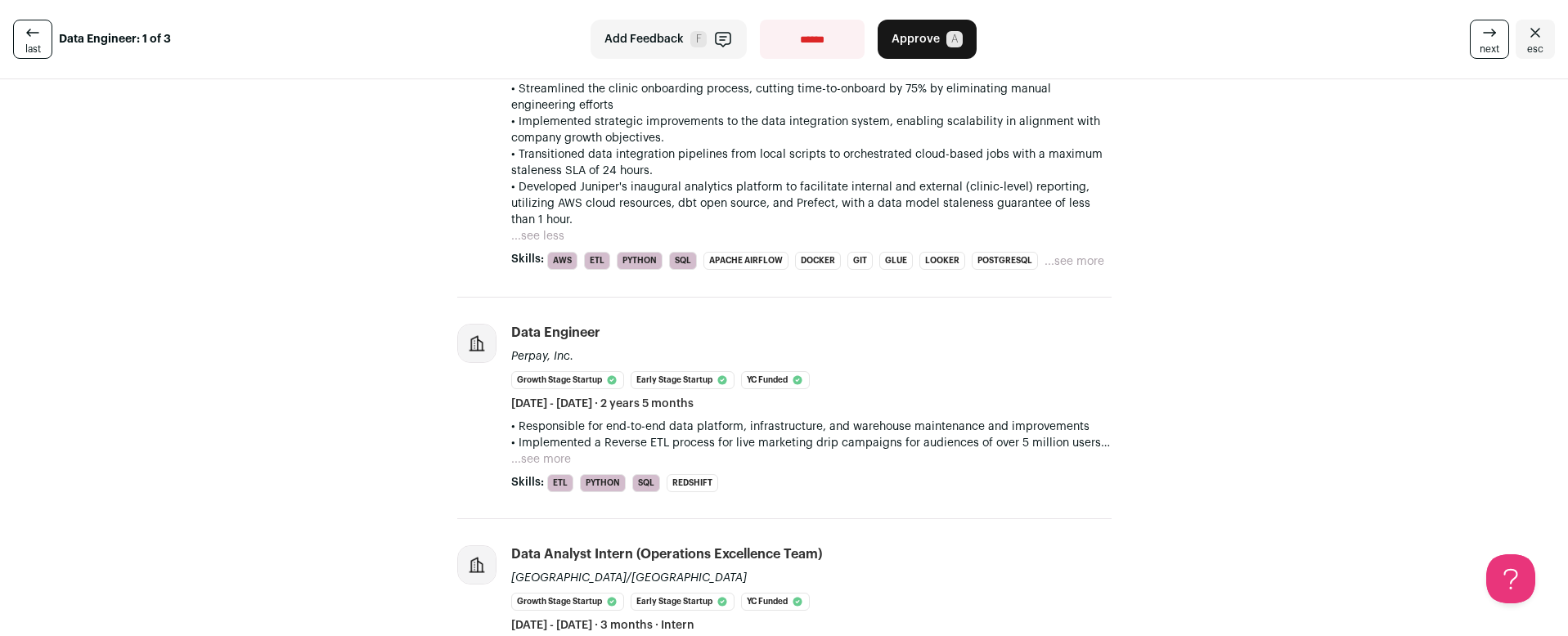
scroll to position [504, 0]
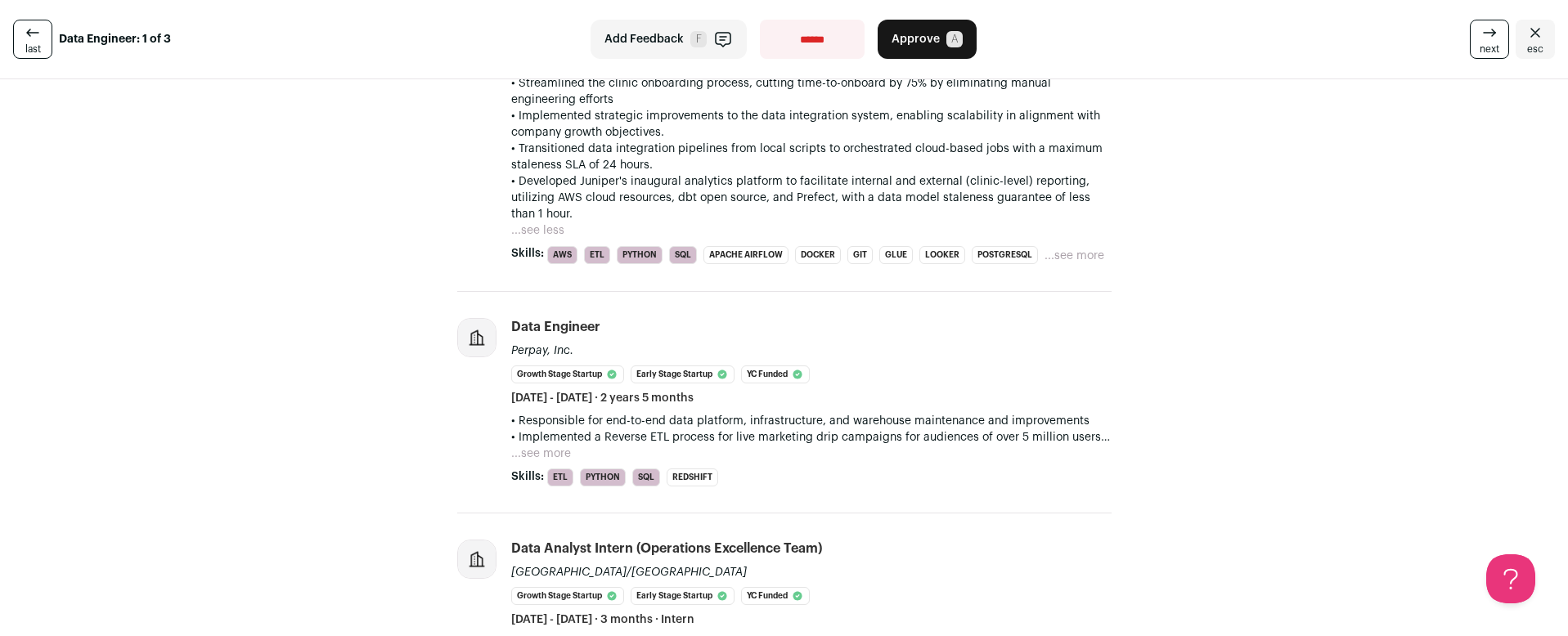
click at [512, 456] on button "...see more" at bounding box center [541, 453] width 60 height 16
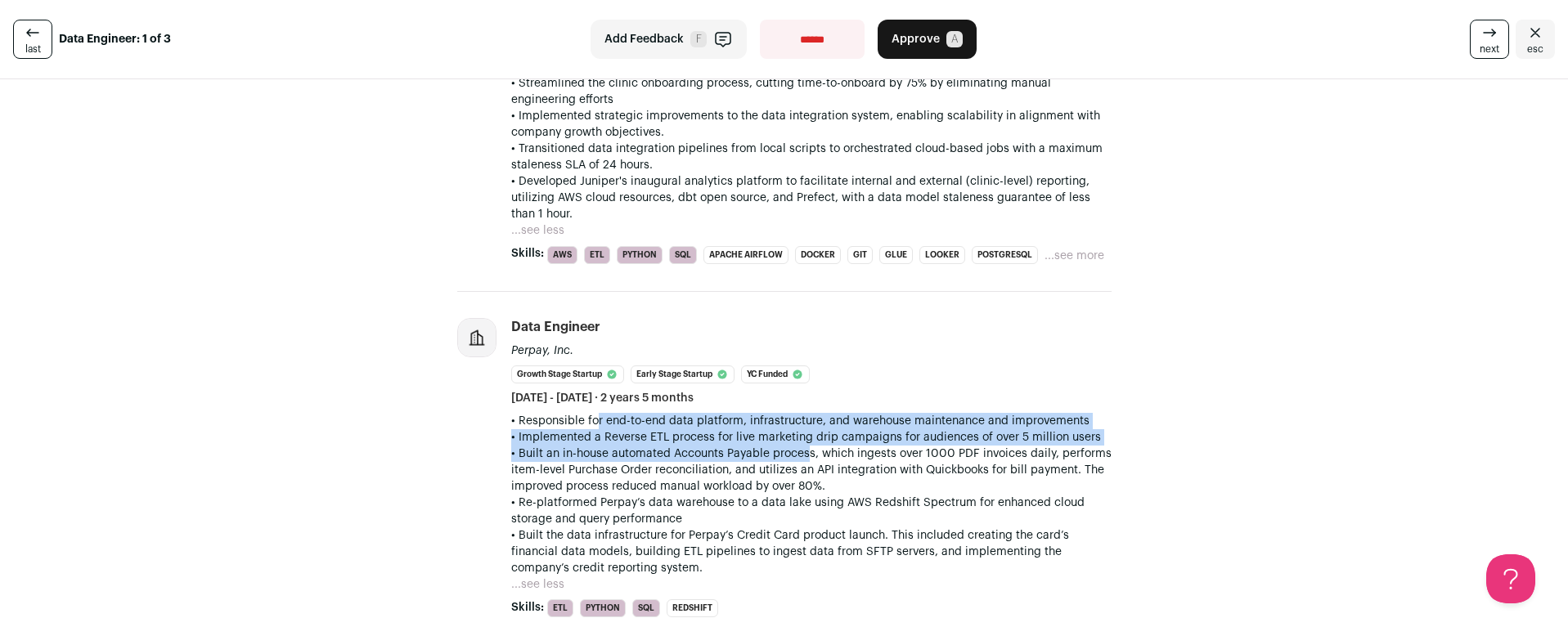
drag, startPoint x: 581, startPoint y: 422, endPoint x: 792, endPoint y: 449, distance: 212.7
click at [792, 449] on div "• Responsible for end-to-end data platform, infrastructure, and warehouse maint…" at bounding box center [811, 494] width 601 height 164
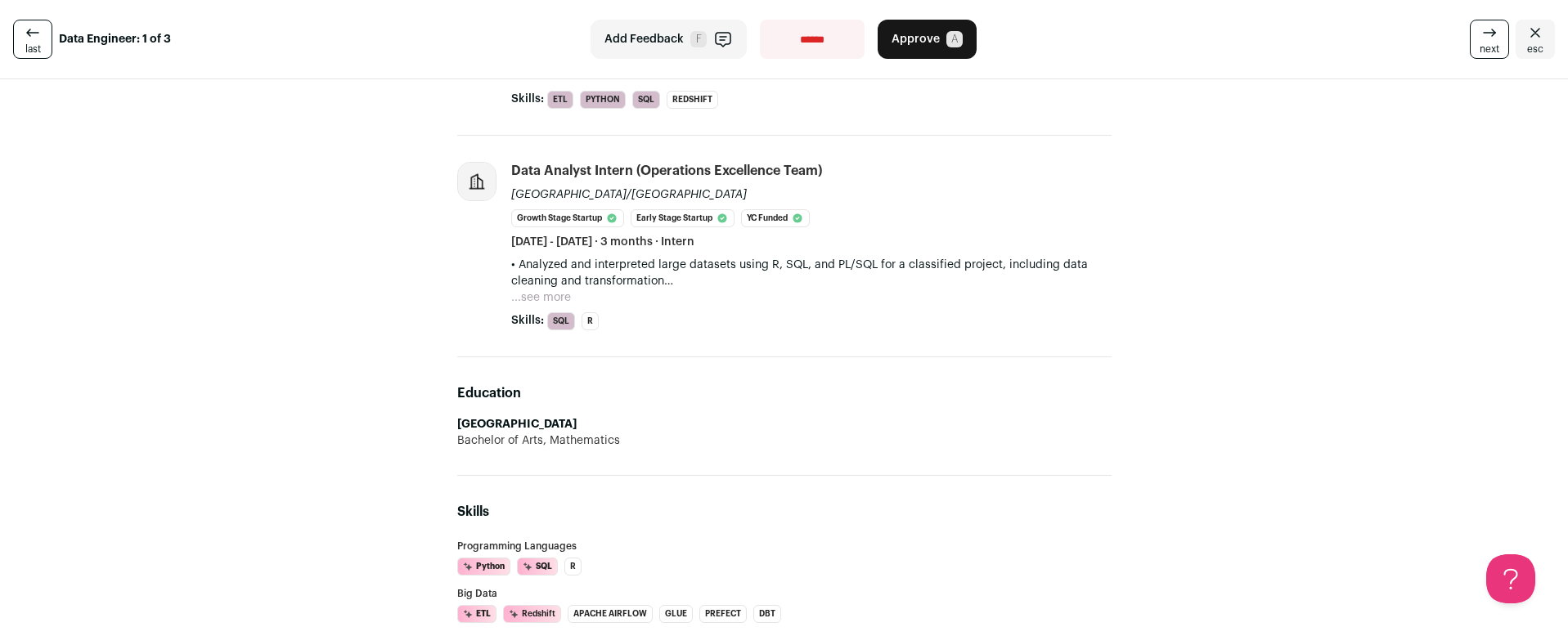
scroll to position [1012, 0]
click at [918, 50] on button "Approve A" at bounding box center [927, 39] width 99 height 40
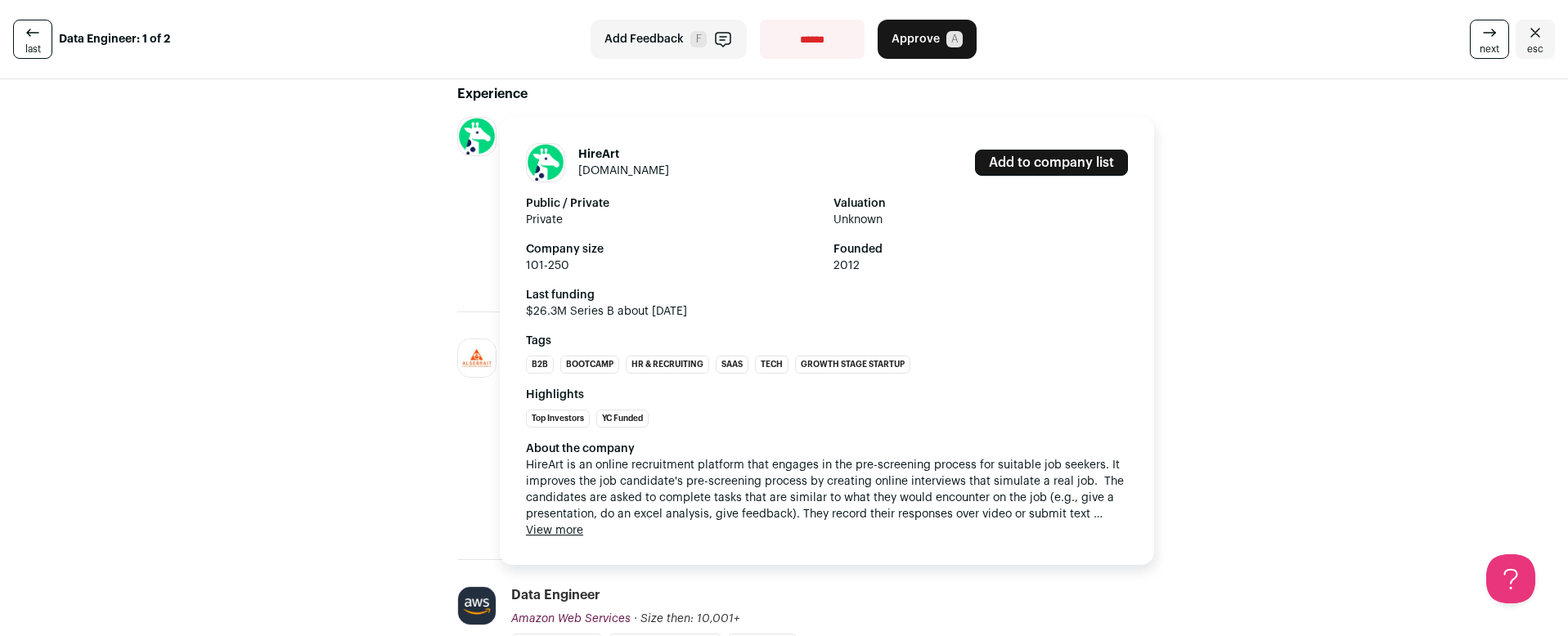
scroll to position [274, 0]
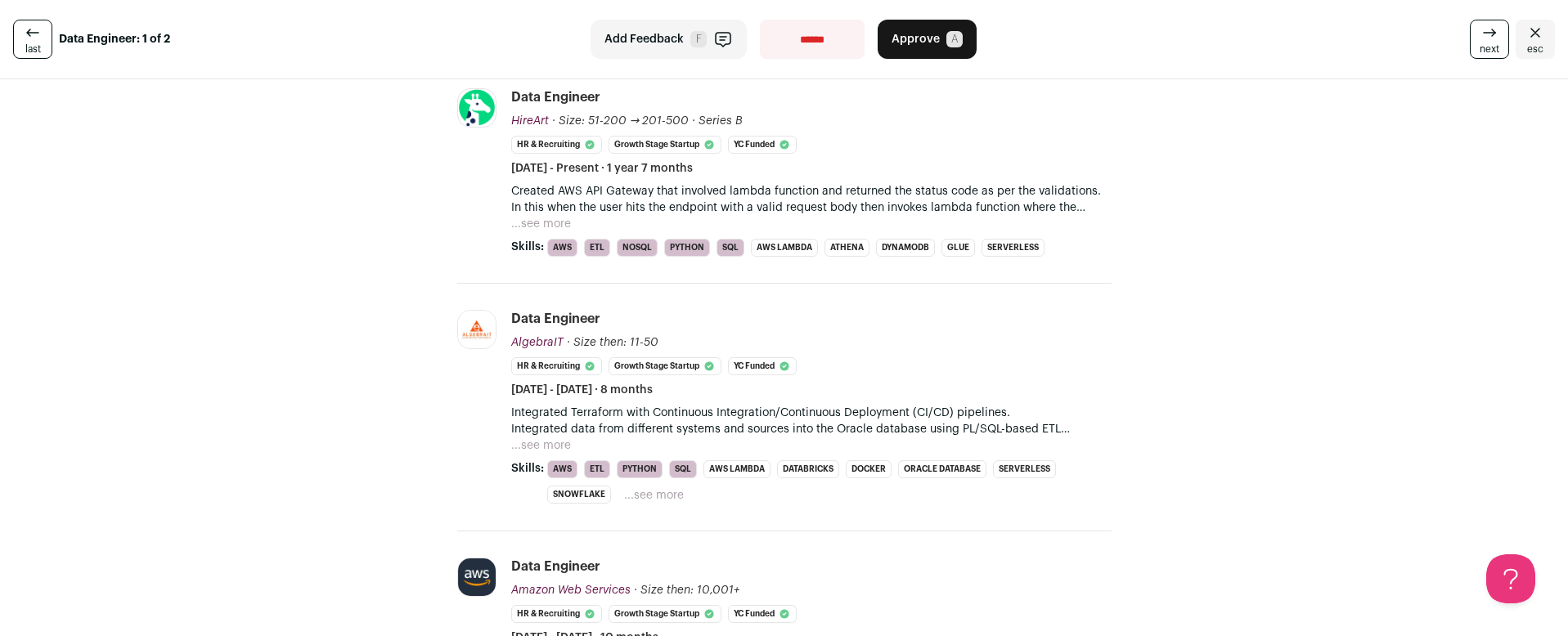
click at [551, 224] on button "...see more" at bounding box center [541, 224] width 60 height 16
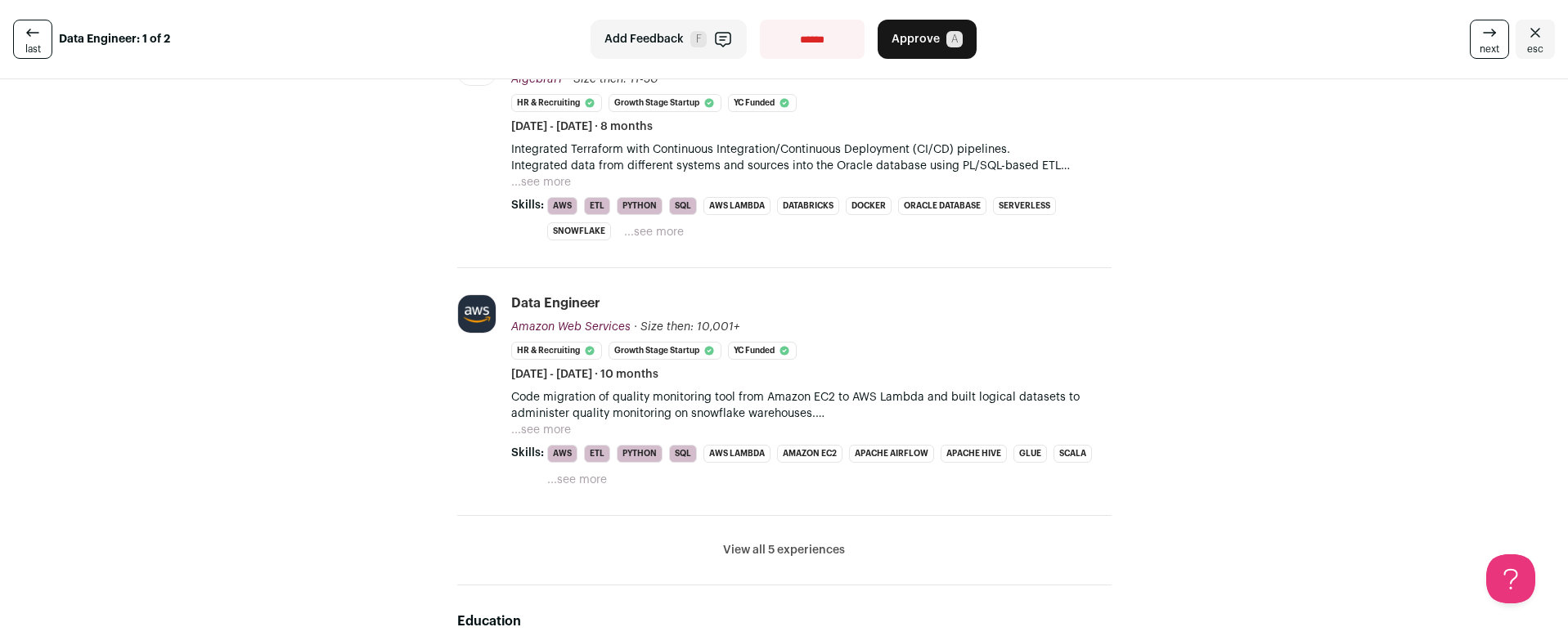
scroll to position [720, 0]
click at [548, 423] on button "...see more" at bounding box center [541, 427] width 60 height 16
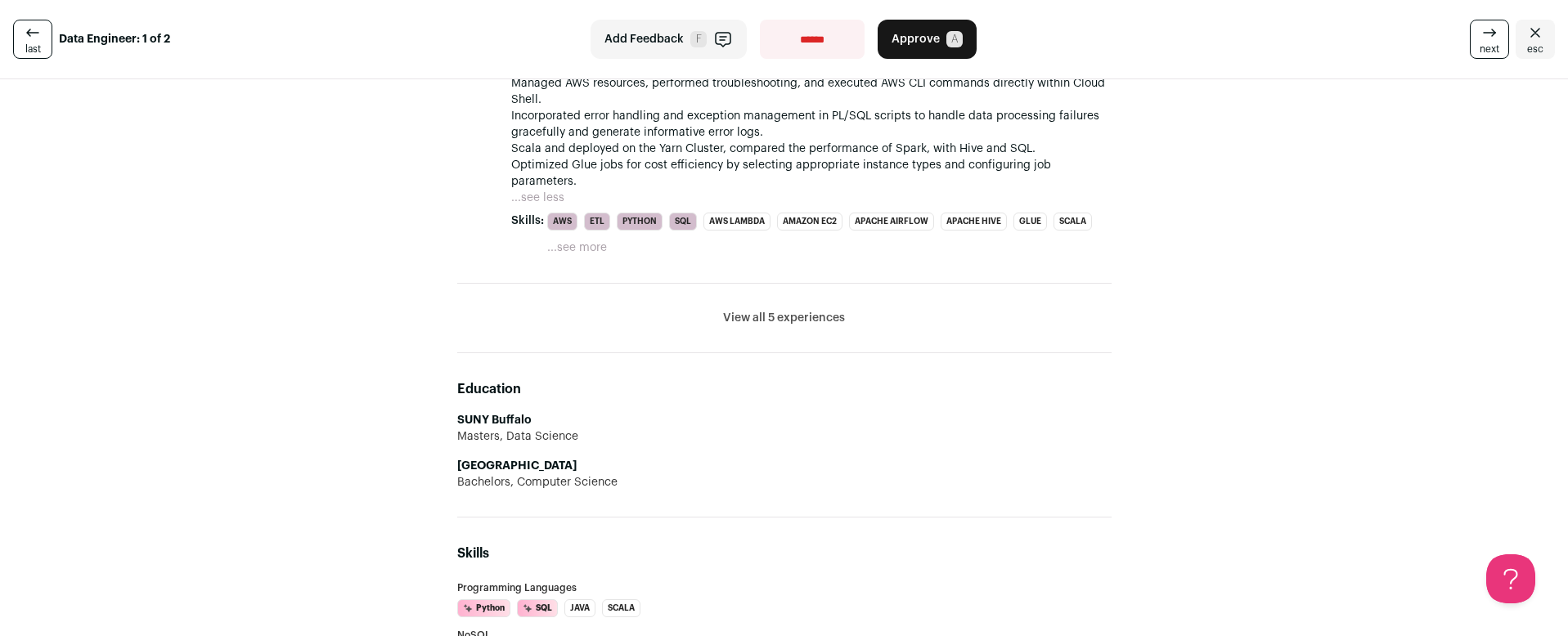
scroll to position [1263, 0]
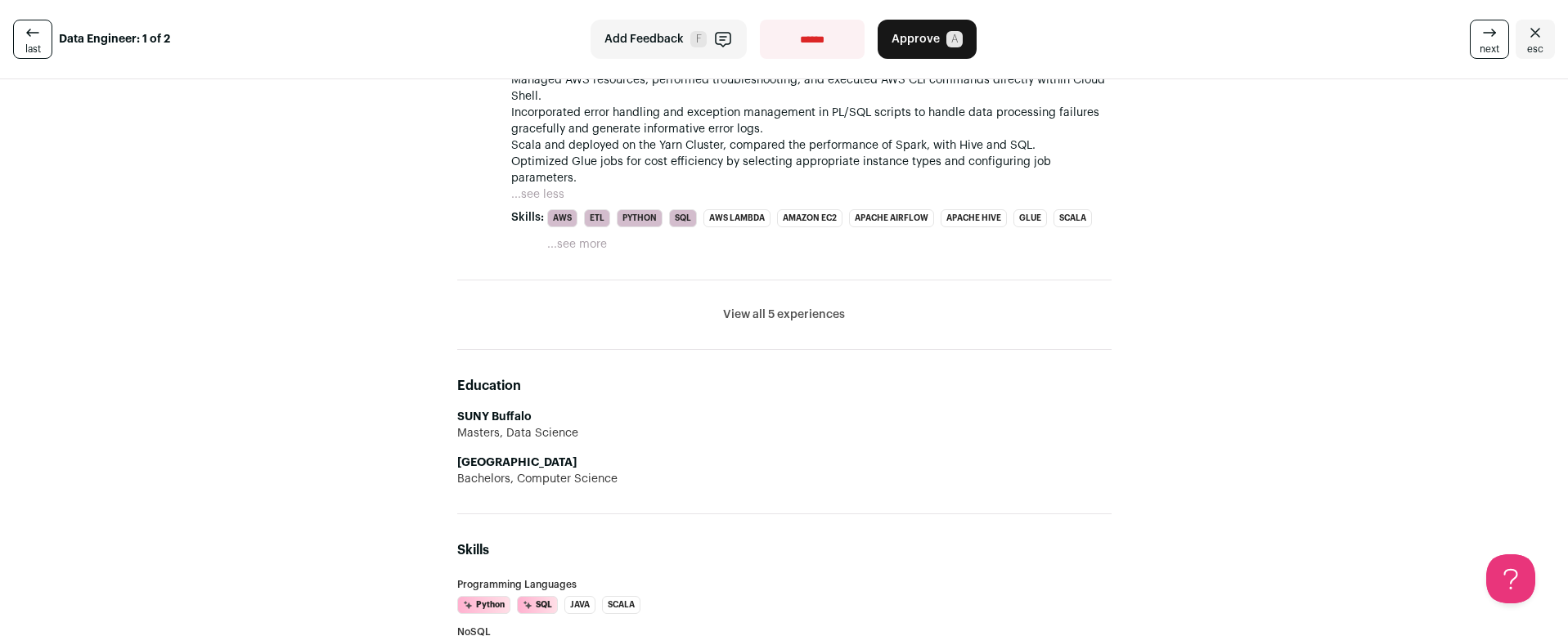
click at [805, 306] on button "View all 5 experiences" at bounding box center [784, 314] width 122 height 16
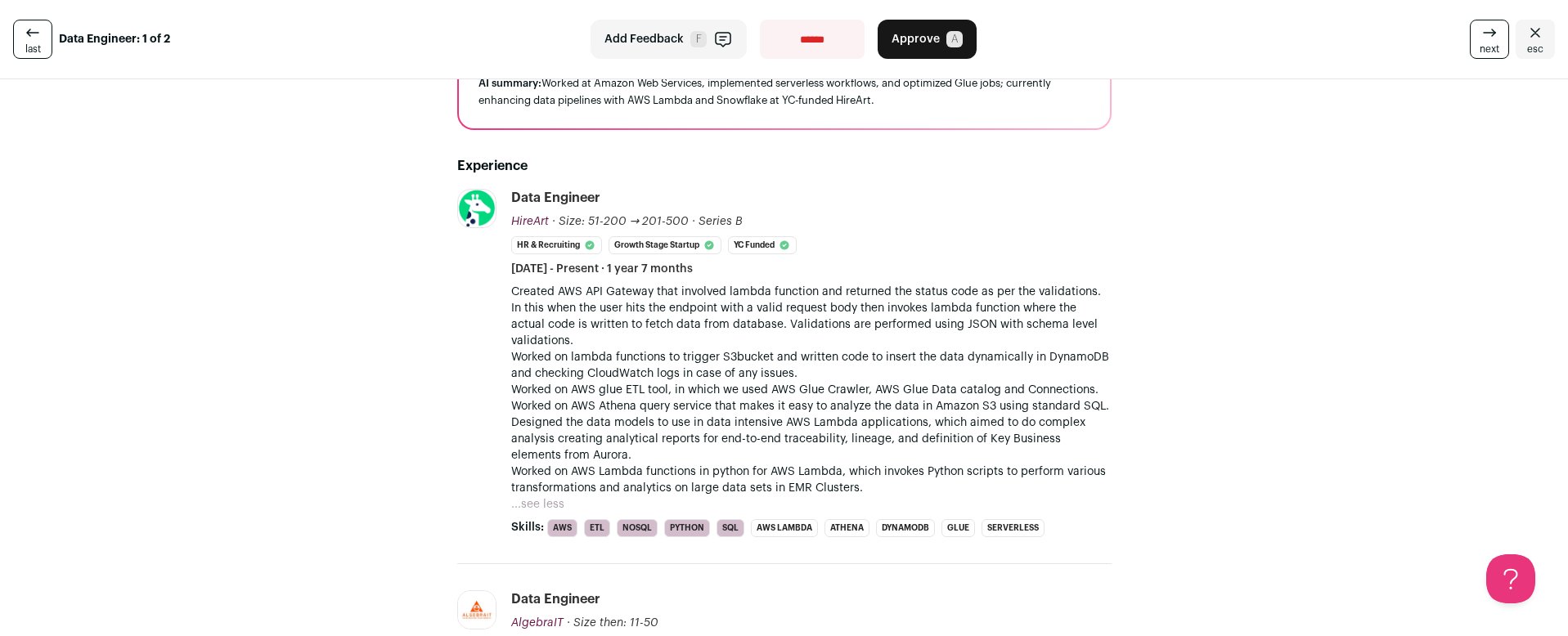
scroll to position [35, 0]
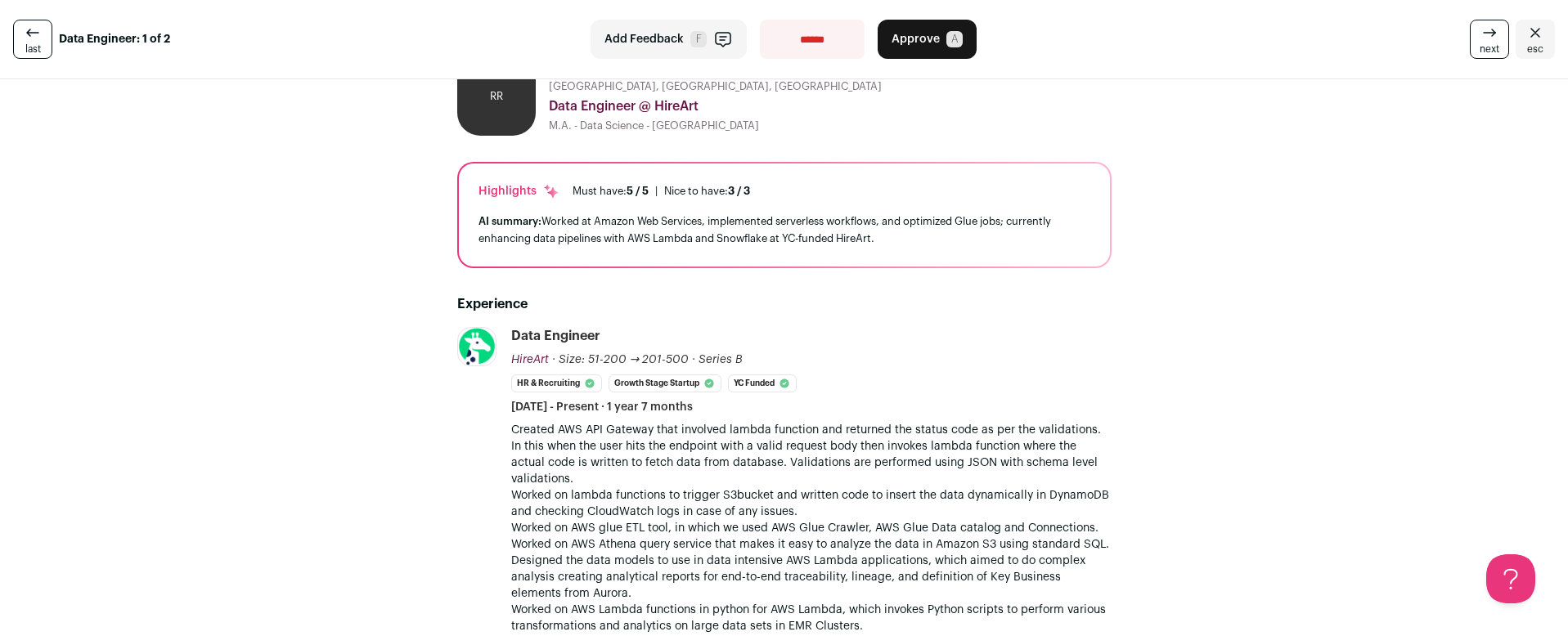
click at [774, 40] on select "**********" at bounding box center [812, 39] width 105 height 40
select select "**********"
click at [760, 19] on select "**********" at bounding box center [812, 39] width 105 height 40
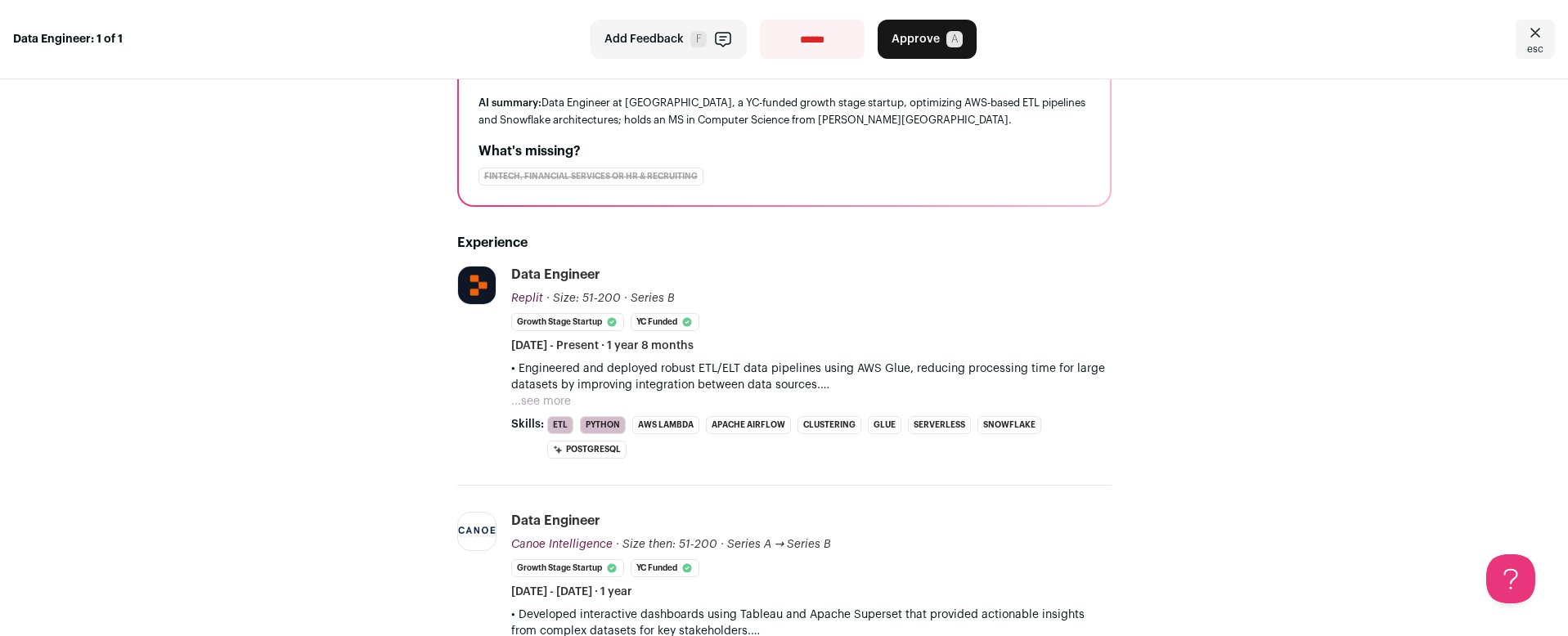
scroll to position [154, 0]
click at [545, 401] on button "...see more" at bounding box center [541, 400] width 60 height 16
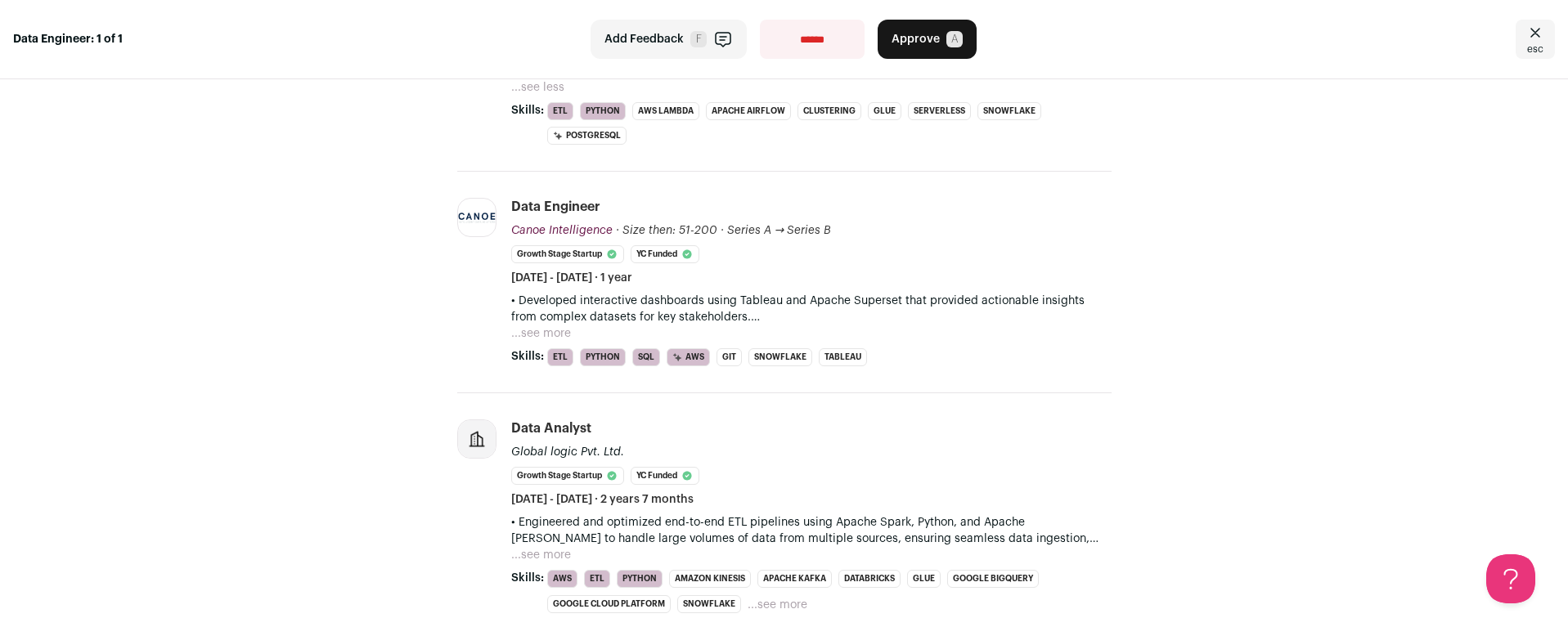
scroll to position [730, 0]
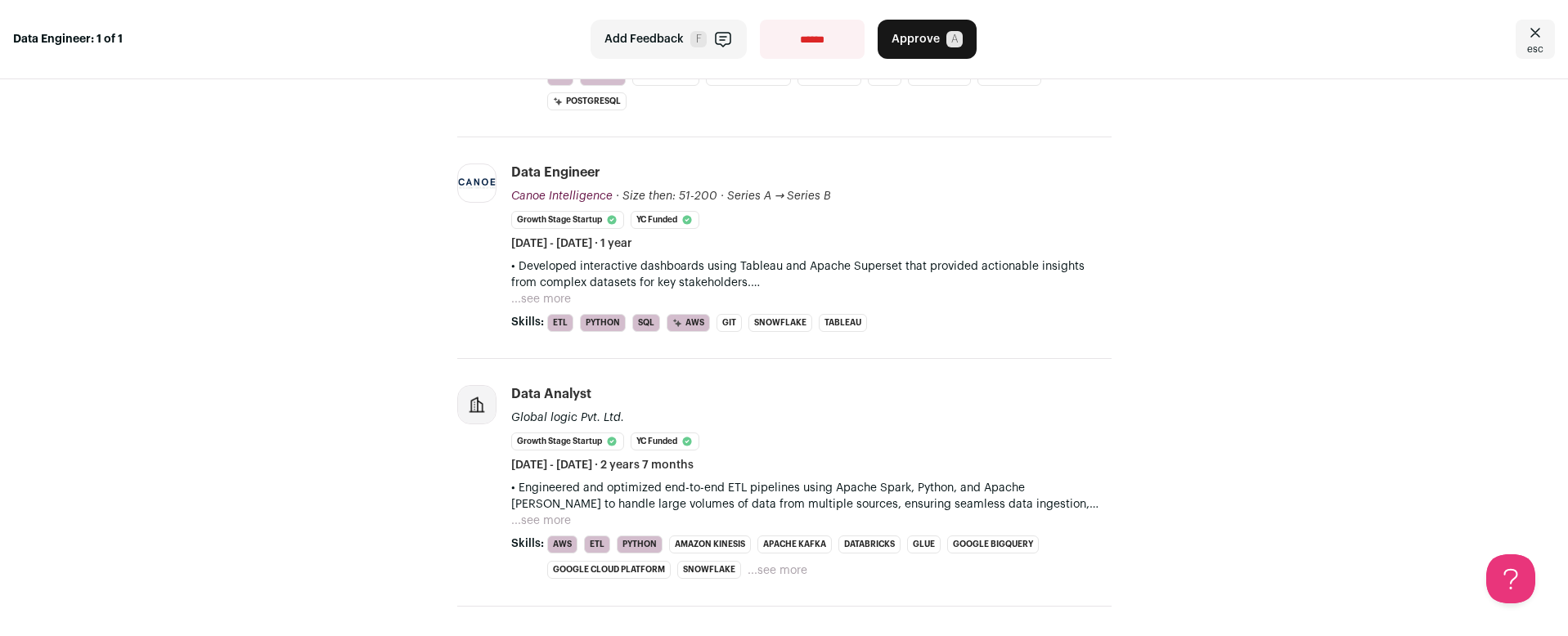
click at [541, 524] on button "...see more" at bounding box center [541, 520] width 60 height 16
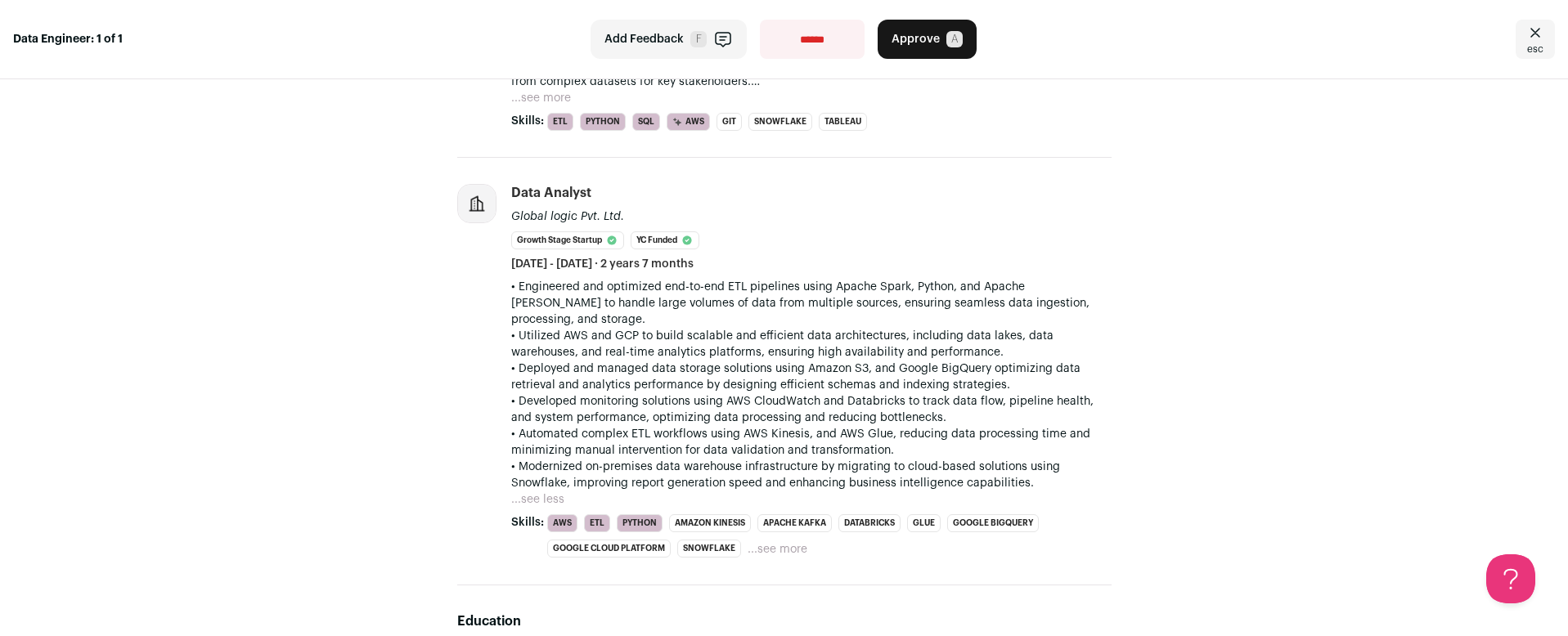
scroll to position [936, 0]
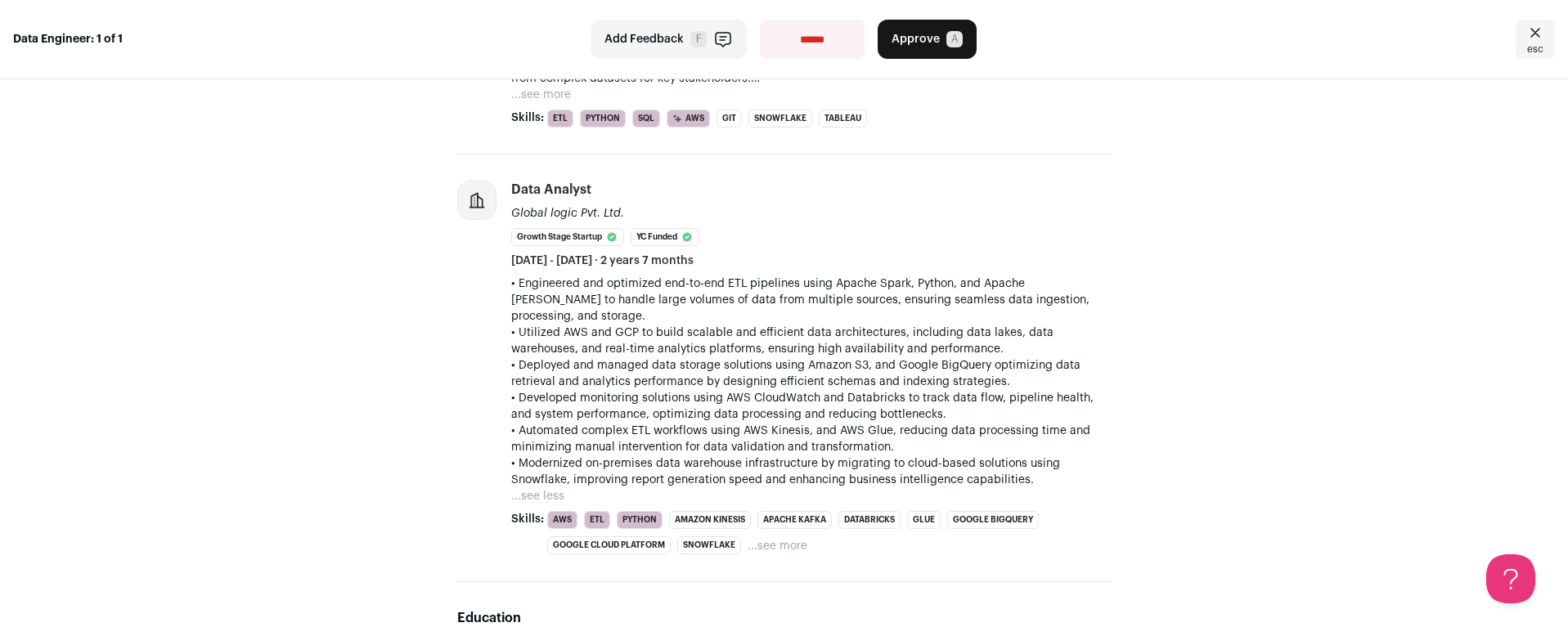
click at [542, 489] on button "...see less" at bounding box center [537, 496] width 53 height 16
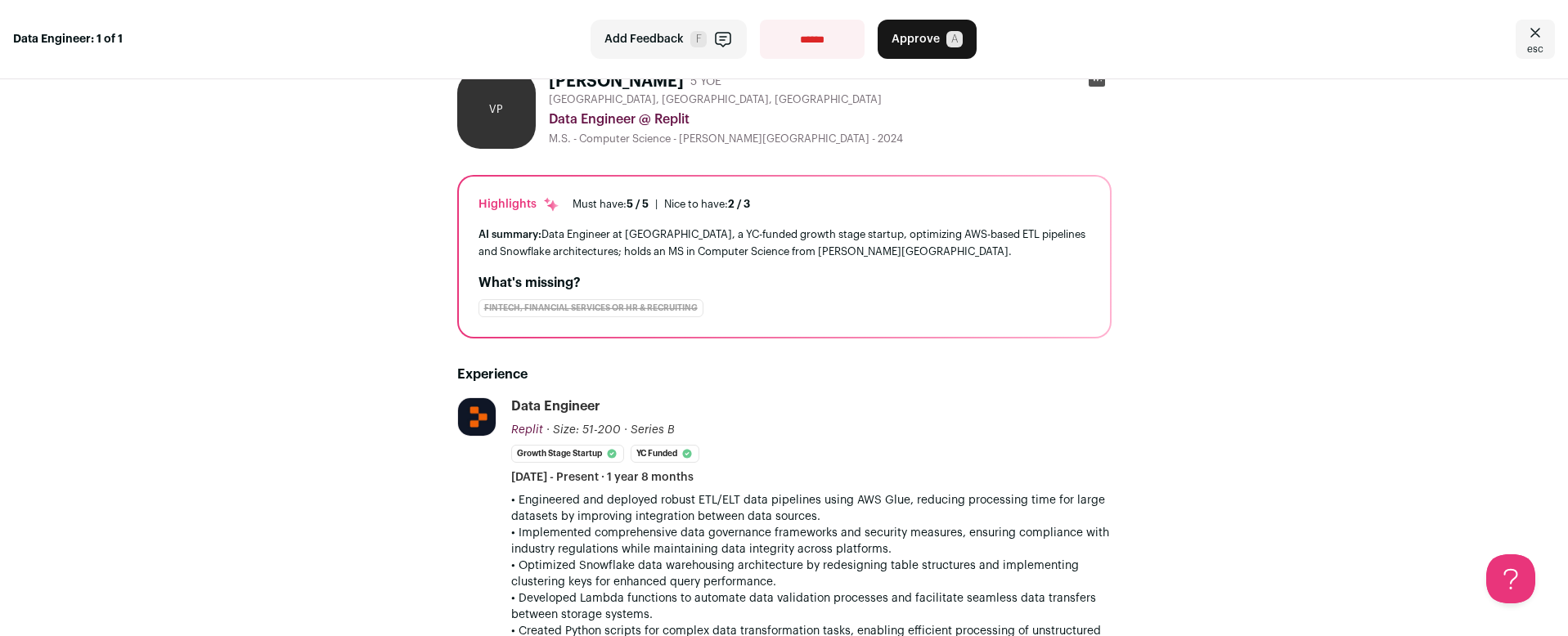
scroll to position [0, 0]
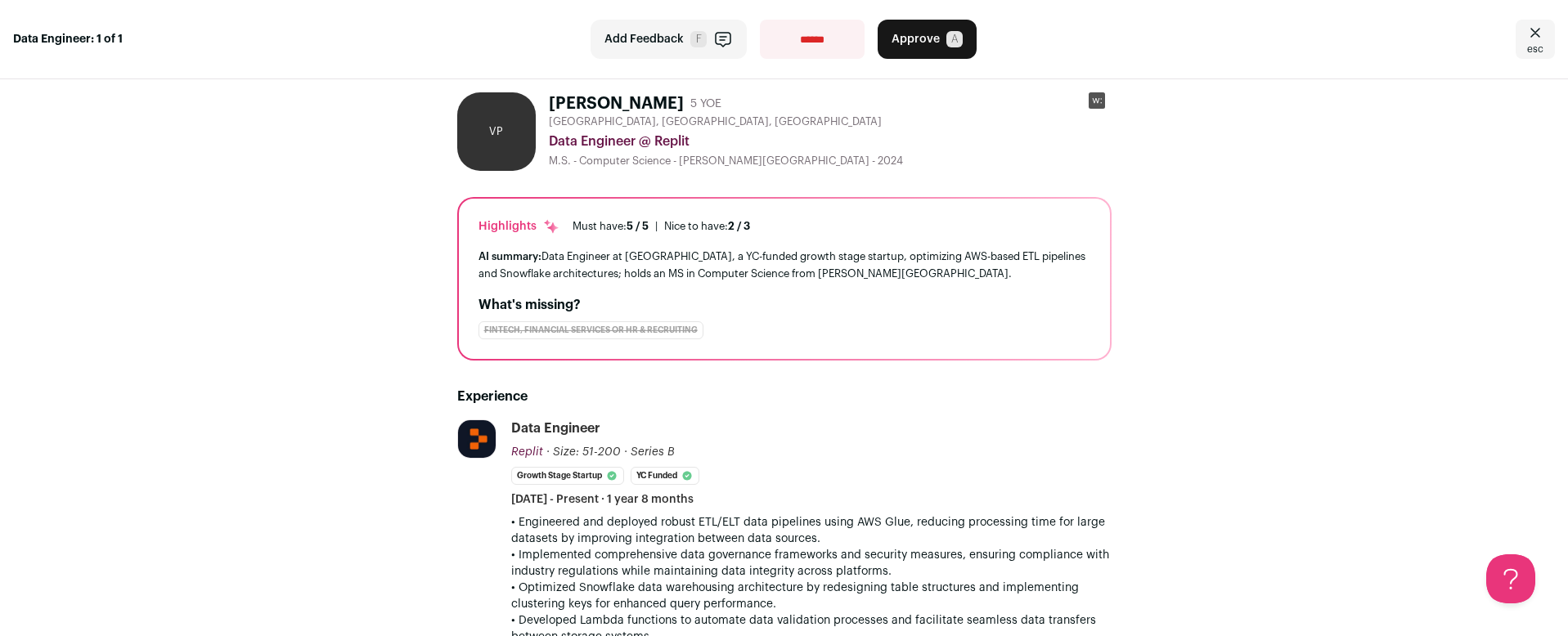
click at [893, 43] on span "Approve" at bounding box center [916, 39] width 48 height 16
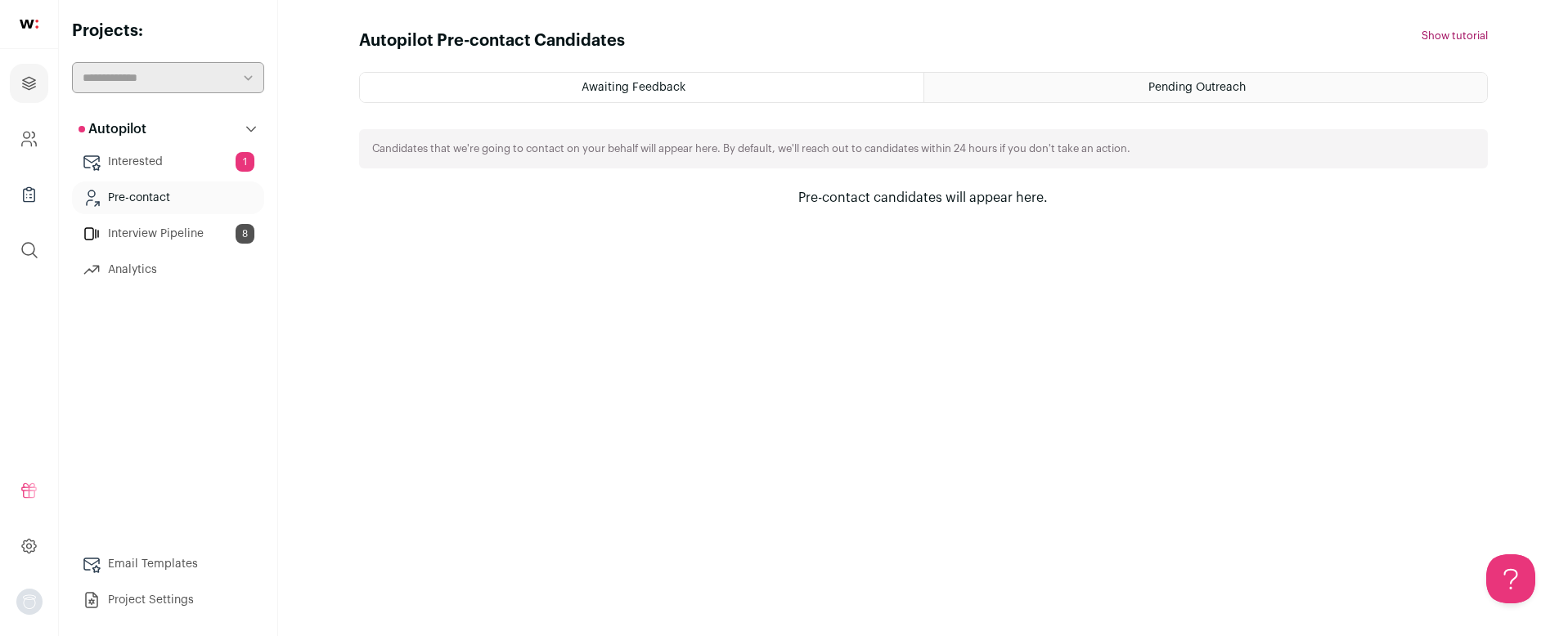
click at [205, 149] on link "Interested 1" at bounding box center [168, 162] width 192 height 33
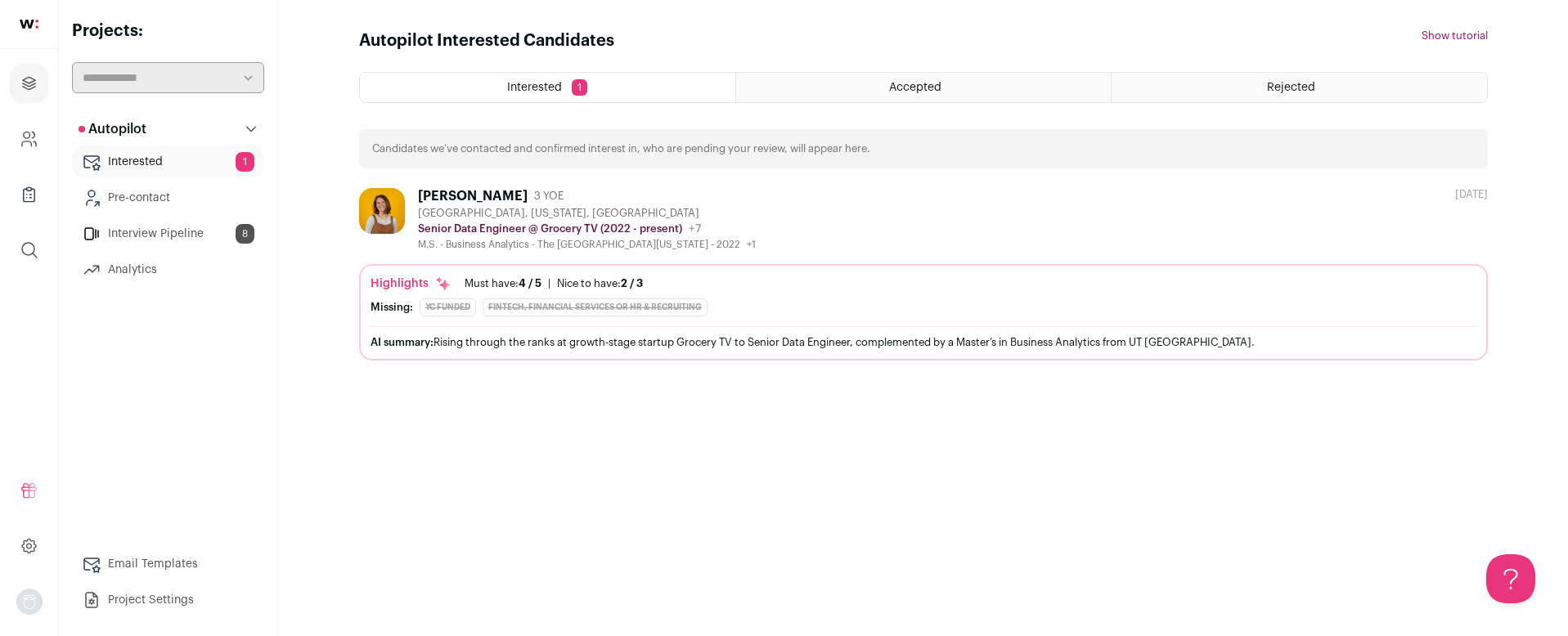
click at [133, 154] on link "Interested 1" at bounding box center [168, 162] width 192 height 33
click at [148, 131] on button "Autopilot" at bounding box center [168, 129] width 192 height 33
click at [402, 92] on div "Interested 1" at bounding box center [547, 88] width 375 height 30
click at [176, 155] on link "Interested 1" at bounding box center [168, 162] width 192 height 33
click at [158, 163] on link "Interested 1" at bounding box center [168, 162] width 192 height 33
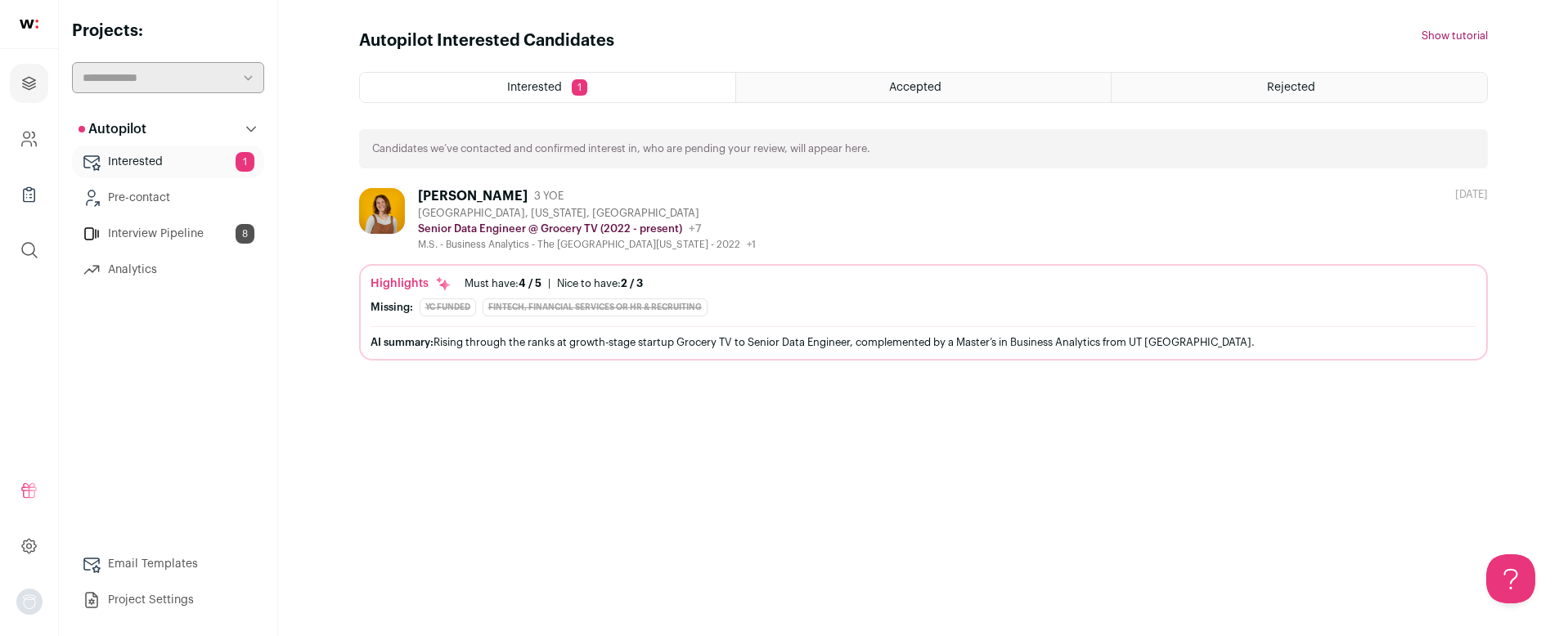
click at [149, 232] on link "Interview Pipeline 8" at bounding box center [168, 234] width 192 height 33
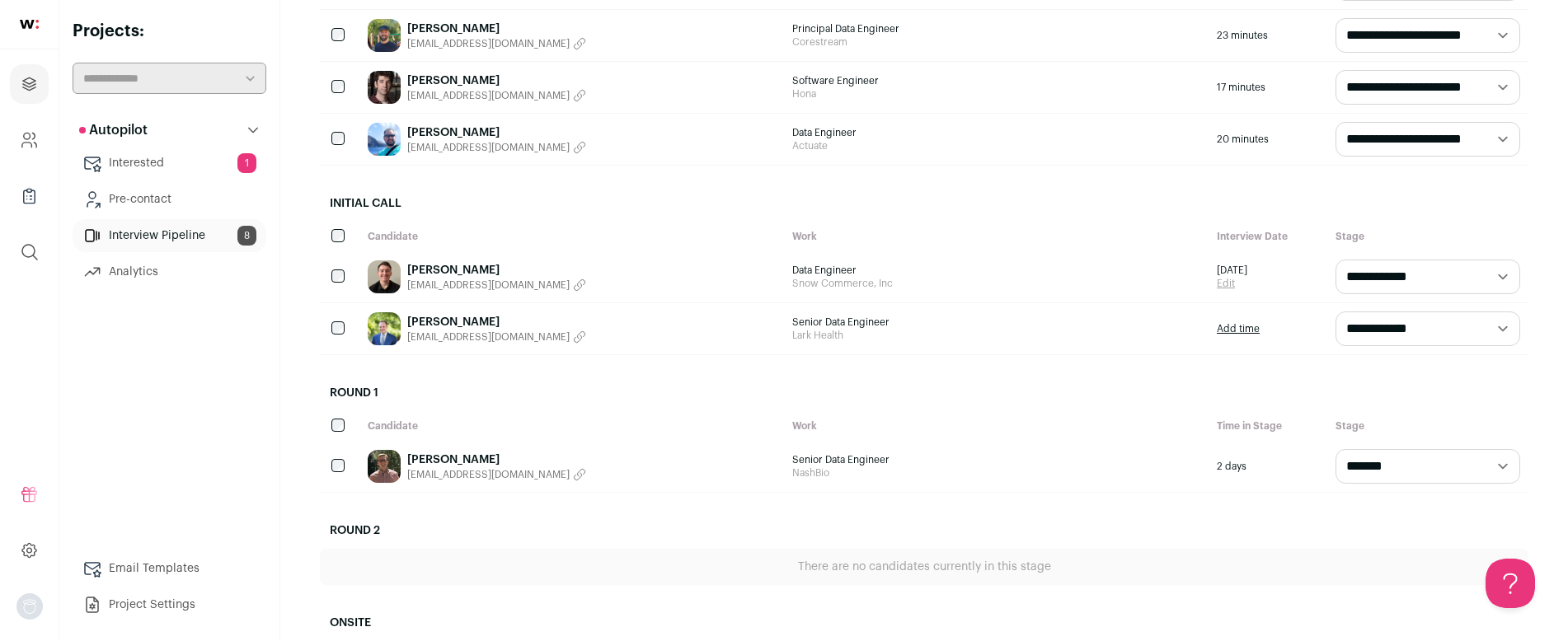
scroll to position [329, 0]
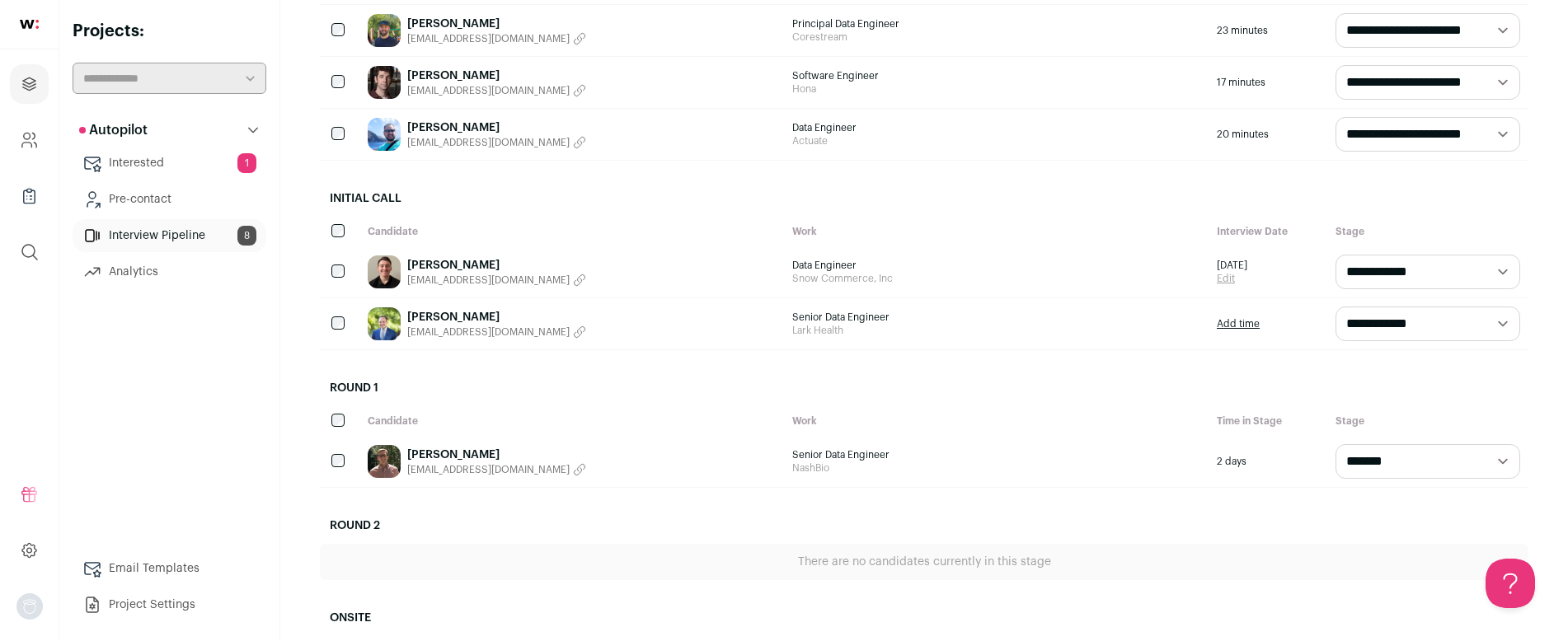
click at [467, 455] on link "[PERSON_NAME]" at bounding box center [496, 455] width 179 height 17
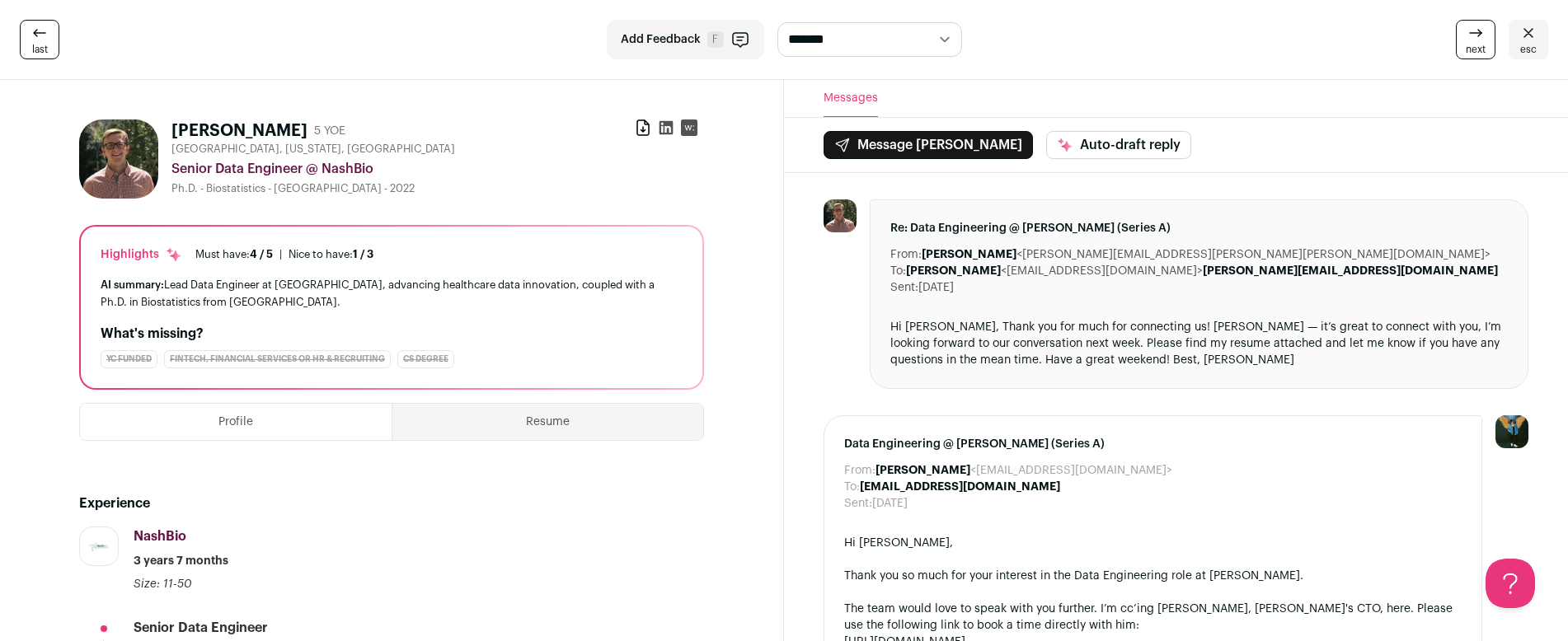
click at [504, 423] on button "Resume" at bounding box center [548, 422] width 311 height 36
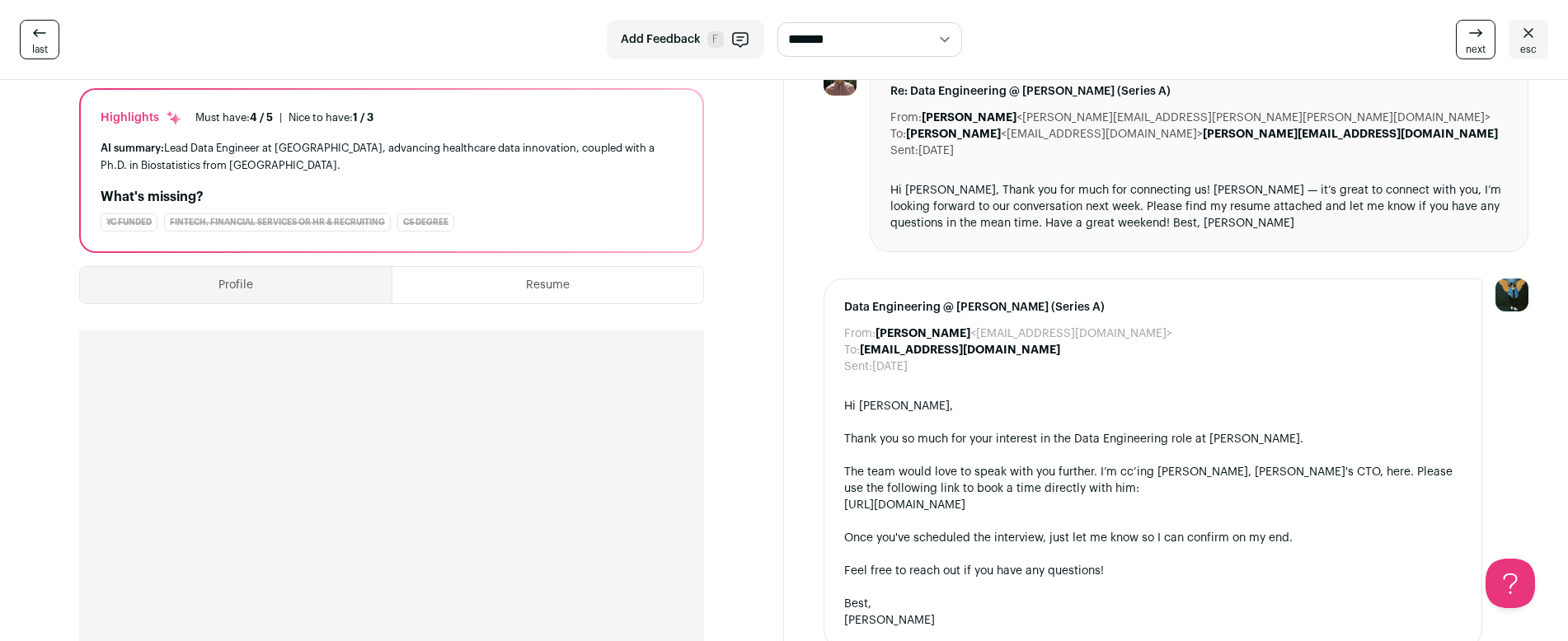
scroll to position [193, 0]
